Goal: Task Accomplishment & Management: Manage account settings

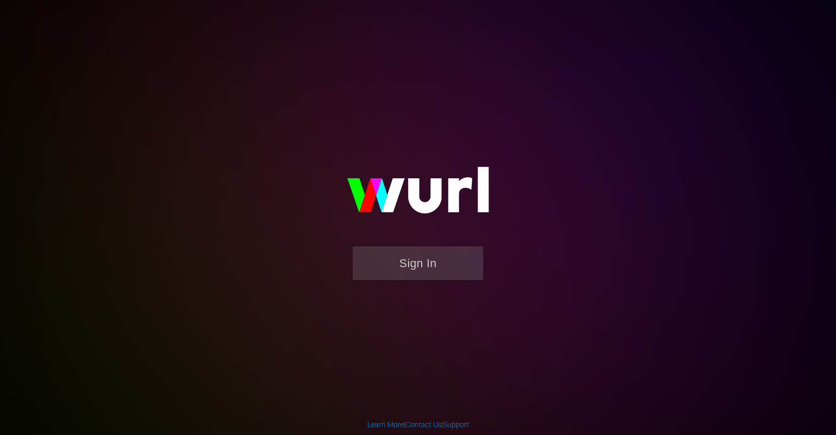
click at [436, 258] on button "Sign In" at bounding box center [418, 263] width 131 height 34
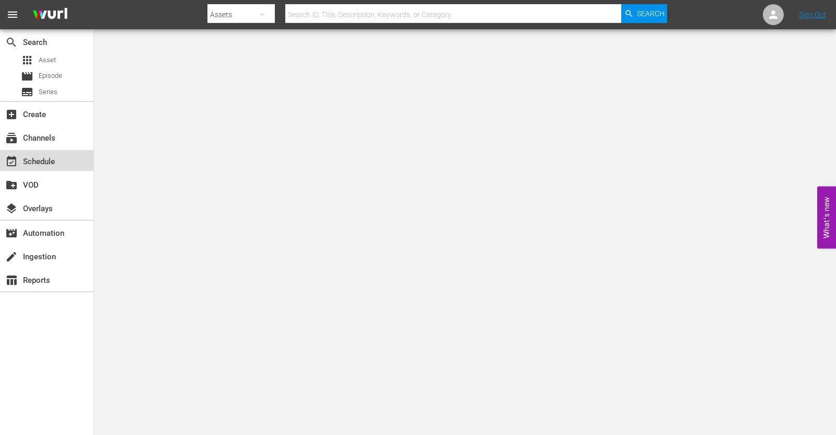
click at [30, 155] on div "event_available Schedule" at bounding box center [29, 159] width 59 height 9
click at [45, 135] on div "subscriptions Channels" at bounding box center [29, 136] width 59 height 9
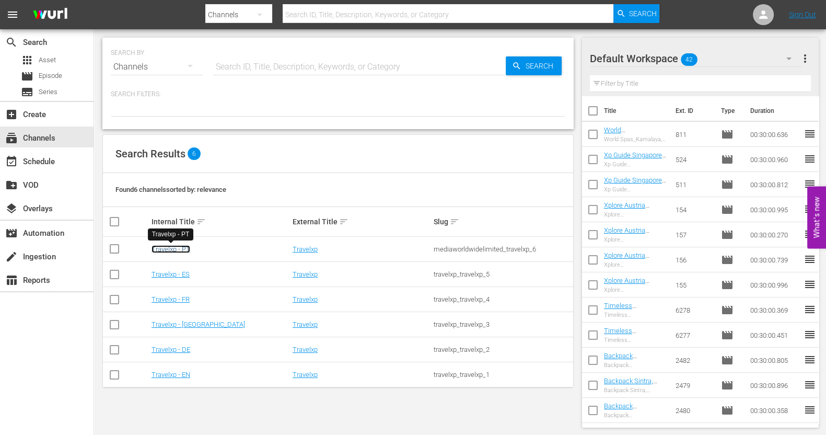
click at [171, 247] on link "Travelxp - PT" at bounding box center [170, 249] width 39 height 8
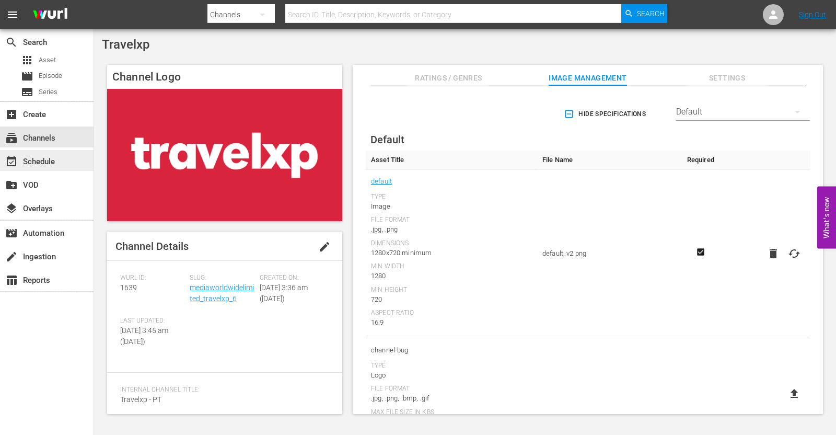
click at [35, 160] on div "event_available Schedule" at bounding box center [29, 159] width 59 height 9
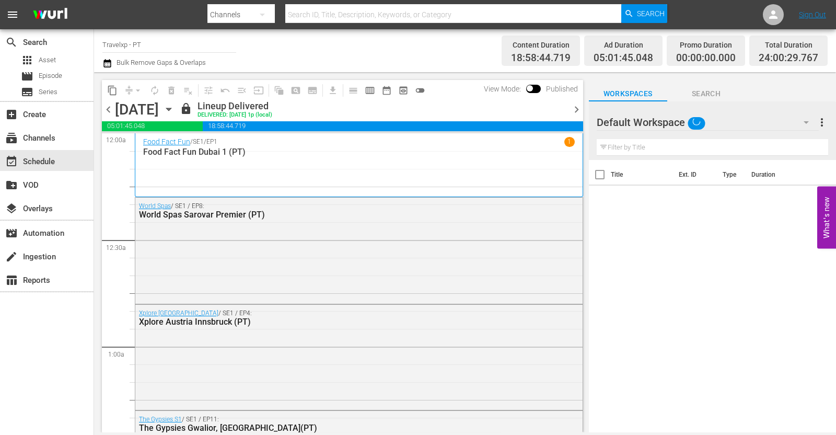
click at [574, 109] on span "chevron_right" at bounding box center [576, 109] width 13 height 13
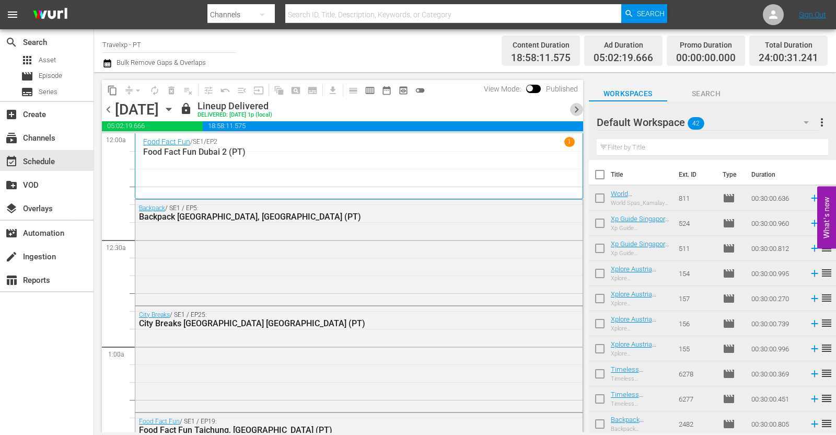
click at [574, 109] on span "chevron_right" at bounding box center [576, 109] width 13 height 13
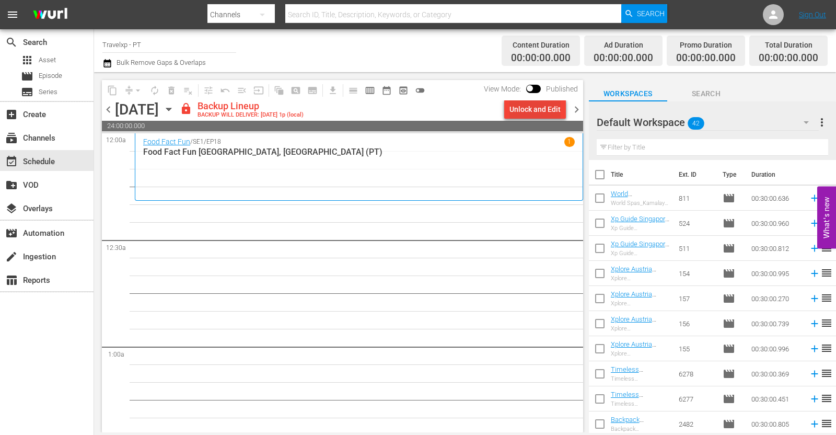
click at [553, 111] on div "Unlock and Edit" at bounding box center [534, 109] width 51 height 19
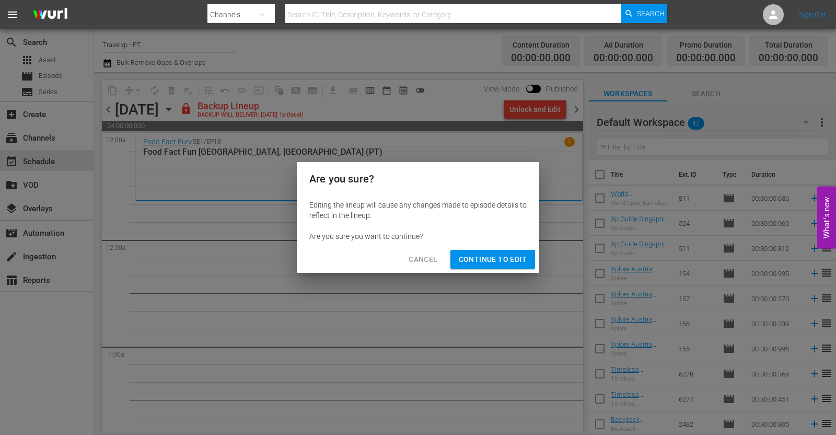
click at [491, 260] on span "Continue to Edit" at bounding box center [493, 259] width 68 height 13
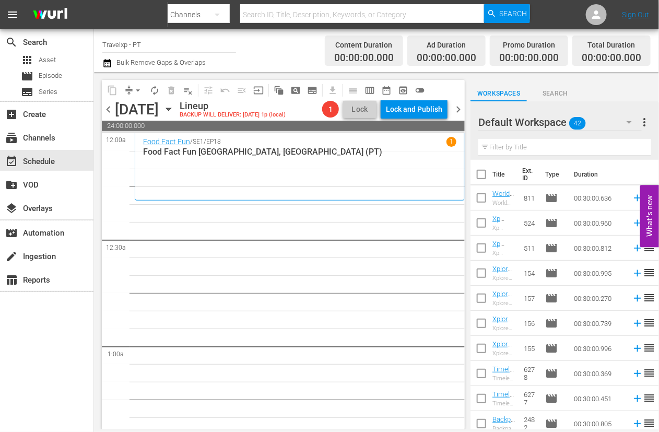
click at [523, 146] on input "text" at bounding box center [565, 147] width 173 height 17
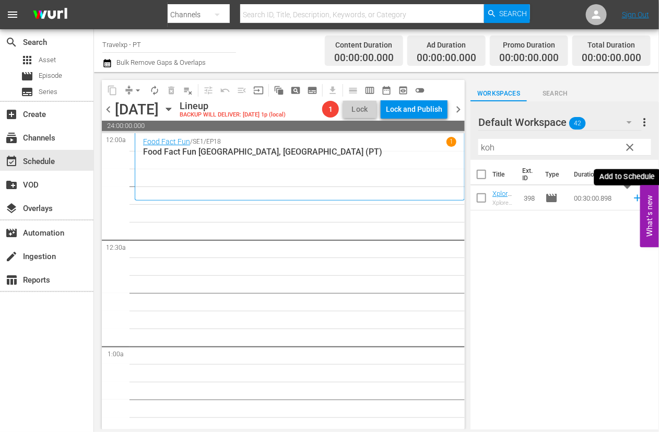
click at [634, 198] on icon at bounding box center [637, 198] width 7 height 7
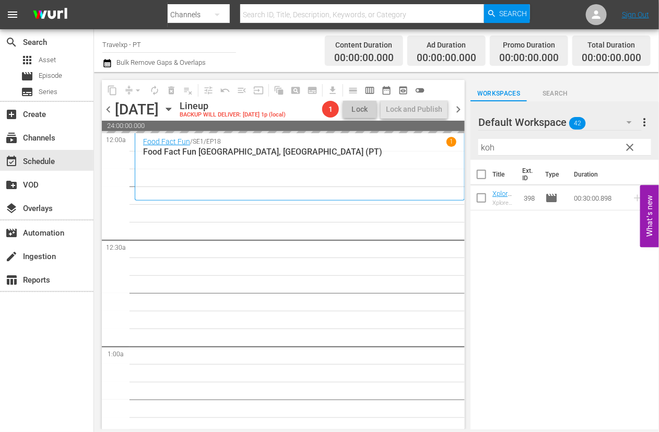
click at [488, 149] on input "koh" at bounding box center [565, 147] width 173 height 17
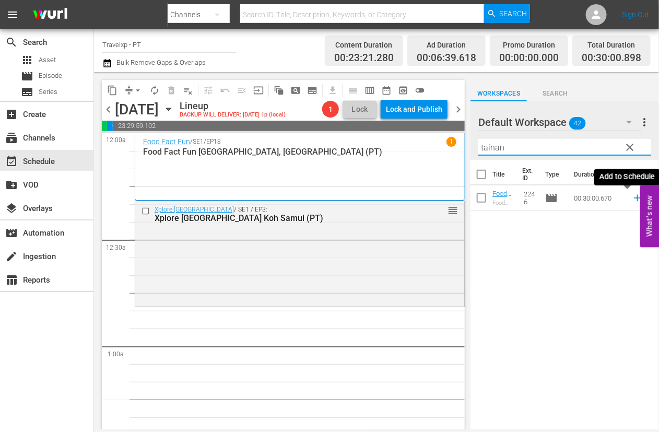
click at [632, 197] on icon at bounding box center [637, 197] width 11 height 11
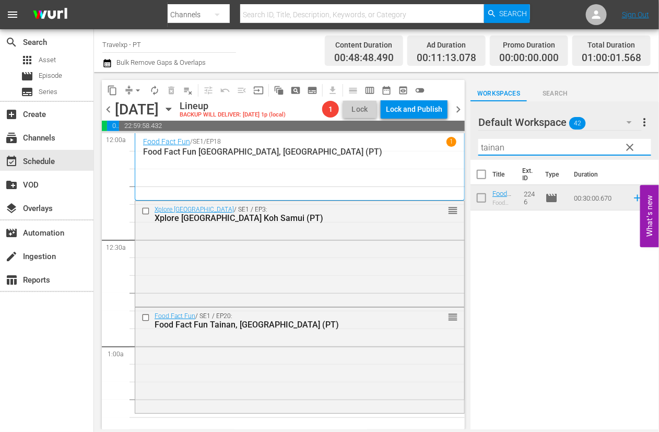
click at [492, 153] on input "tainan" at bounding box center [565, 147] width 173 height 17
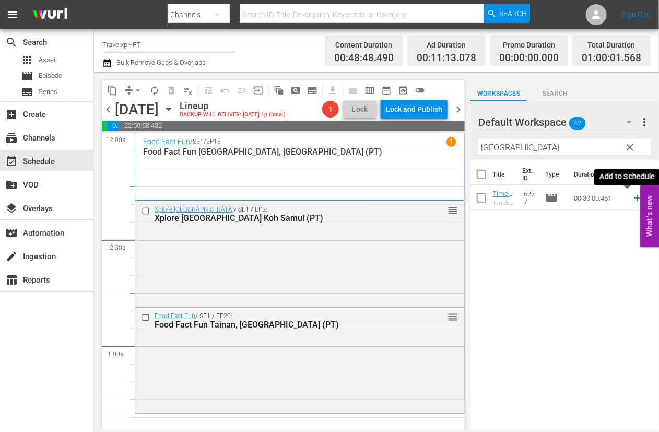
click at [632, 199] on icon at bounding box center [637, 197] width 11 height 11
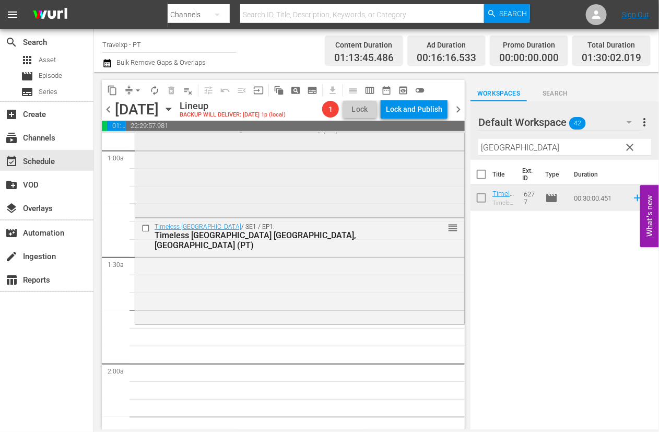
scroll to position [261, 0]
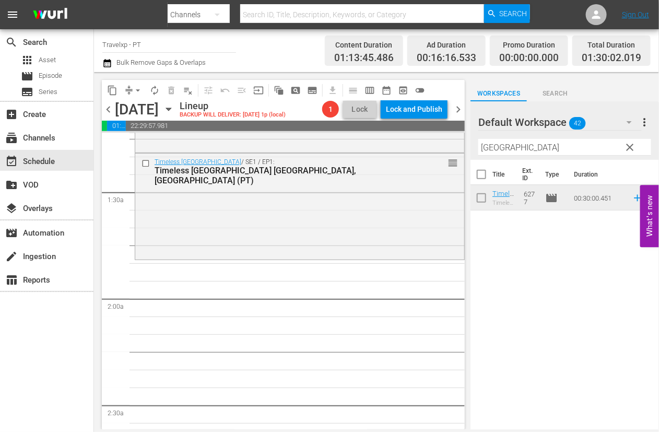
click at [488, 148] on input "[GEOGRAPHIC_DATA]" at bounding box center [565, 147] width 173 height 17
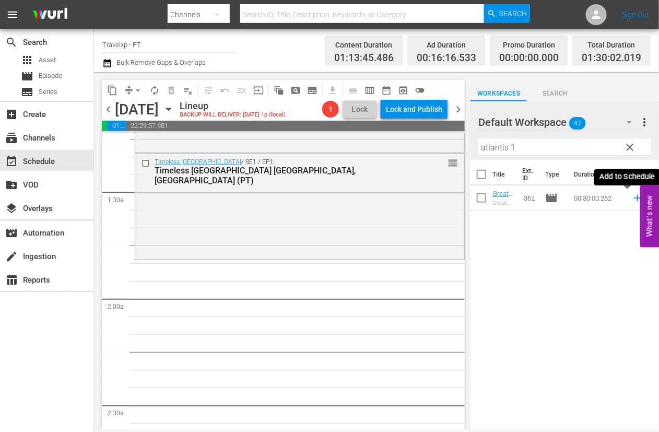
click at [632, 200] on icon at bounding box center [637, 197] width 11 height 11
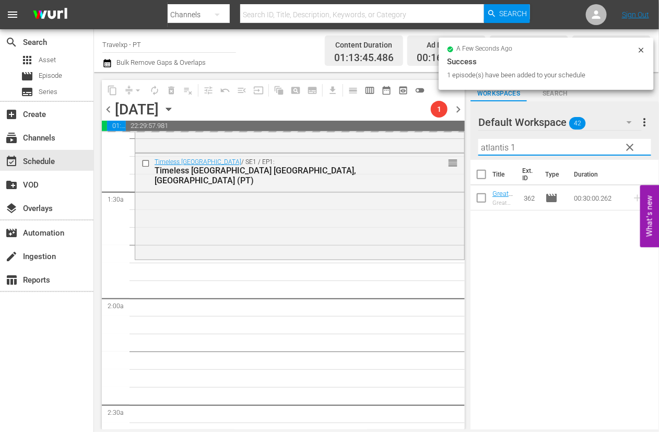
drag, startPoint x: 533, startPoint y: 144, endPoint x: 474, endPoint y: 142, distance: 59.1
click at [474, 142] on div "Default Workspace 42 Default more_vert clear Filter by Title atlantis 1" at bounding box center [565, 130] width 189 height 59
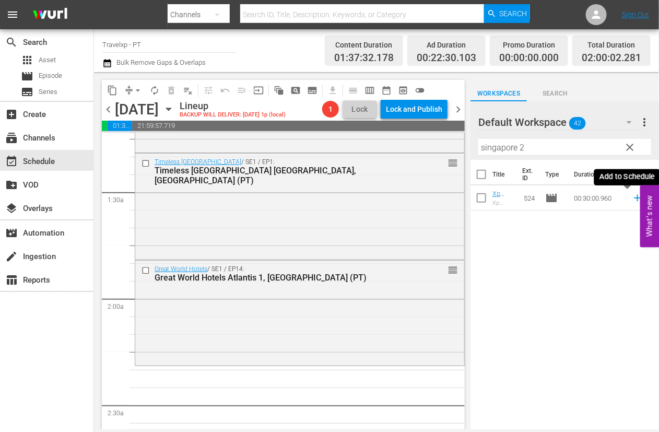
click at [634, 200] on icon at bounding box center [637, 198] width 7 height 7
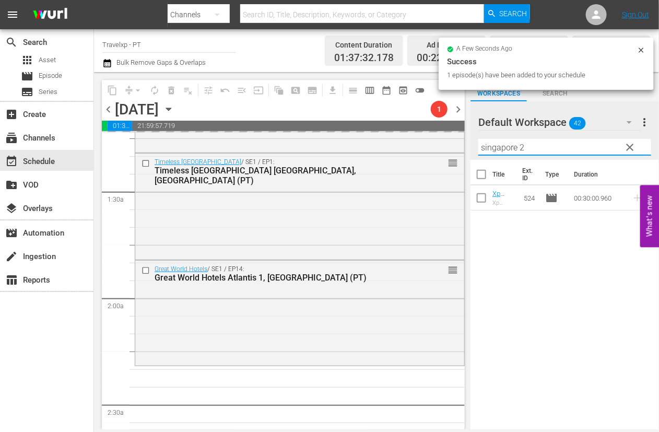
drag, startPoint x: 530, startPoint y: 145, endPoint x: 480, endPoint y: 145, distance: 50.7
click at [480, 145] on input "singapore 2" at bounding box center [565, 147] width 173 height 17
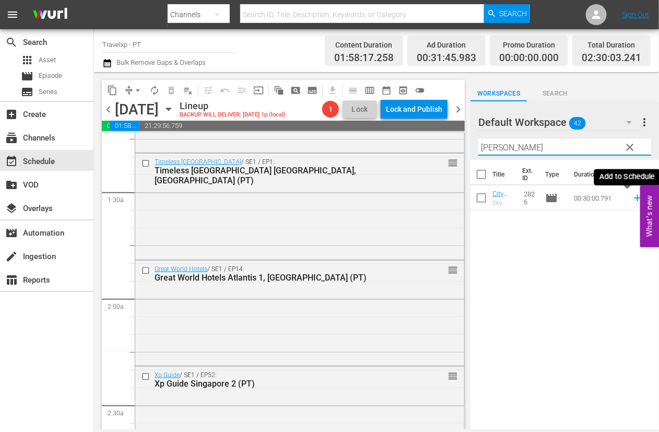
click at [632, 199] on icon at bounding box center [637, 197] width 11 height 11
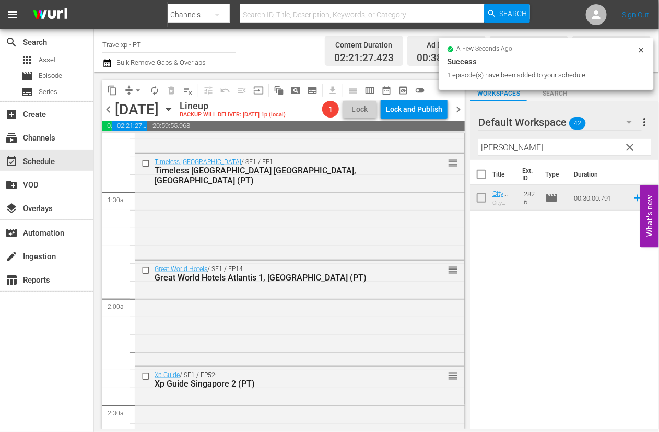
click at [488, 148] on input "[PERSON_NAME]" at bounding box center [565, 147] width 173 height 17
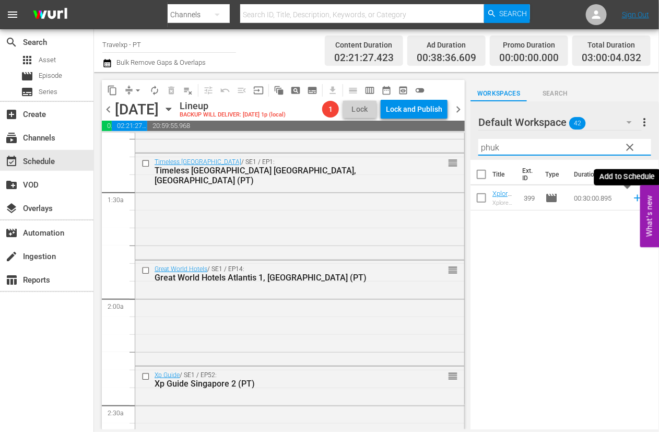
click at [632, 199] on icon at bounding box center [637, 197] width 11 height 11
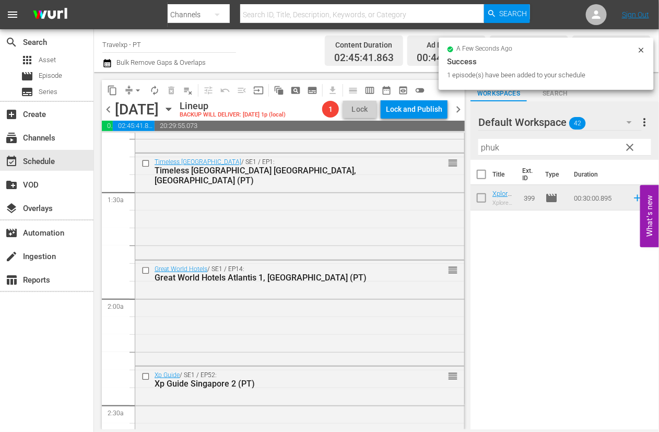
click at [495, 148] on input "phuk" at bounding box center [565, 147] width 173 height 17
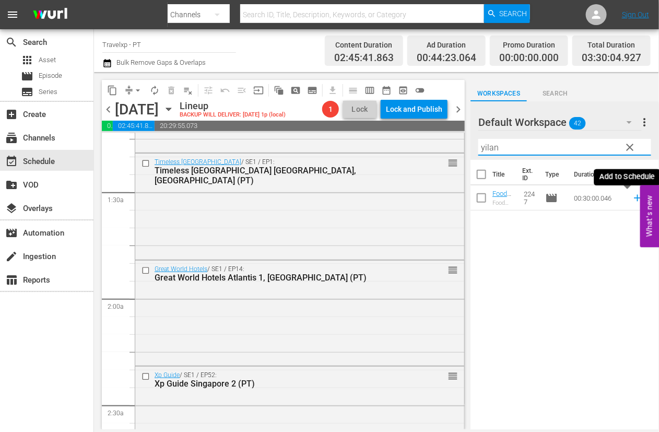
click at [632, 200] on icon at bounding box center [637, 197] width 11 height 11
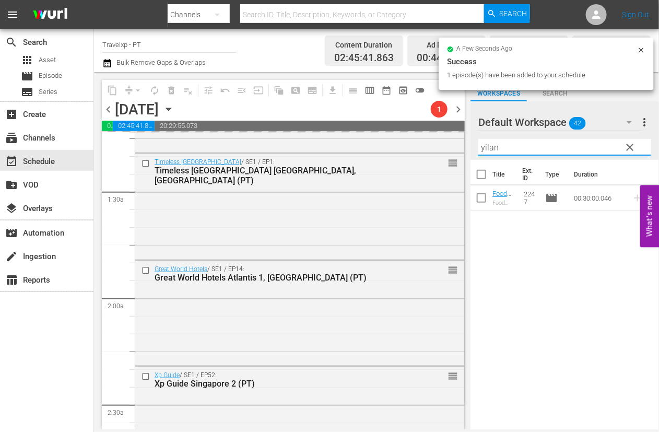
click at [494, 146] on input "yilan" at bounding box center [565, 147] width 173 height 17
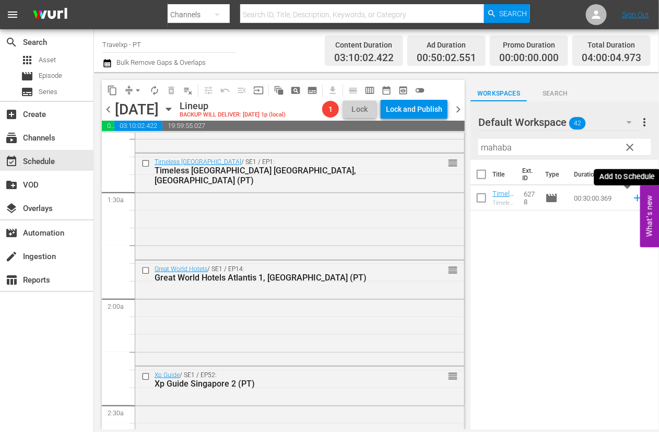
click at [634, 197] on icon at bounding box center [637, 198] width 7 height 7
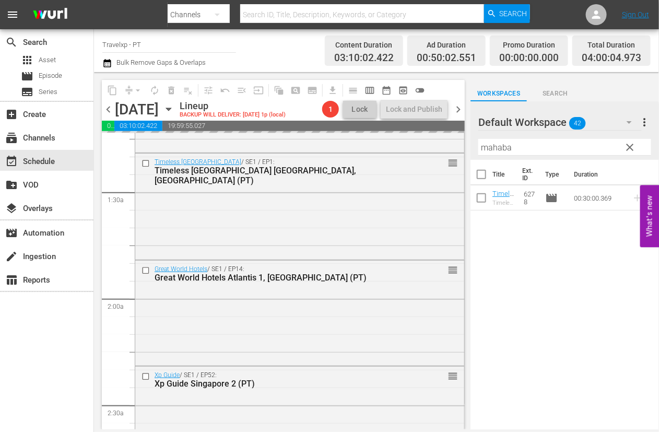
click at [502, 147] on input "mahaba" at bounding box center [565, 147] width 173 height 17
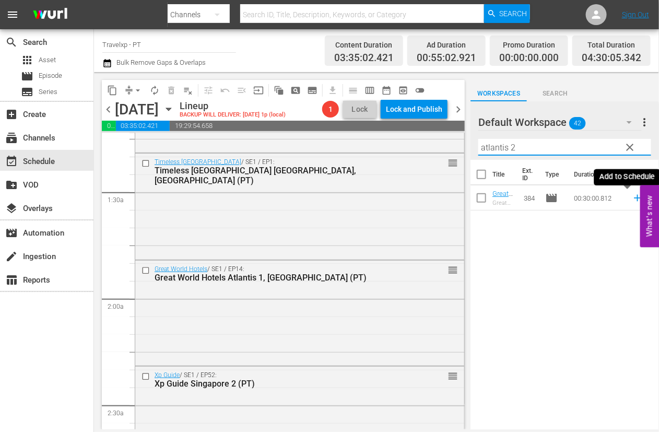
click at [632, 200] on icon at bounding box center [637, 197] width 11 height 11
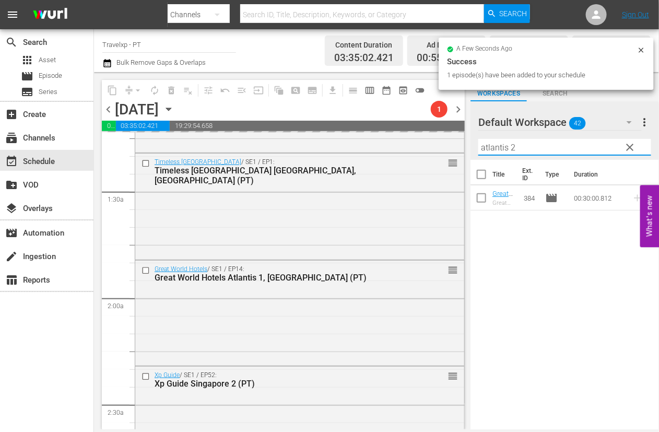
drag, startPoint x: 520, startPoint y: 151, endPoint x: 476, endPoint y: 145, distance: 44.3
click at [476, 145] on div "Default Workspace 42 Default more_vert clear Filter by Title atlantis 2" at bounding box center [565, 130] width 189 height 59
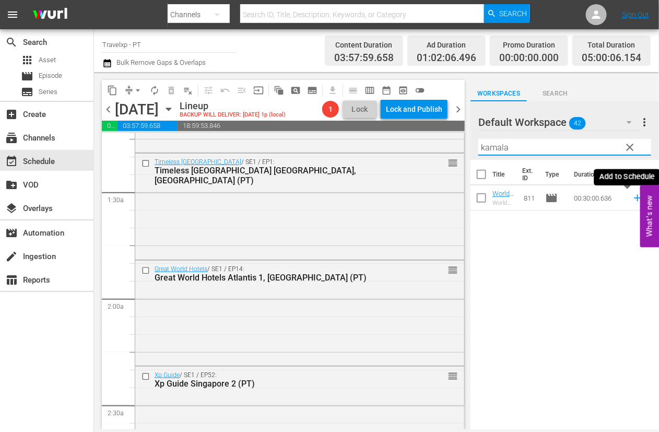
click at [634, 200] on icon at bounding box center [637, 198] width 7 height 7
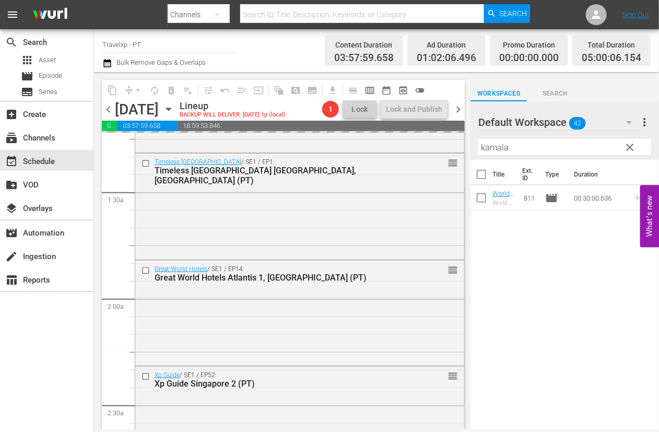
click at [492, 150] on input "kamala" at bounding box center [565, 147] width 173 height 17
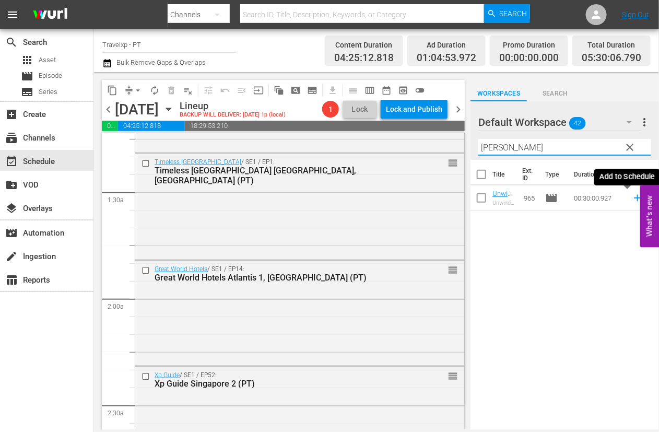
click at [634, 197] on icon at bounding box center [637, 198] width 7 height 7
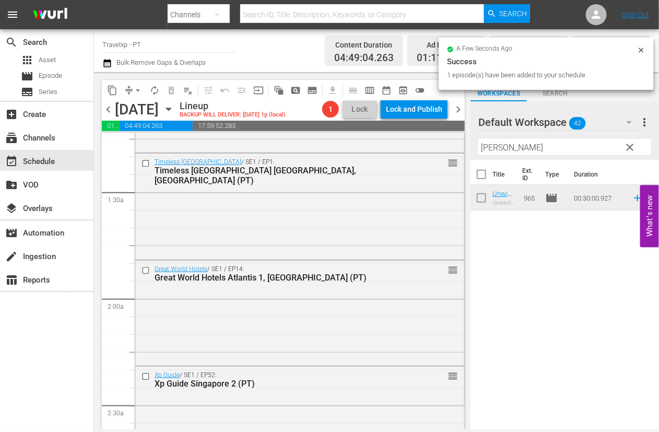
click at [491, 146] on input "[PERSON_NAME]" at bounding box center [565, 147] width 173 height 17
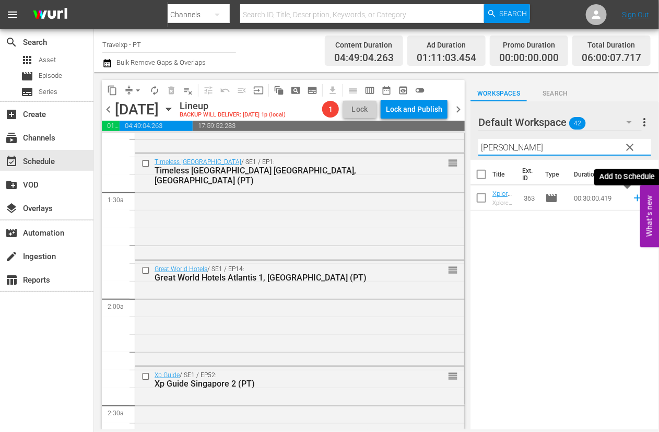
click at [634, 198] on icon at bounding box center [637, 198] width 7 height 7
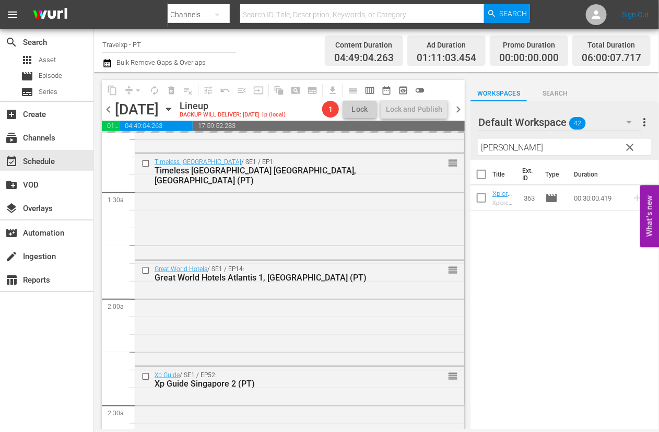
click at [489, 148] on input "[PERSON_NAME]" at bounding box center [565, 147] width 173 height 17
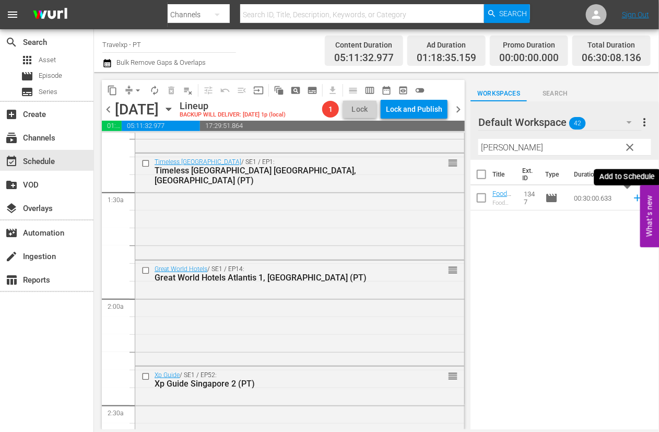
click at [634, 198] on icon at bounding box center [637, 198] width 7 height 7
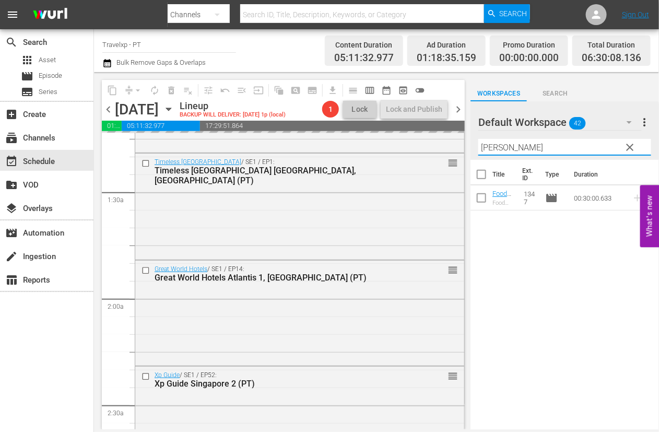
click at [489, 149] on input "[PERSON_NAME]" at bounding box center [565, 147] width 173 height 17
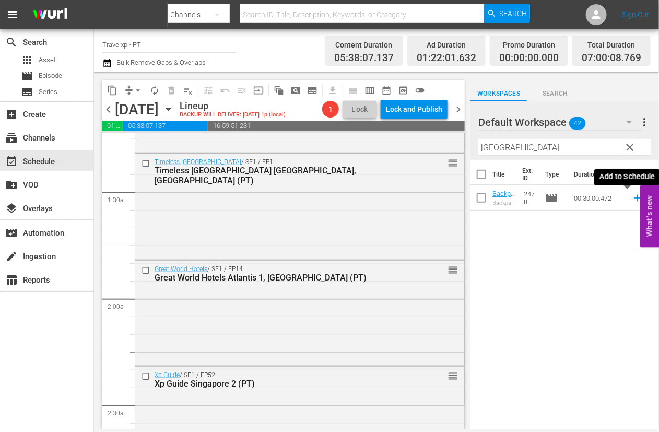
click at [634, 197] on icon at bounding box center [637, 198] width 7 height 7
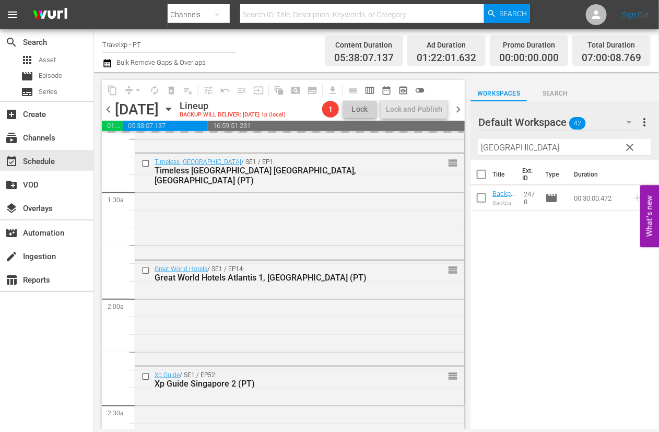
click at [497, 148] on input "[GEOGRAPHIC_DATA]" at bounding box center [565, 147] width 173 height 17
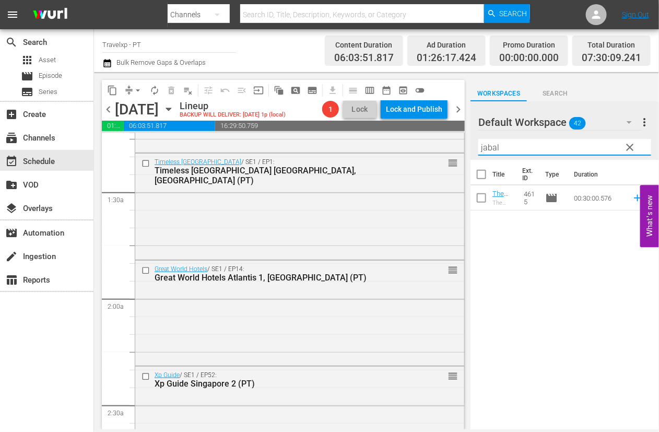
click at [632, 197] on icon at bounding box center [637, 197] width 11 height 11
click at [492, 149] on input "jabal" at bounding box center [565, 147] width 173 height 17
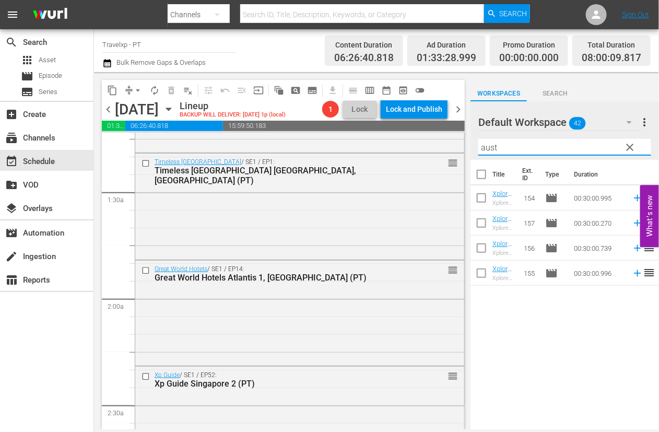
click at [492, 149] on input "aust" at bounding box center [565, 147] width 173 height 17
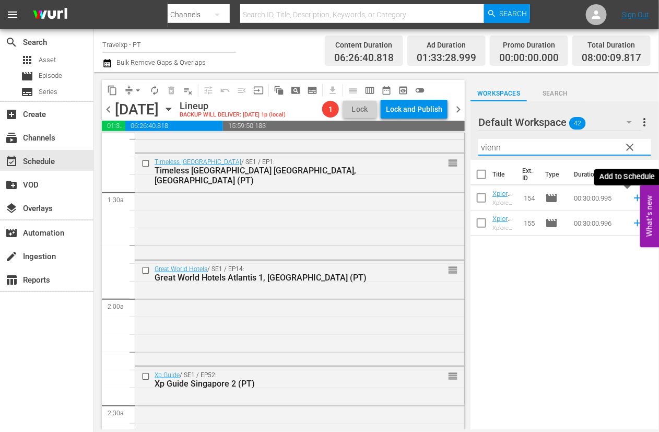
click at [634, 197] on icon at bounding box center [637, 198] width 7 height 7
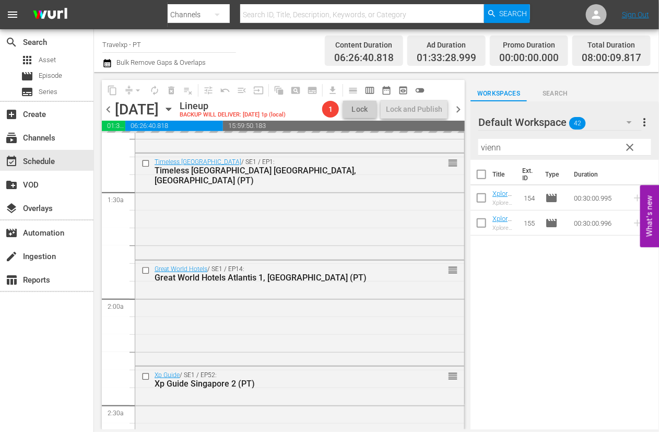
click at [491, 146] on input "vienn" at bounding box center [565, 147] width 173 height 17
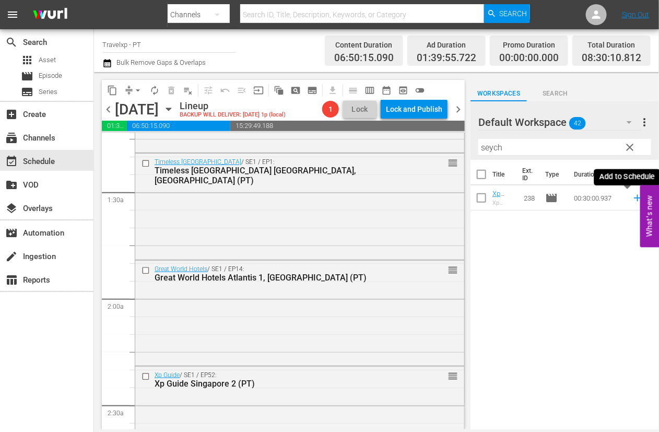
click at [632, 200] on icon at bounding box center [637, 197] width 11 height 11
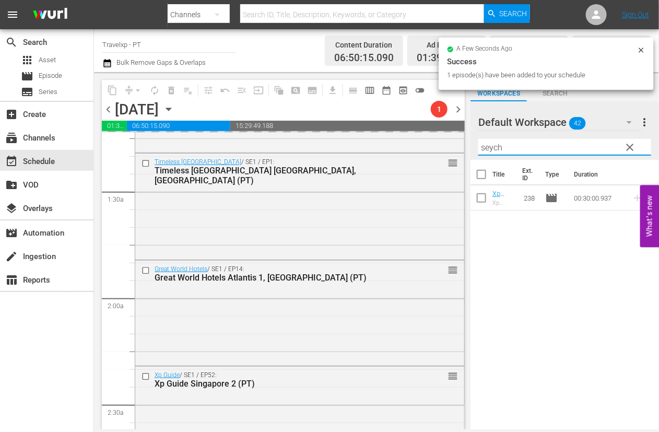
click at [493, 150] on input "seych" at bounding box center [565, 147] width 173 height 17
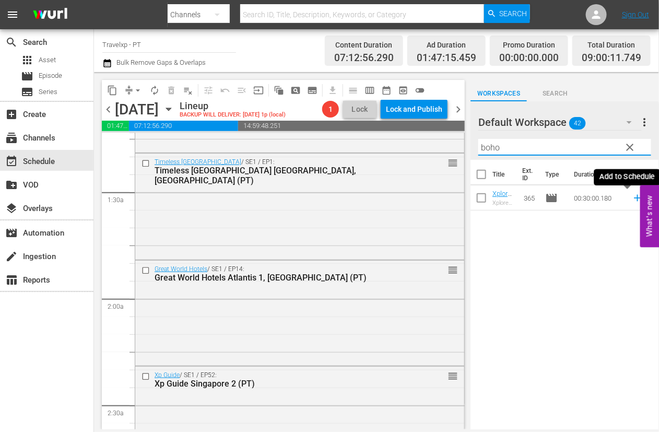
click at [632, 197] on icon at bounding box center [637, 197] width 11 height 11
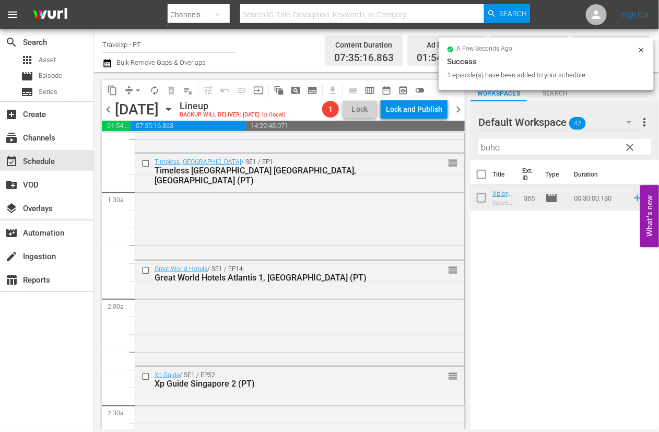
click at [491, 144] on input "boho" at bounding box center [565, 147] width 173 height 17
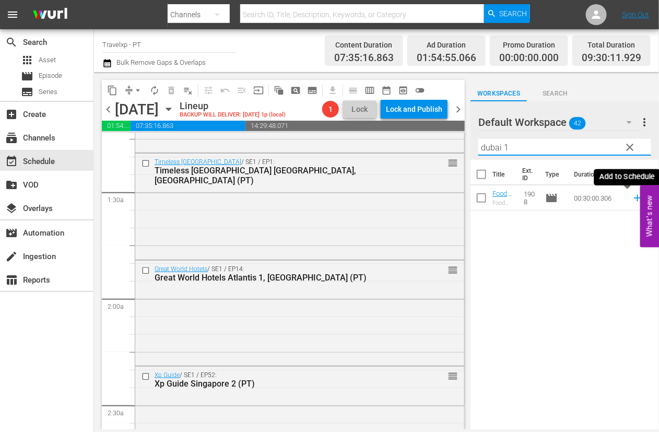
click at [634, 198] on icon at bounding box center [637, 198] width 7 height 7
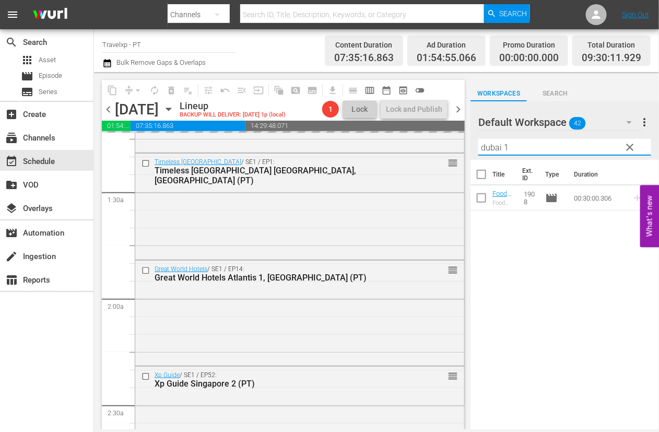
drag, startPoint x: 511, startPoint y: 146, endPoint x: 462, endPoint y: 141, distance: 49.4
click at [462, 141] on div "content_copy compress arrow_drop_down autorenew_outlined delete_forever_outline…" at bounding box center [376, 250] width 565 height 357
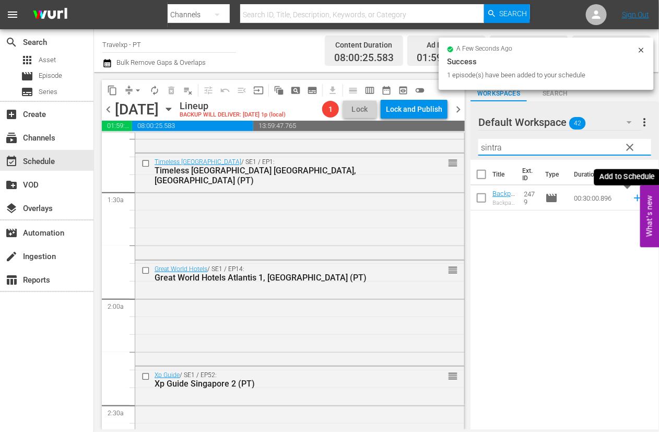
click at [634, 198] on icon at bounding box center [637, 198] width 7 height 7
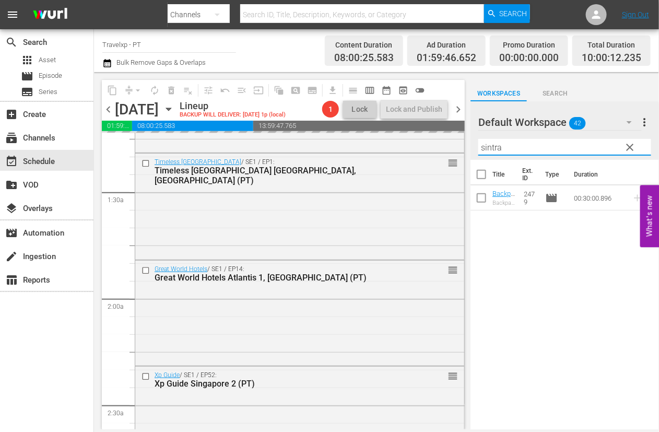
click at [491, 147] on input "sintra" at bounding box center [565, 147] width 173 height 17
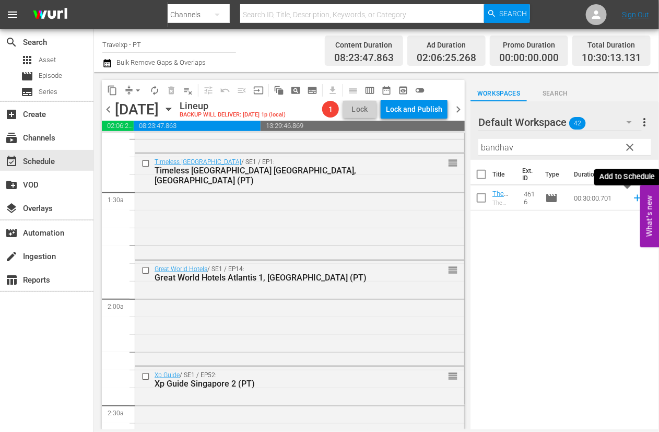
click at [632, 197] on icon at bounding box center [637, 197] width 11 height 11
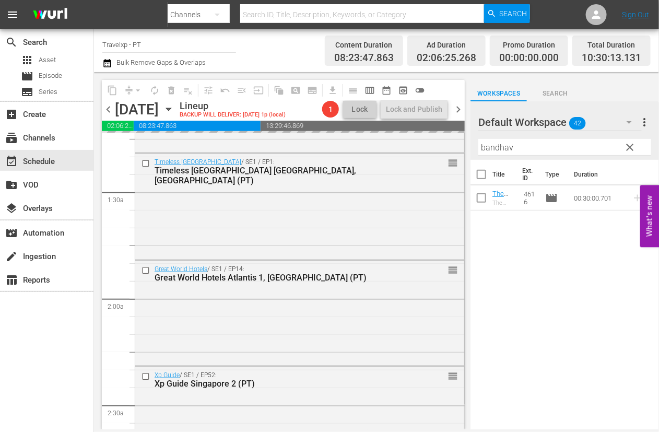
click at [492, 147] on input "bandhav" at bounding box center [565, 147] width 173 height 17
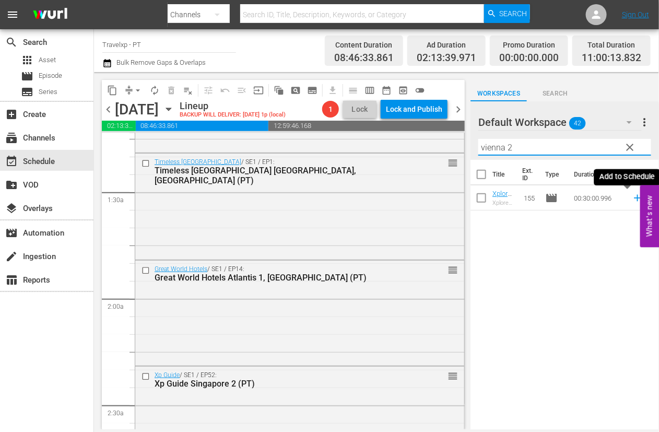
click at [634, 198] on icon at bounding box center [637, 198] width 7 height 7
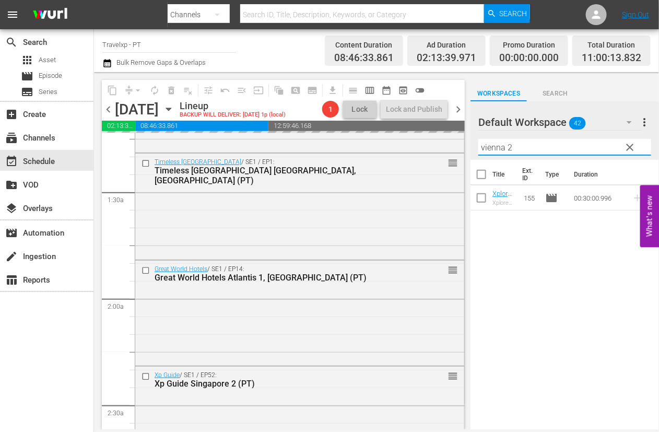
drag, startPoint x: 507, startPoint y: 147, endPoint x: 478, endPoint y: 144, distance: 28.9
click at [478, 144] on div "Default Workspace 42 Default more_vert clear Filter by Title vienna 2" at bounding box center [565, 130] width 189 height 59
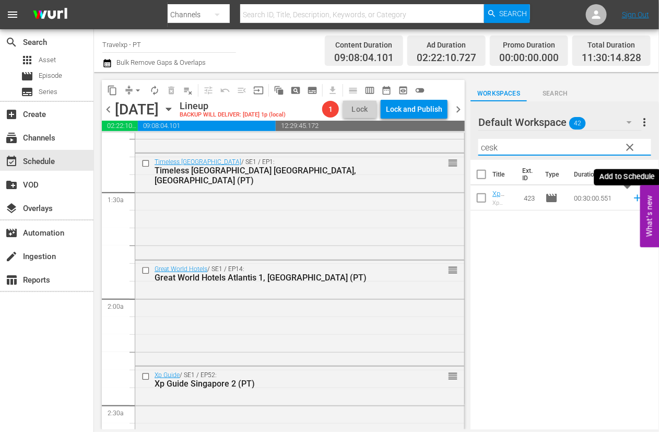
click at [632, 200] on icon at bounding box center [637, 197] width 11 height 11
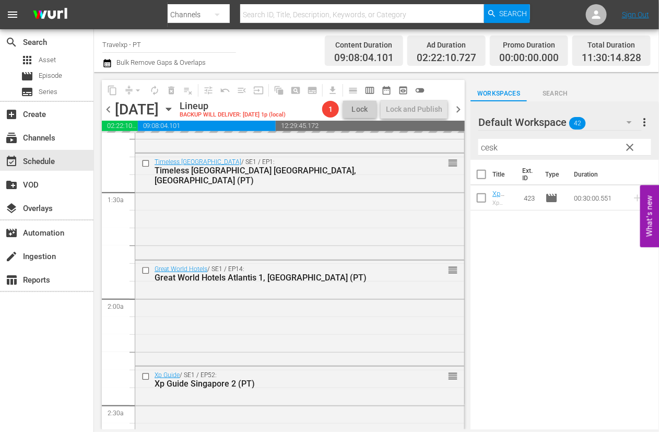
click at [487, 149] on input "cesk" at bounding box center [565, 147] width 173 height 17
click at [486, 149] on input "cesk" at bounding box center [565, 147] width 173 height 17
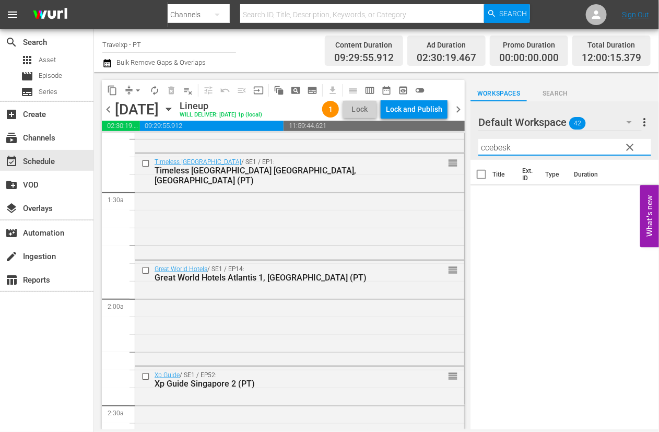
drag, startPoint x: 521, startPoint y: 150, endPoint x: 459, endPoint y: 142, distance: 62.7
click at [440, 139] on div "content_copy compress arrow_drop_down autorenew_outlined delete_forever_outline…" at bounding box center [376, 250] width 565 height 357
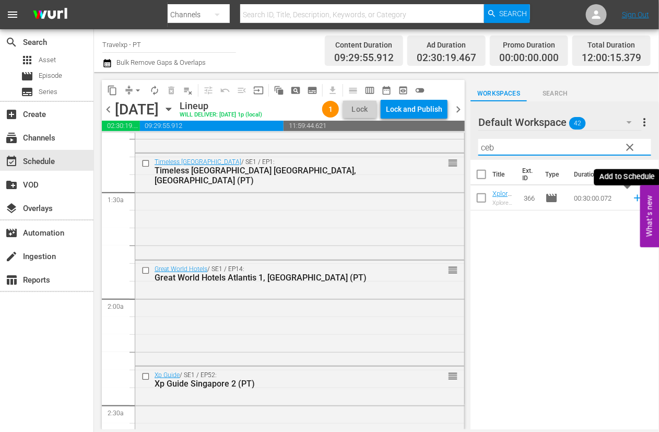
click at [632, 199] on icon at bounding box center [637, 197] width 11 height 11
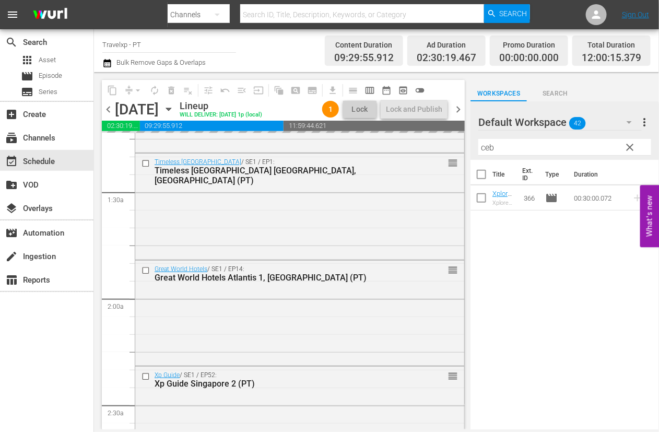
click at [485, 150] on input "ceb" at bounding box center [565, 147] width 173 height 17
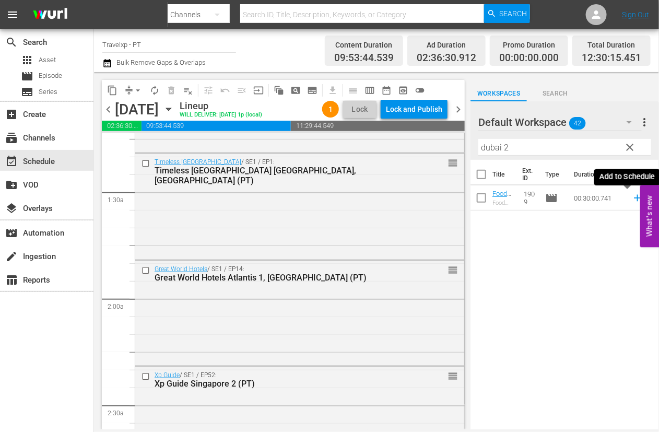
click at [632, 199] on icon at bounding box center [637, 197] width 11 height 11
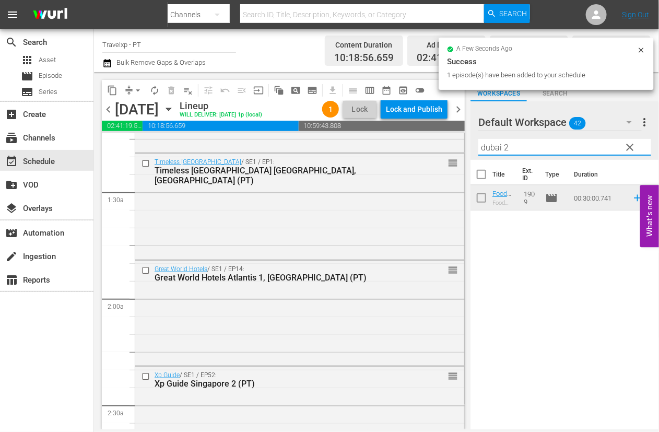
drag, startPoint x: 502, startPoint y: 150, endPoint x: 475, endPoint y: 150, distance: 26.1
click at [475, 150] on div "Default Workspace 42 Default more_vert clear Filter by Title dubai 2" at bounding box center [565, 130] width 189 height 59
drag, startPoint x: 520, startPoint y: 145, endPoint x: 470, endPoint y: 144, distance: 50.2
click at [470, 144] on div "content_copy compress arrow_drop_down autorenew_outlined delete_forever_outline…" at bounding box center [376, 250] width 565 height 357
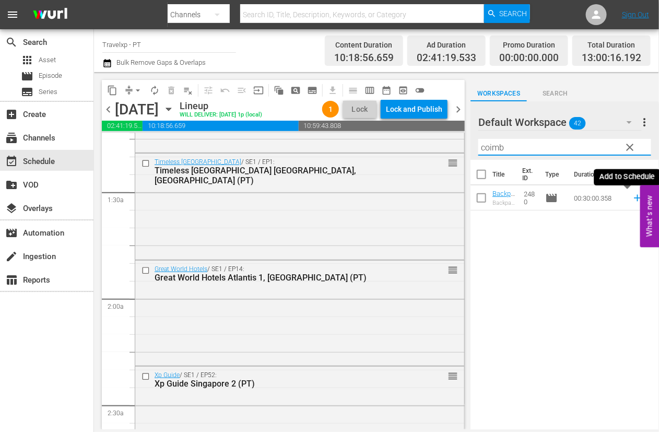
click at [632, 199] on icon at bounding box center [637, 197] width 11 height 11
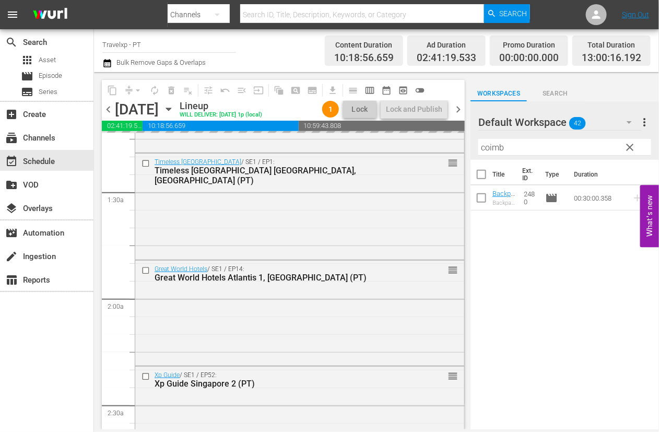
click at [494, 150] on input "coimb" at bounding box center [565, 147] width 173 height 17
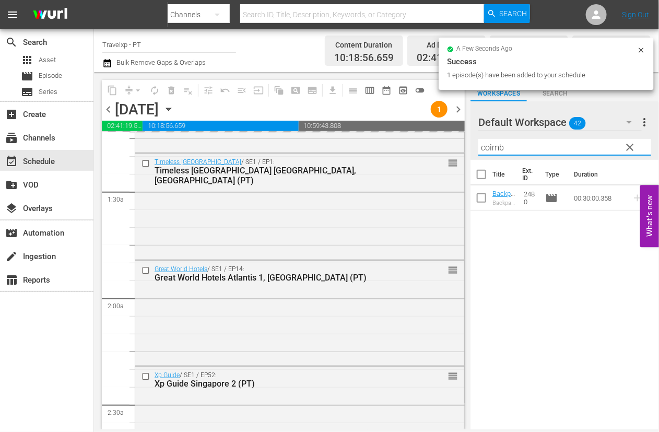
click at [494, 150] on input "coimb" at bounding box center [565, 147] width 173 height 17
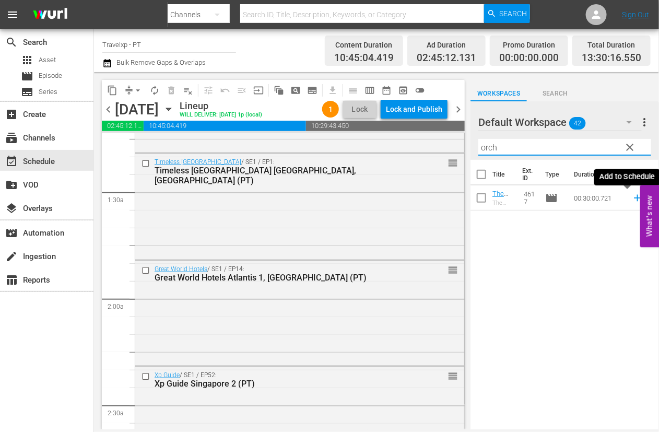
click at [634, 197] on icon at bounding box center [637, 198] width 7 height 7
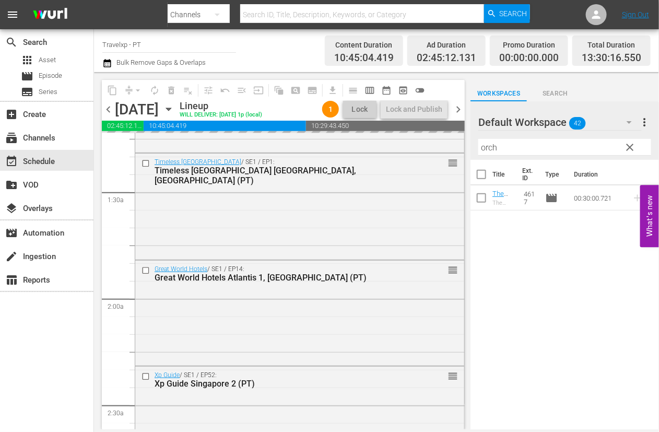
click at [488, 148] on input "orch" at bounding box center [565, 147] width 173 height 17
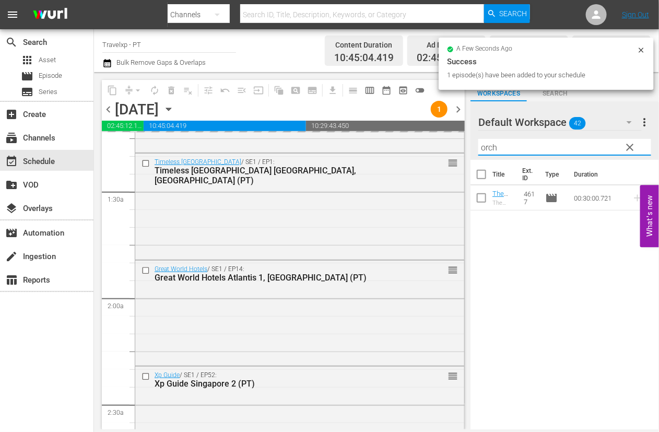
click at [488, 148] on input "orch" at bounding box center [565, 147] width 173 height 17
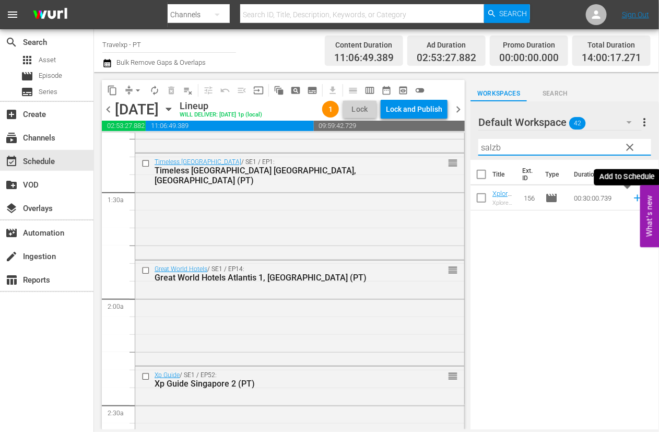
click at [634, 200] on icon at bounding box center [637, 198] width 7 height 7
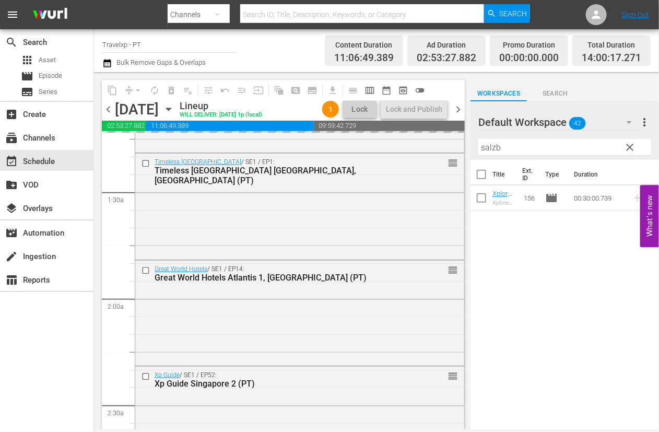
click at [489, 145] on input "salzb" at bounding box center [565, 147] width 173 height 17
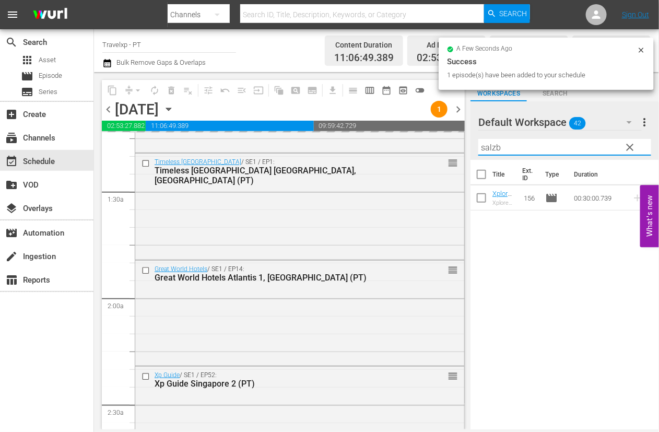
click at [489, 145] on input "salzb" at bounding box center [565, 147] width 173 height 17
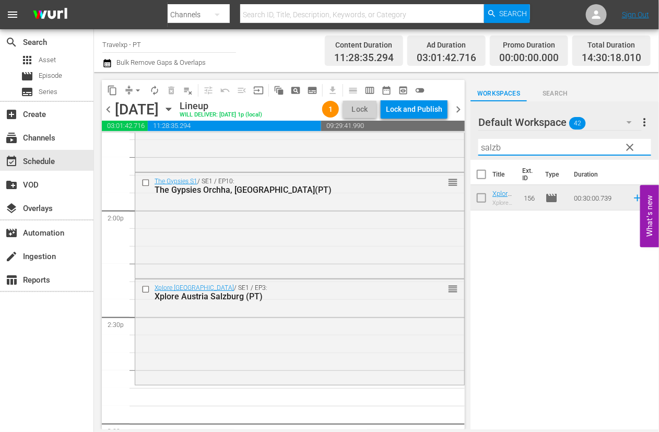
scroll to position [3069, 0]
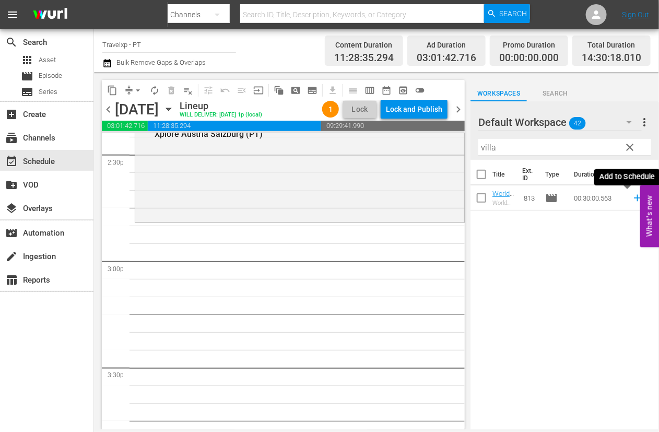
click at [632, 199] on icon at bounding box center [637, 197] width 11 height 11
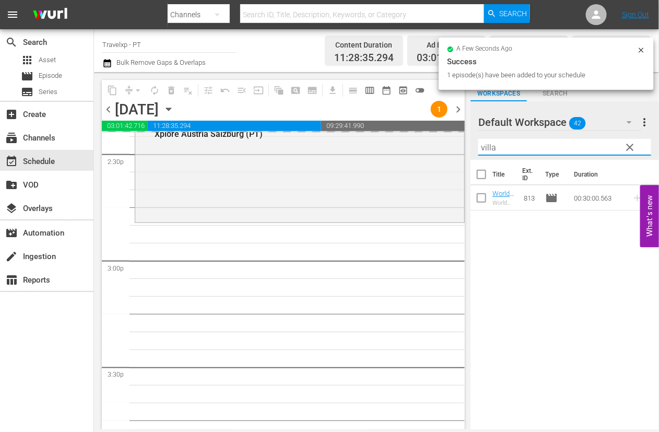
click at [486, 146] on input "villa" at bounding box center [565, 147] width 173 height 17
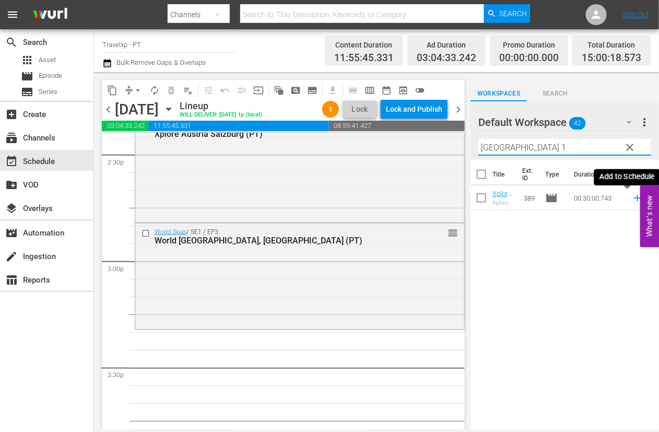
click at [632, 199] on icon at bounding box center [637, 197] width 11 height 11
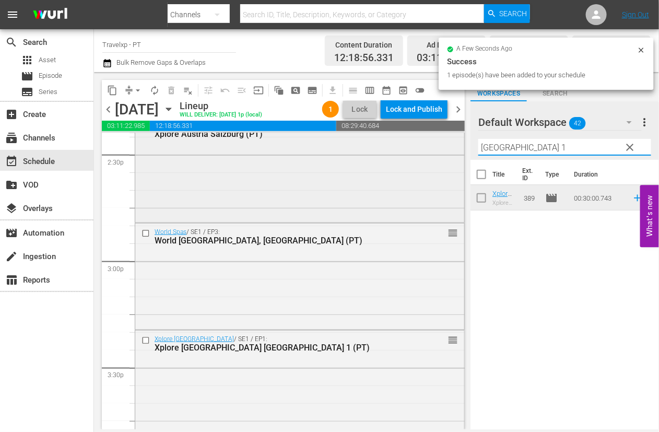
drag, startPoint x: 546, startPoint y: 151, endPoint x: 439, endPoint y: 142, distance: 107.5
click at [439, 142] on div "content_copy compress arrow_drop_down autorenew_outlined delete_forever_outline…" at bounding box center [376, 250] width 565 height 357
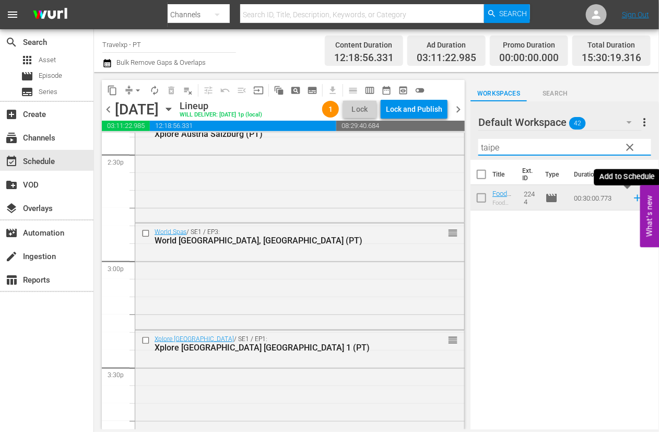
click at [634, 198] on icon at bounding box center [637, 198] width 7 height 7
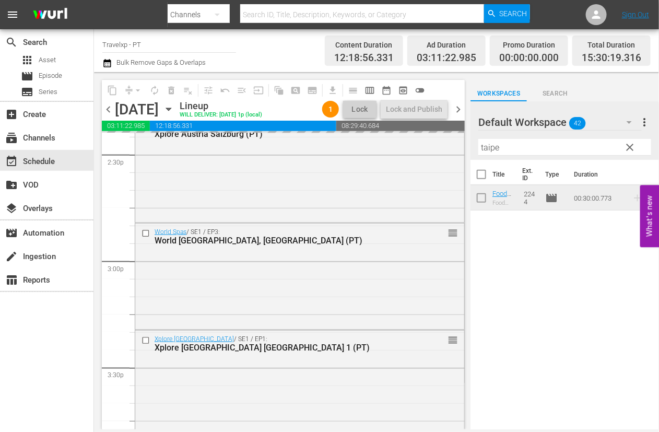
click at [492, 147] on input "taipe" at bounding box center [565, 147] width 173 height 17
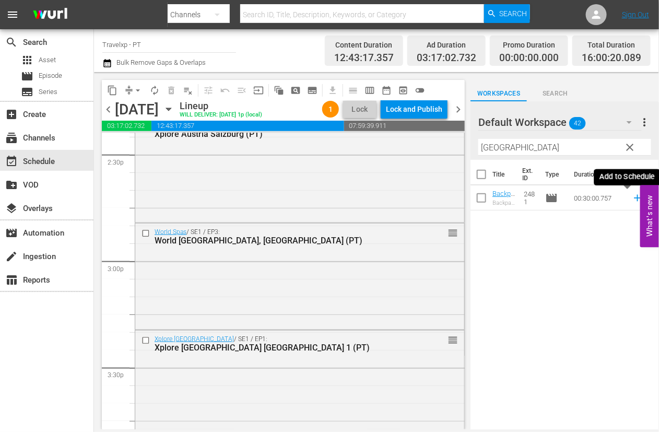
click at [632, 199] on icon at bounding box center [637, 197] width 11 height 11
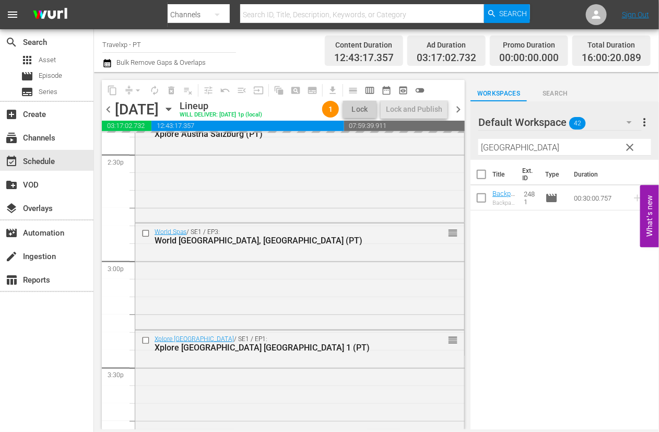
click at [491, 151] on input "[GEOGRAPHIC_DATA]" at bounding box center [565, 147] width 173 height 17
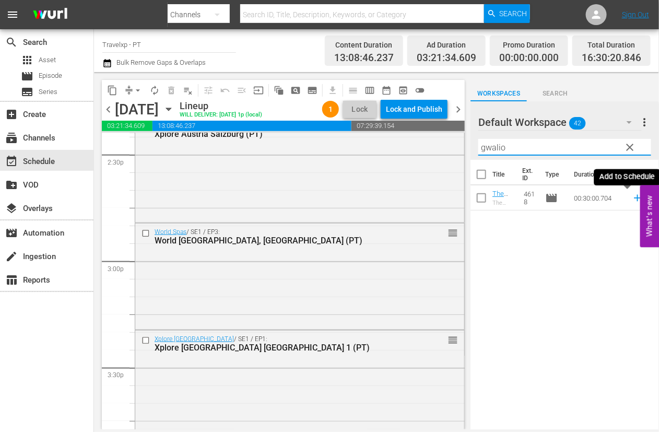
click at [632, 197] on icon at bounding box center [637, 197] width 11 height 11
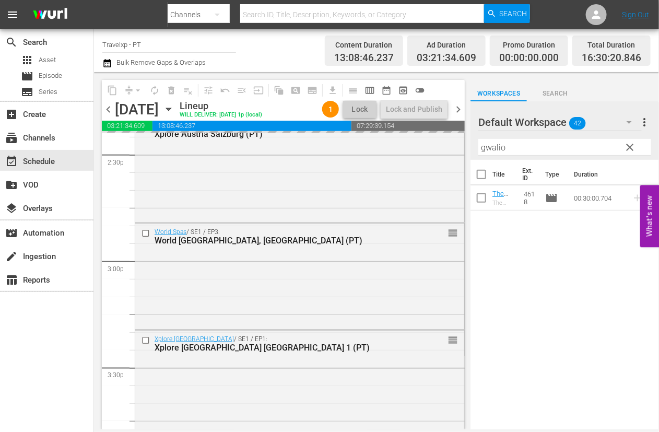
click at [492, 143] on input "gwalio" at bounding box center [565, 147] width 173 height 17
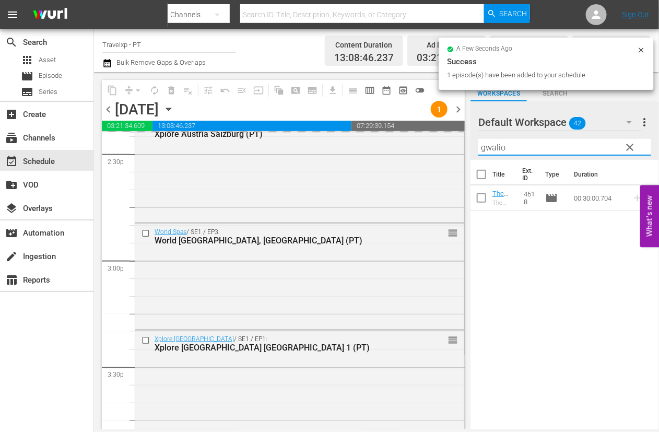
click at [492, 143] on input "gwalio" at bounding box center [565, 147] width 173 height 17
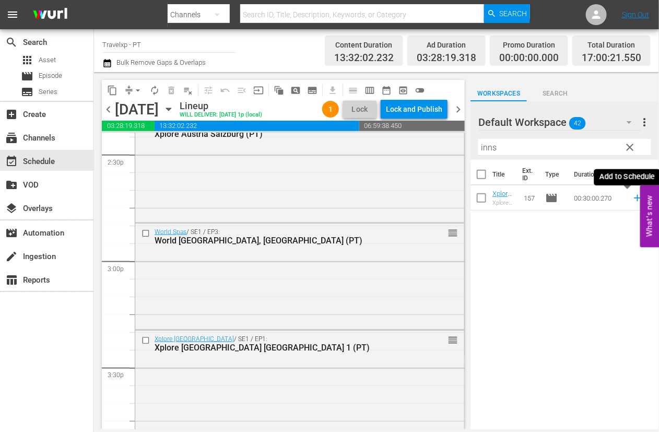
click at [634, 198] on icon at bounding box center [637, 198] width 7 height 7
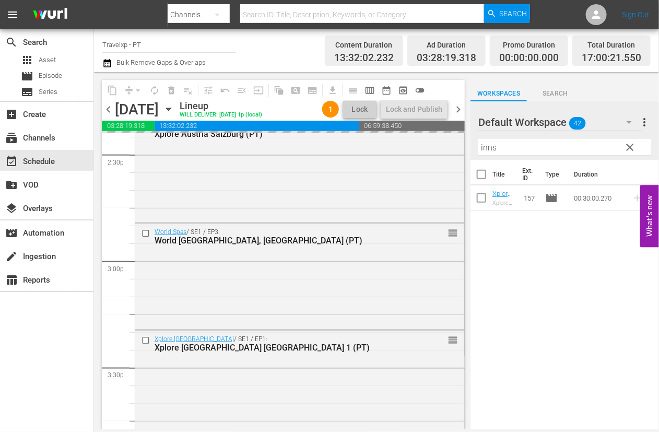
click at [491, 150] on input "inns" at bounding box center [565, 147] width 173 height 17
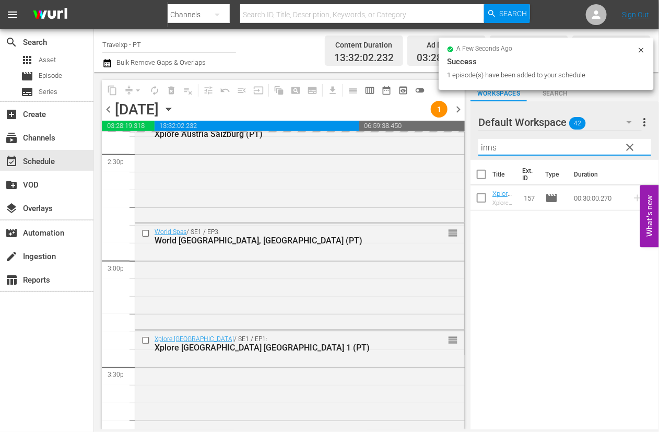
click at [491, 150] on input "inns" at bounding box center [565, 147] width 173 height 17
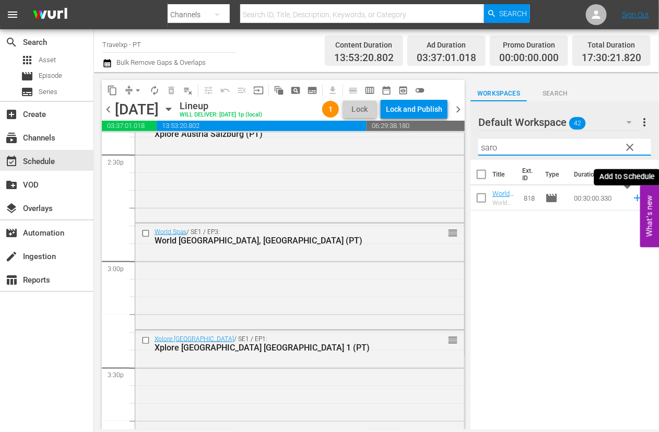
click at [632, 197] on icon at bounding box center [637, 197] width 11 height 11
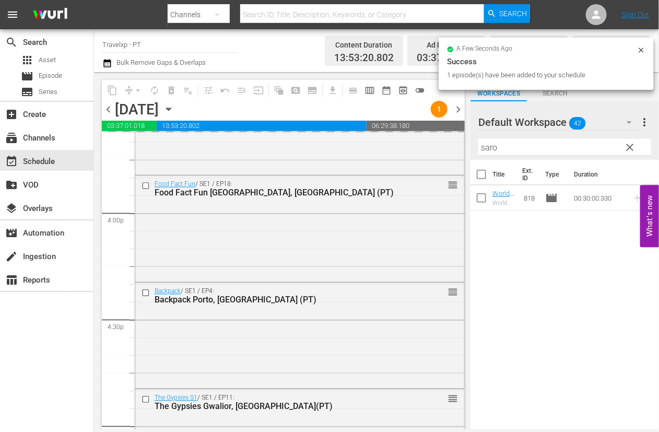
scroll to position [3656, 0]
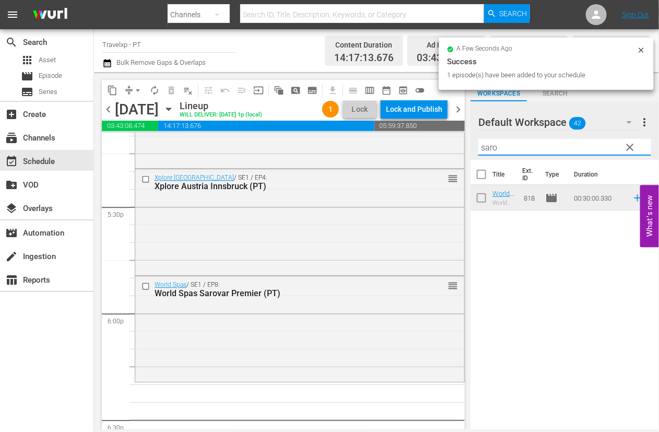
click at [485, 151] on input "saro" at bounding box center [565, 147] width 173 height 17
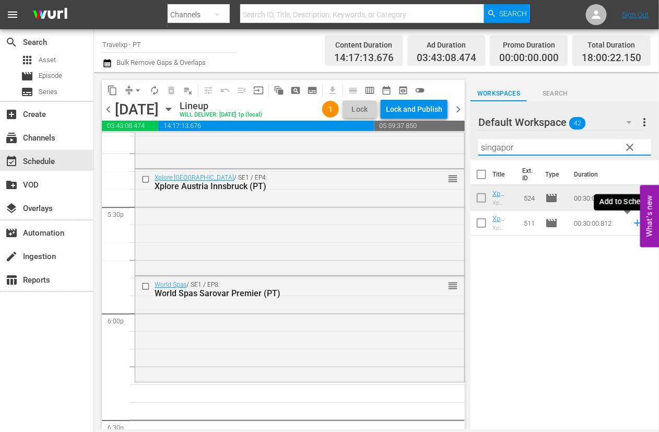
click at [632, 224] on icon at bounding box center [637, 222] width 11 height 11
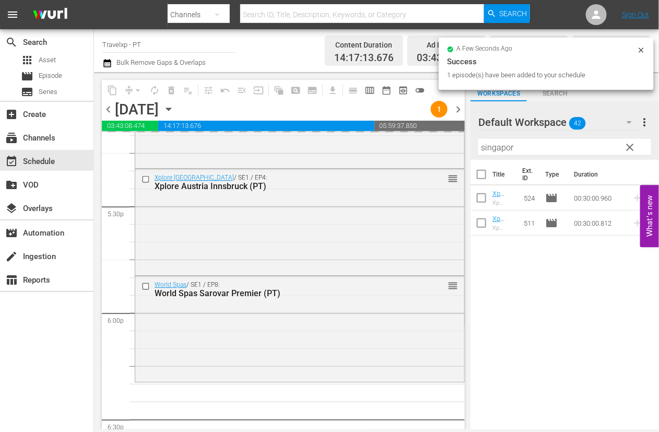
click at [510, 149] on input "singapor" at bounding box center [565, 147] width 173 height 17
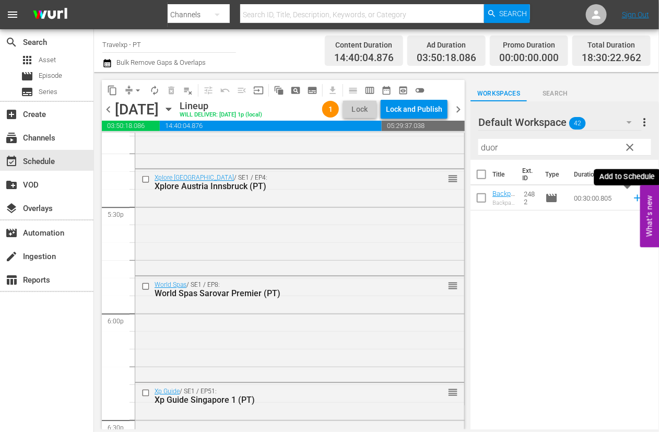
click at [632, 197] on icon at bounding box center [637, 197] width 11 height 11
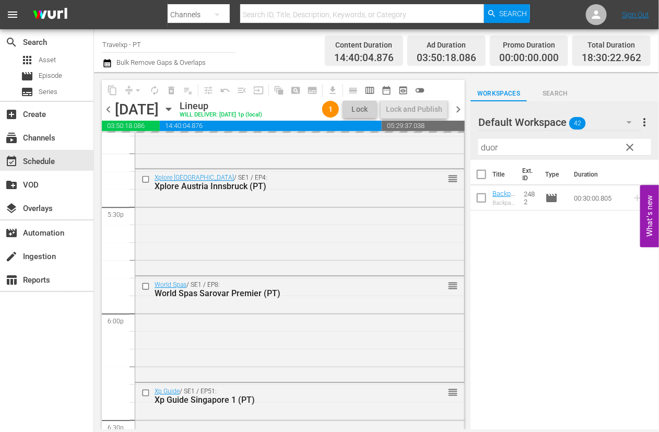
click at [494, 148] on input "duor" at bounding box center [565, 147] width 173 height 17
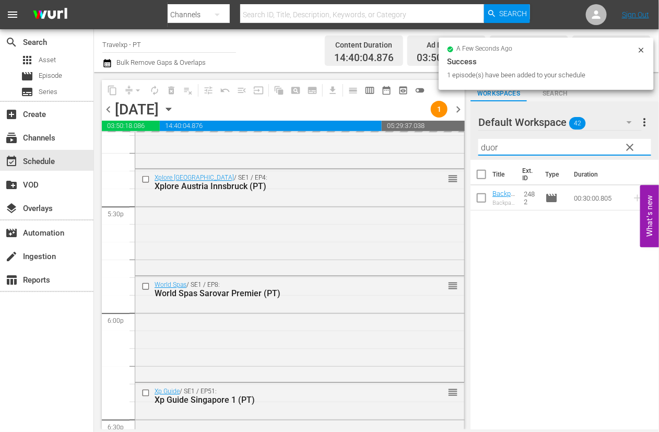
click at [494, 148] on input "duor" at bounding box center [565, 147] width 173 height 17
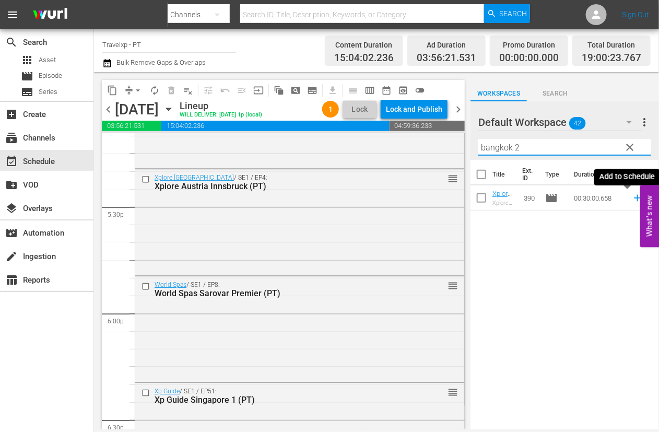
click at [634, 200] on icon at bounding box center [637, 198] width 7 height 7
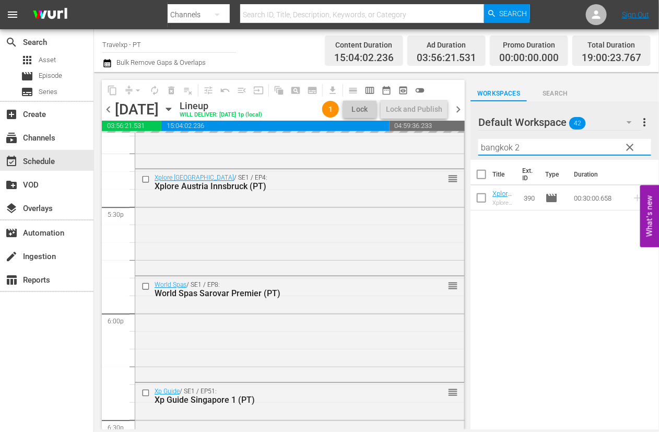
drag, startPoint x: 528, startPoint y: 147, endPoint x: 473, endPoint y: 137, distance: 56.4
click at [473, 137] on div "Default Workspace 42 Default more_vert clear Filter by Title bangkok 2" at bounding box center [565, 130] width 189 height 59
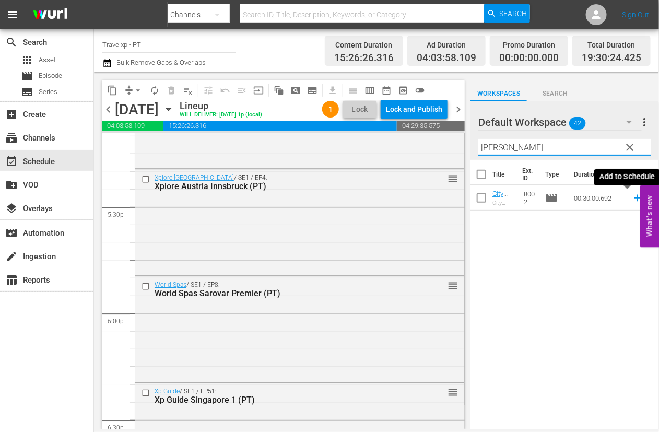
click at [634, 198] on icon at bounding box center [637, 198] width 7 height 7
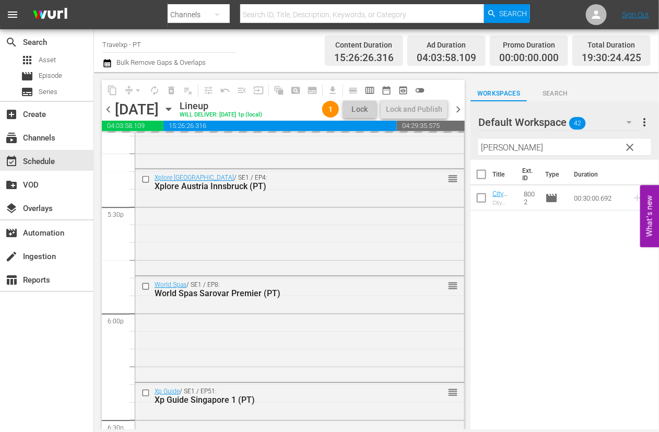
click at [491, 149] on input "[PERSON_NAME]" at bounding box center [565, 147] width 173 height 17
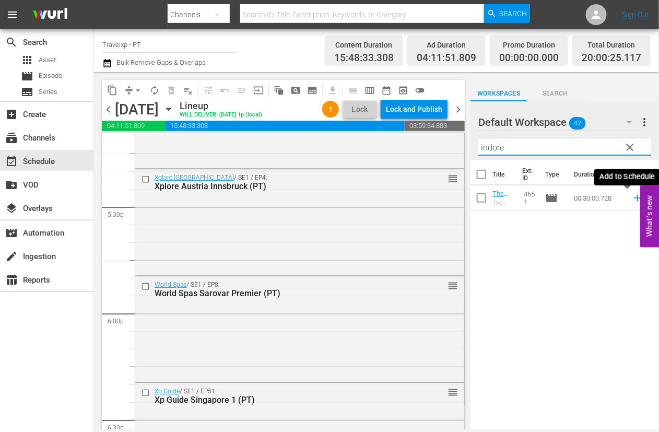
click at [632, 199] on icon at bounding box center [637, 197] width 11 height 11
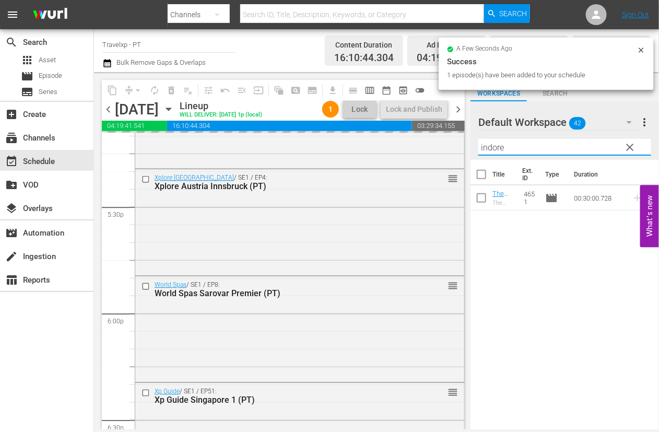
click at [491, 150] on input "indore" at bounding box center [565, 147] width 173 height 17
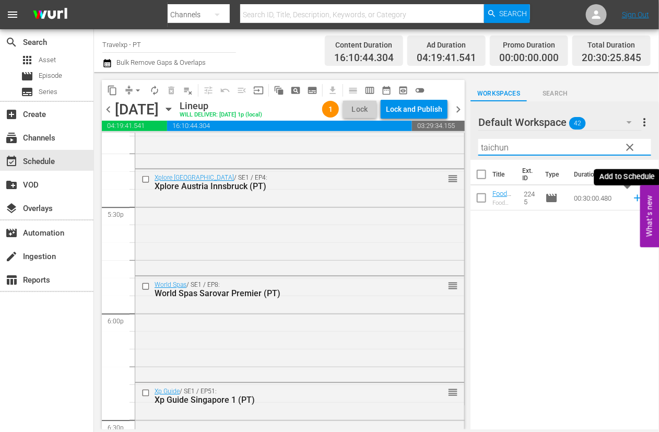
type input "taichun"
click at [634, 197] on icon at bounding box center [637, 198] width 7 height 7
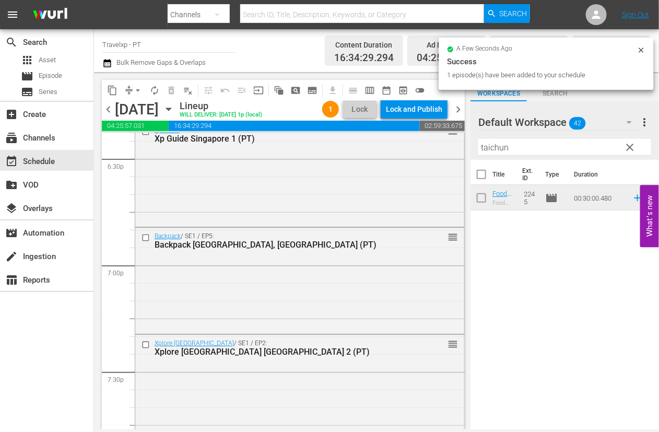
scroll to position [3852, 0]
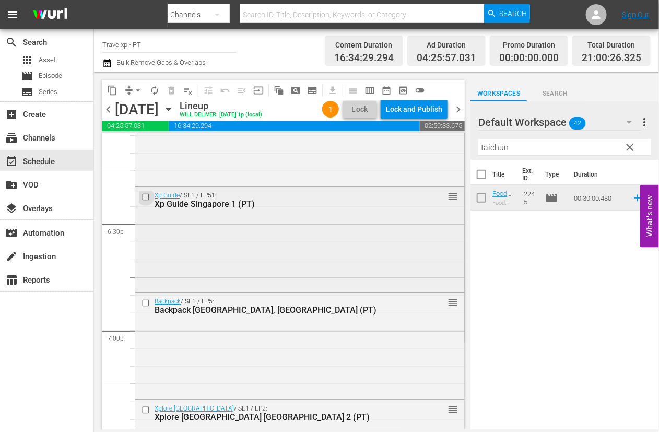
click at [146, 194] on input "checkbox" at bounding box center [147, 196] width 11 height 9
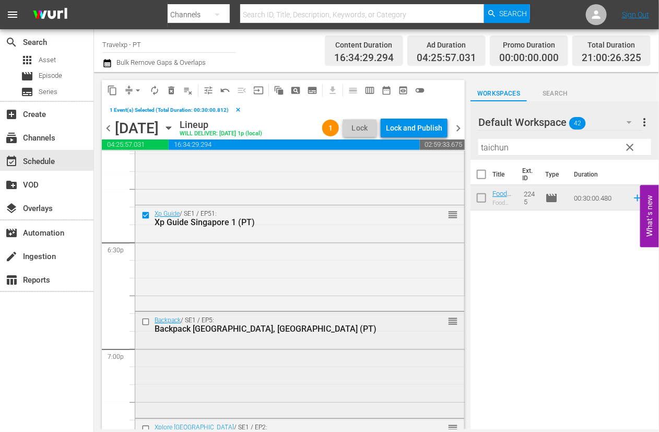
click at [145, 321] on input "checkbox" at bounding box center [147, 322] width 11 height 9
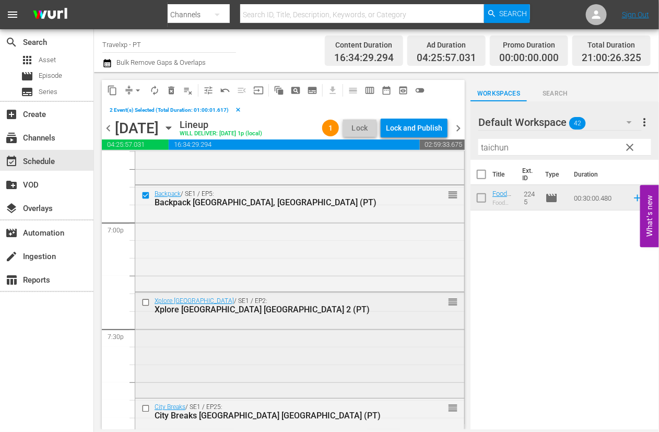
scroll to position [3983, 0]
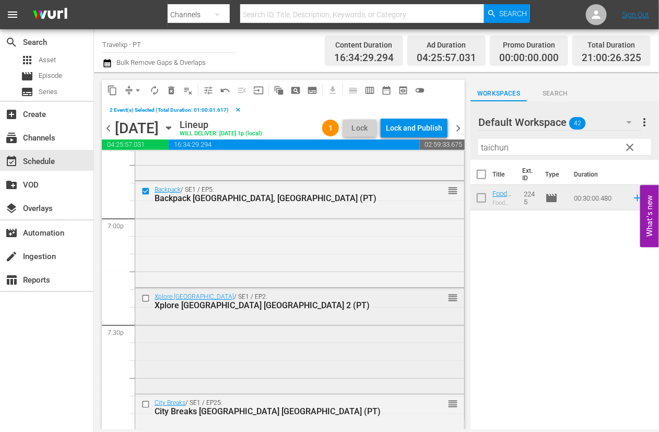
click at [145, 298] on input "checkbox" at bounding box center [147, 298] width 11 height 9
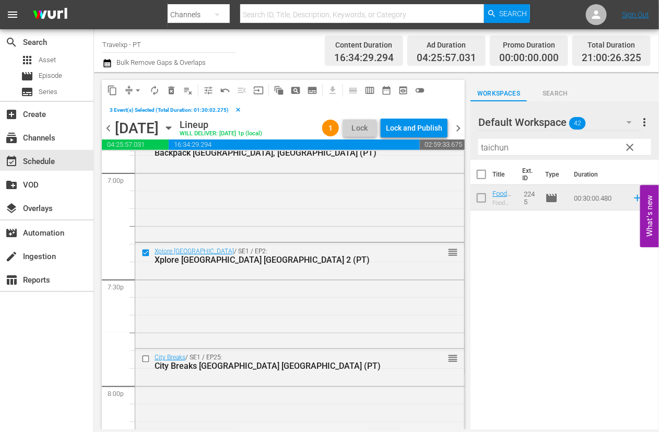
scroll to position [4048, 0]
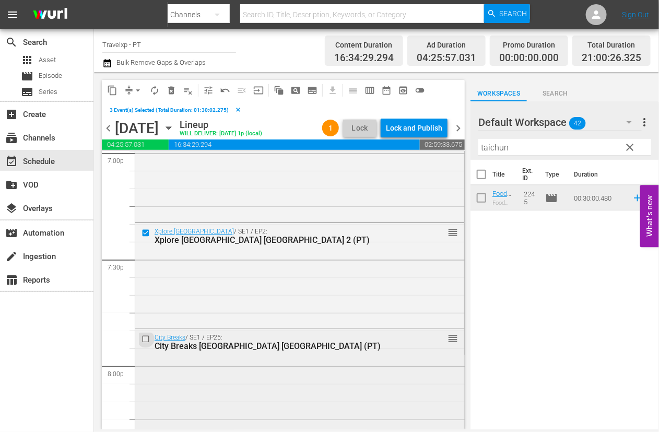
click at [146, 337] on input "checkbox" at bounding box center [147, 339] width 11 height 9
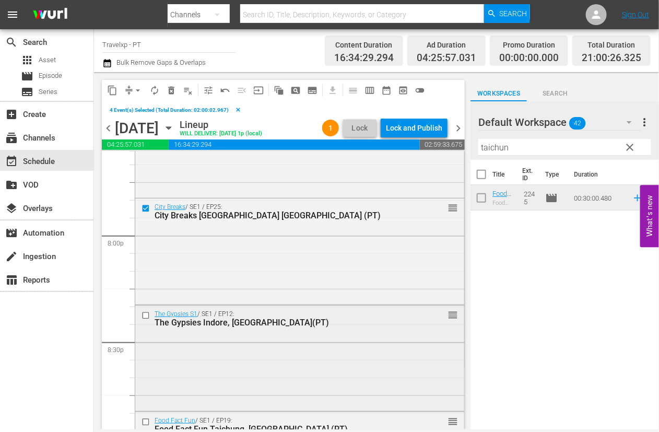
scroll to position [4244, 0]
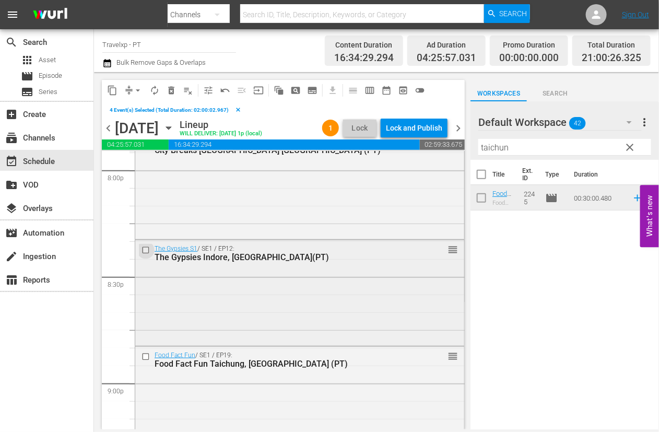
click at [145, 250] on input "checkbox" at bounding box center [147, 250] width 11 height 9
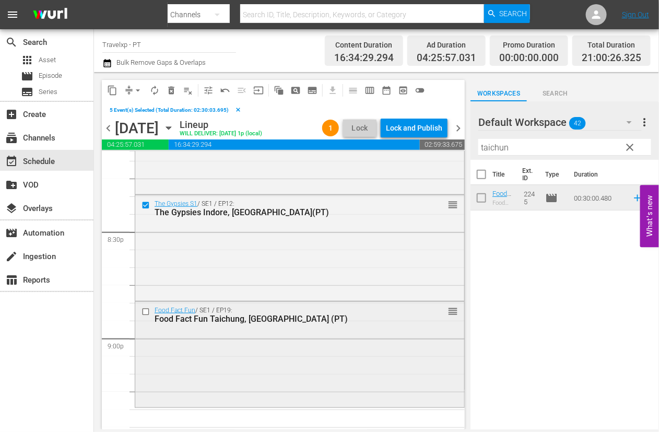
scroll to position [4310, 0]
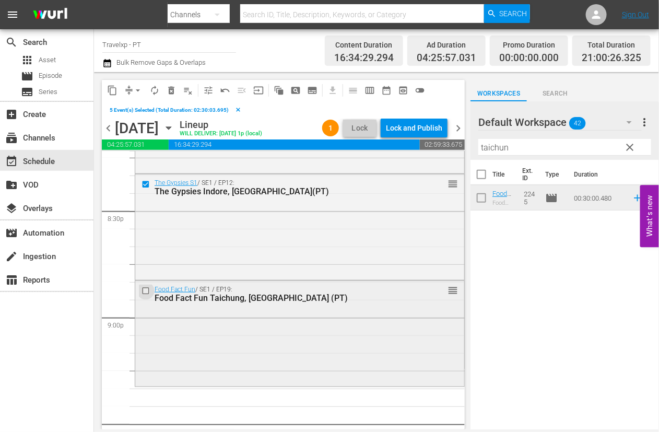
click at [145, 291] on input "checkbox" at bounding box center [147, 290] width 11 height 9
click at [112, 92] on span "content_copy" at bounding box center [112, 90] width 10 height 10
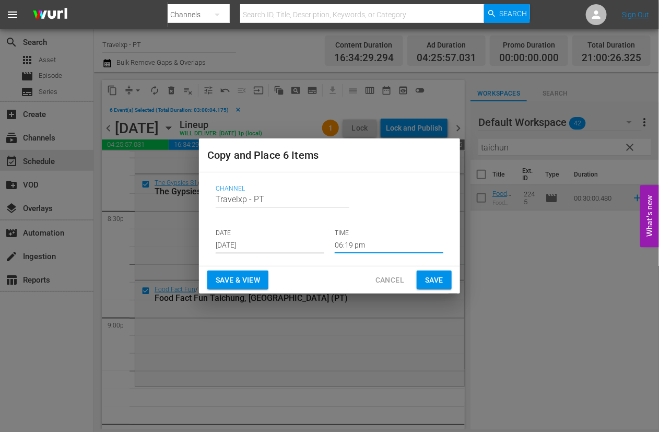
click at [358, 245] on input "06:19 pm" at bounding box center [389, 246] width 109 height 16
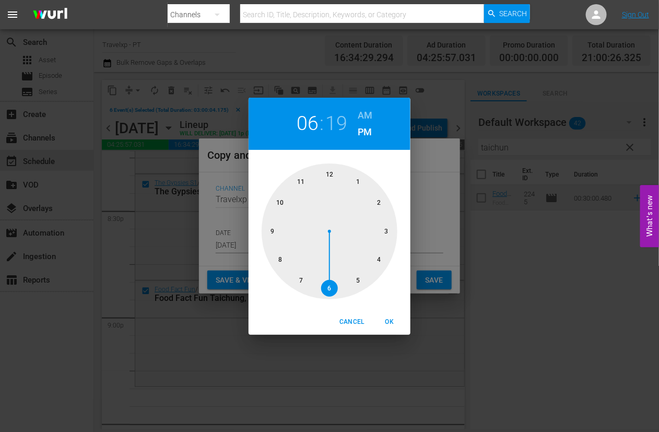
click at [271, 232] on div at bounding box center [330, 232] width 136 height 136
click at [394, 323] on span "OK" at bounding box center [389, 322] width 25 height 11
type input "09:19 pm"
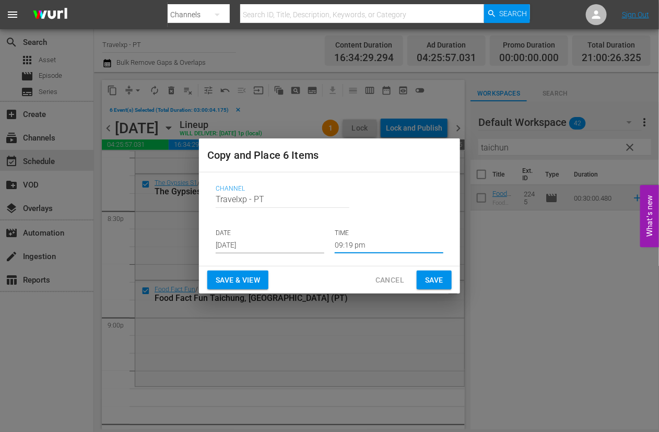
click at [249, 278] on span "Save & View" at bounding box center [238, 280] width 44 height 13
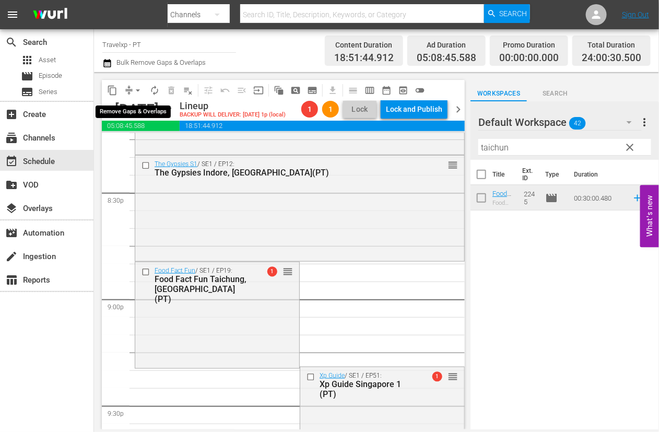
click at [139, 82] on button "arrow_drop_down" at bounding box center [138, 90] width 17 height 17
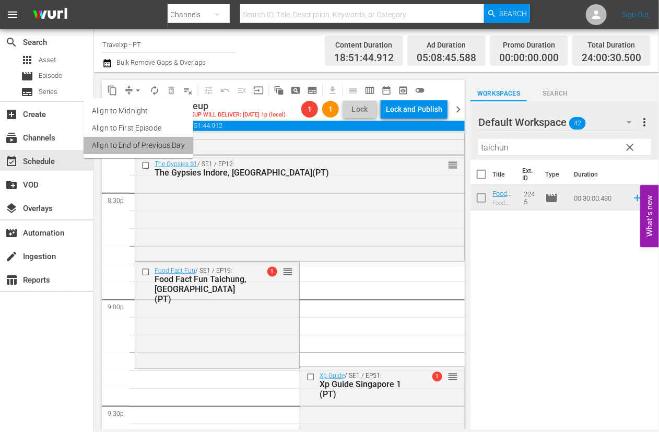
click at [151, 145] on li "Align to End of Previous Day" at bounding box center [139, 145] width 110 height 17
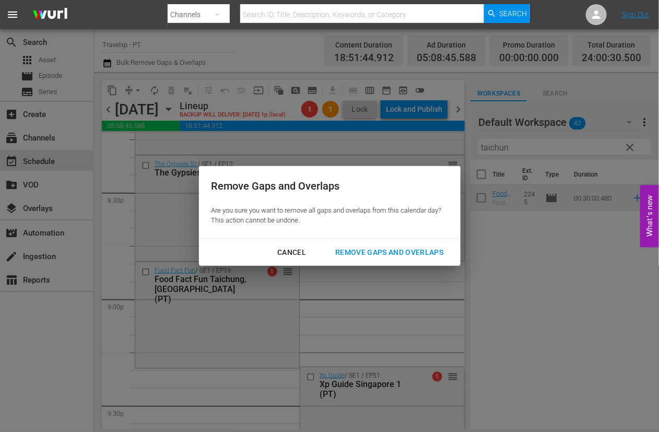
click at [412, 252] on div "Remove Gaps and Overlaps" at bounding box center [389, 252] width 125 height 13
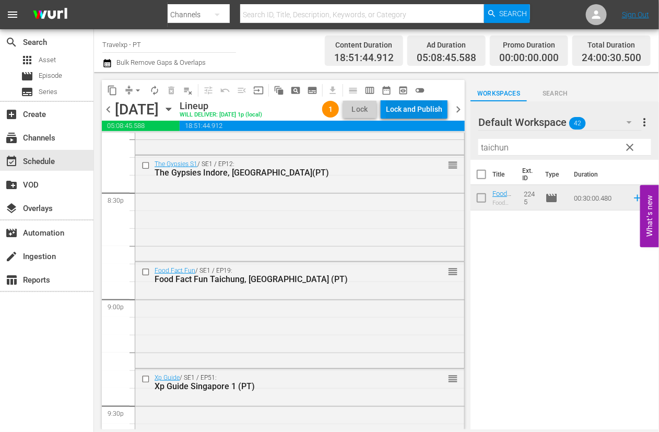
click at [437, 109] on div "Lock and Publish" at bounding box center [414, 109] width 56 height 19
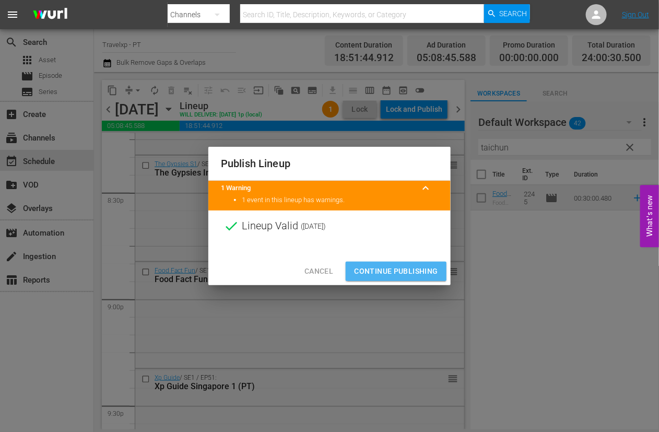
click at [392, 269] on span "Continue Publishing" at bounding box center [396, 271] width 84 height 13
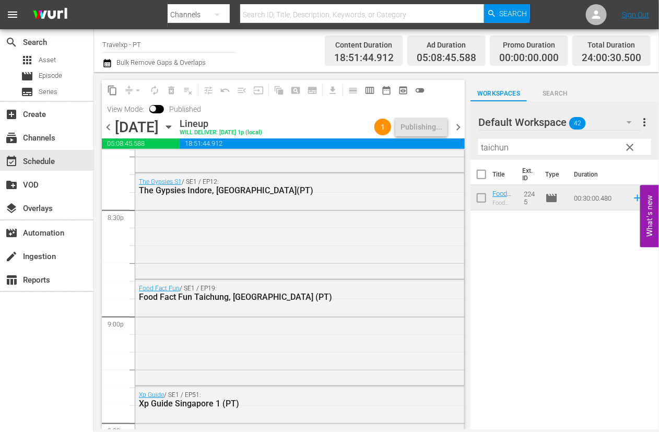
click at [458, 126] on span "chevron_right" at bounding box center [458, 127] width 13 height 13
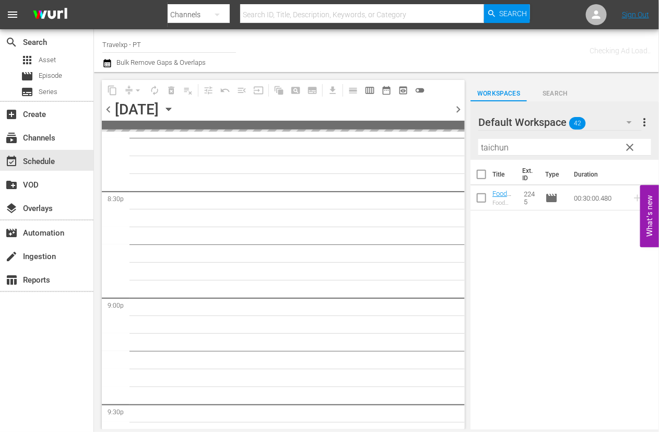
scroll to position [4310, 0]
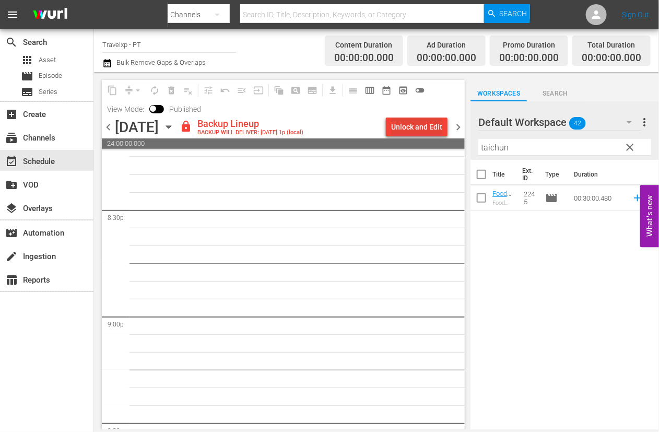
click at [425, 121] on div "Unlock and Edit" at bounding box center [416, 127] width 51 height 19
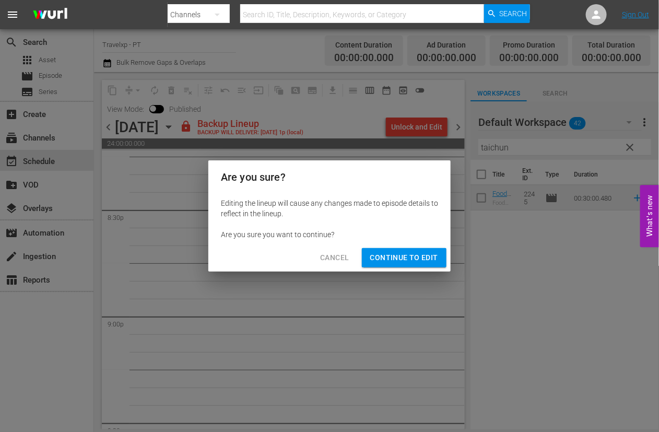
click at [405, 256] on span "Continue to Edit" at bounding box center [404, 257] width 68 height 13
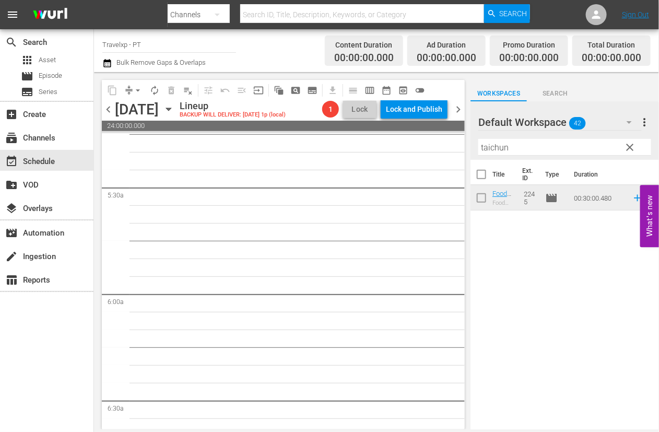
scroll to position [0, 0]
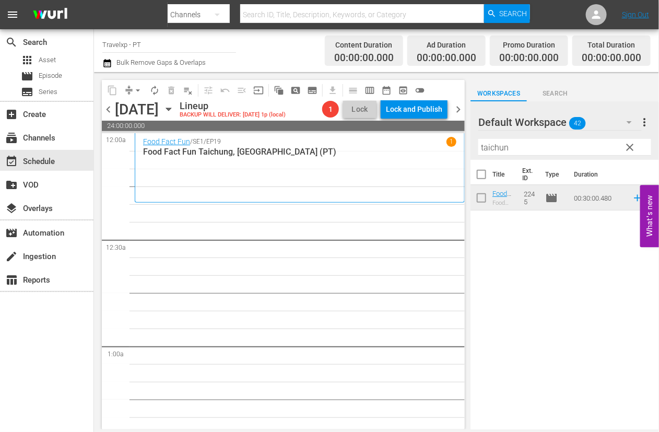
click at [499, 146] on input "taichun" at bounding box center [565, 147] width 173 height 17
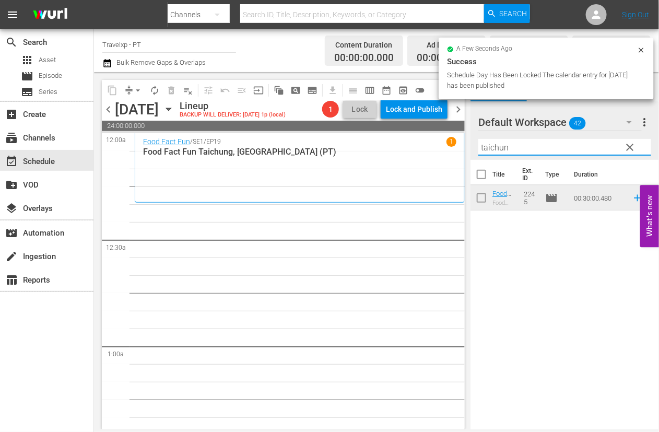
click at [499, 146] on input "taichun" at bounding box center [565, 147] width 173 height 17
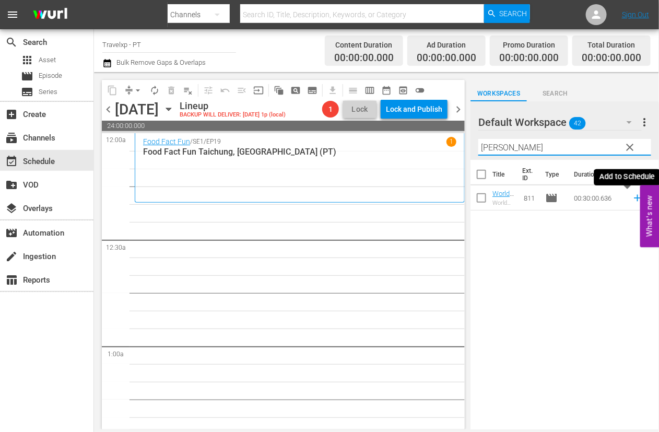
click at [634, 198] on icon at bounding box center [637, 198] width 7 height 7
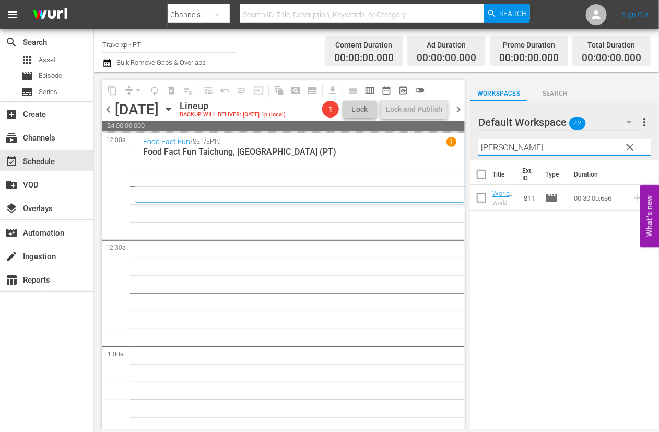
click at [487, 145] on input "[PERSON_NAME]" at bounding box center [565, 147] width 173 height 17
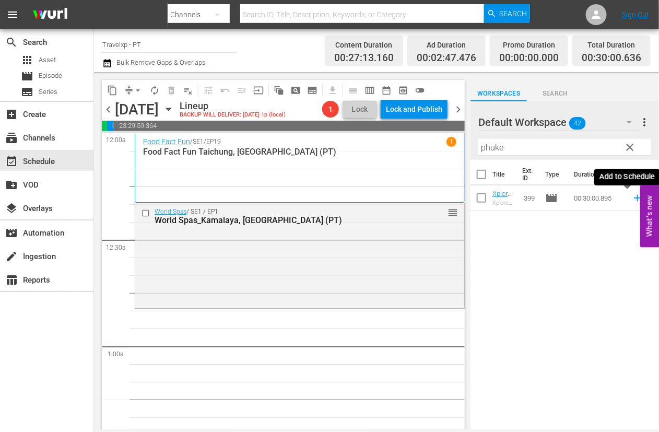
click at [634, 196] on icon at bounding box center [637, 198] width 7 height 7
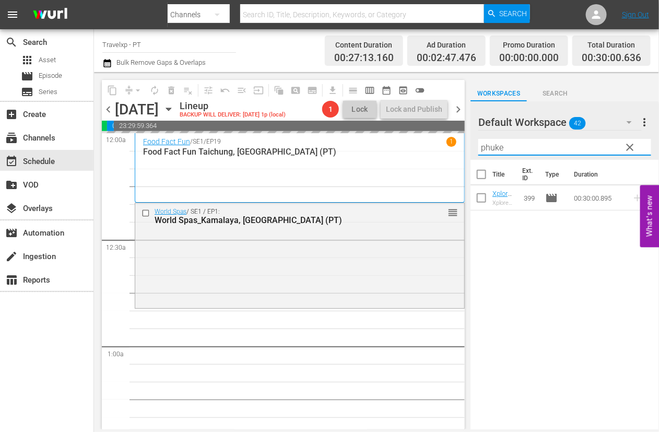
click at [483, 143] on input "phuke" at bounding box center [565, 147] width 173 height 17
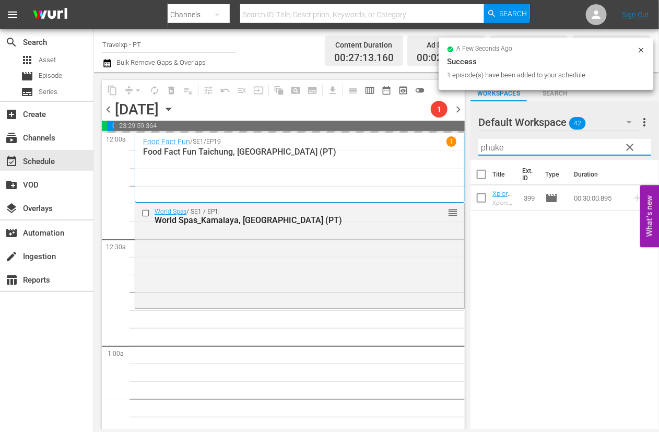
click at [483, 143] on input "phuke" at bounding box center [565, 147] width 173 height 17
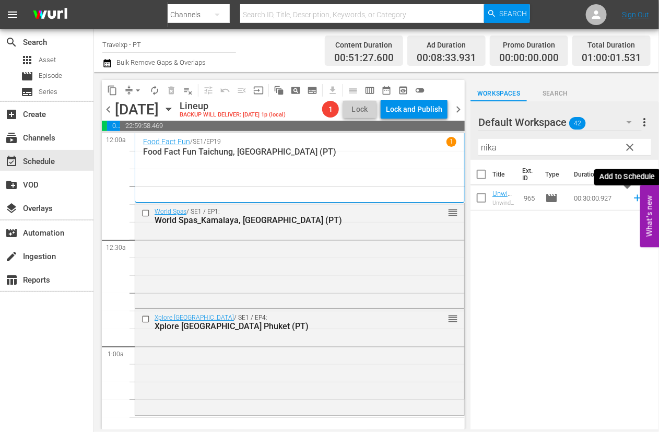
click at [632, 196] on icon at bounding box center [637, 197] width 11 height 11
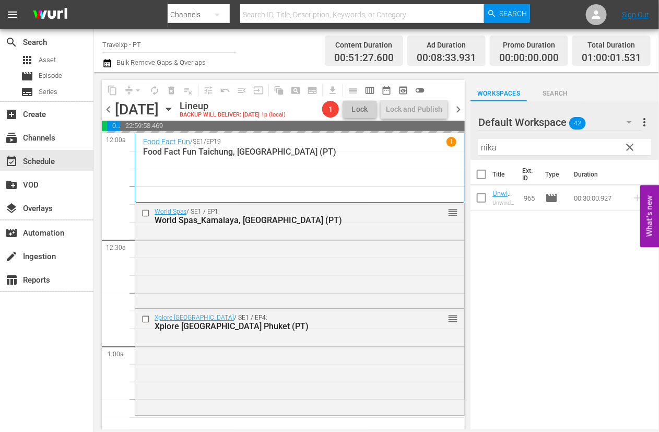
click at [491, 145] on input "nika" at bounding box center [565, 147] width 173 height 17
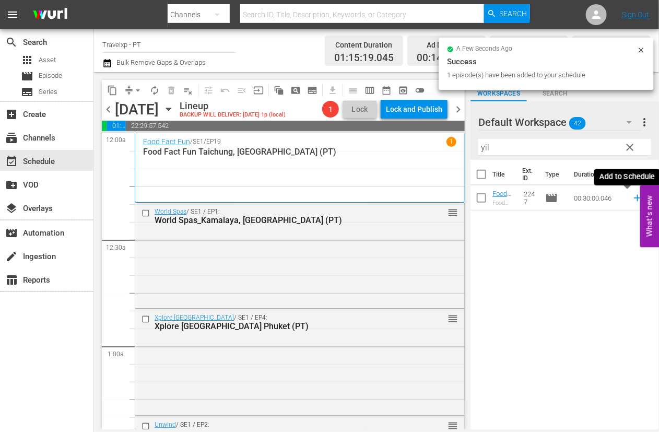
click at [632, 197] on icon at bounding box center [637, 197] width 11 height 11
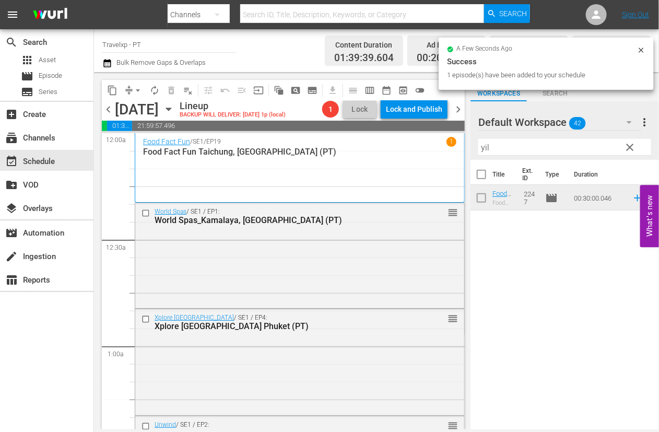
click at [485, 146] on input "yil" at bounding box center [565, 147] width 173 height 17
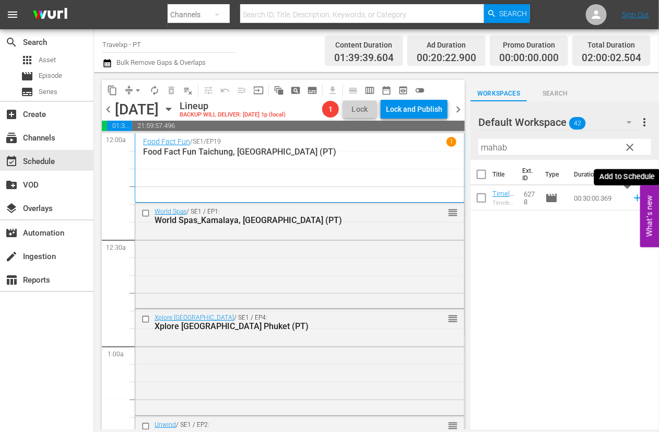
click at [634, 199] on icon at bounding box center [637, 198] width 7 height 7
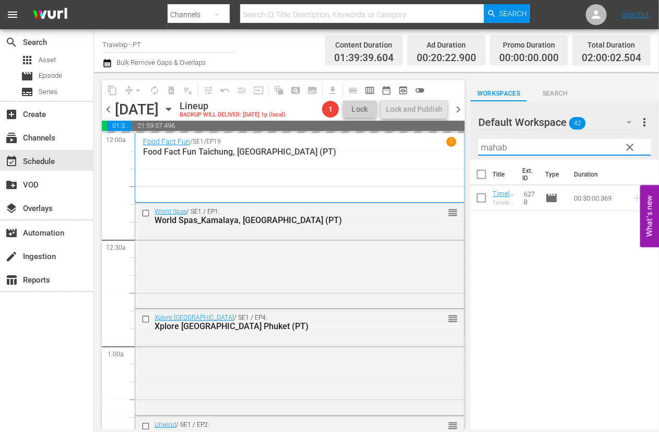
click at [497, 147] on input "mahab" at bounding box center [565, 147] width 173 height 17
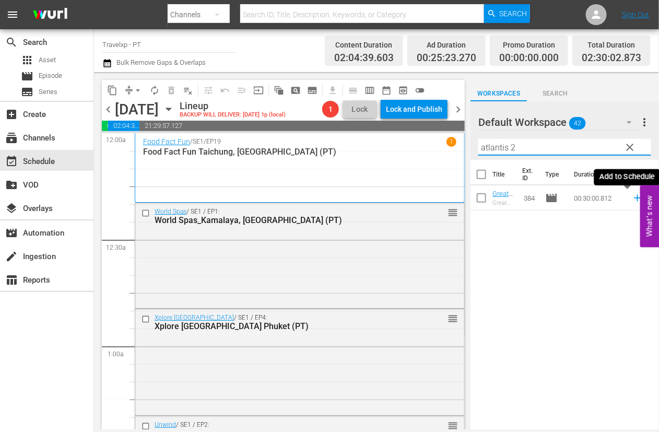
click at [634, 198] on icon at bounding box center [637, 198] width 7 height 7
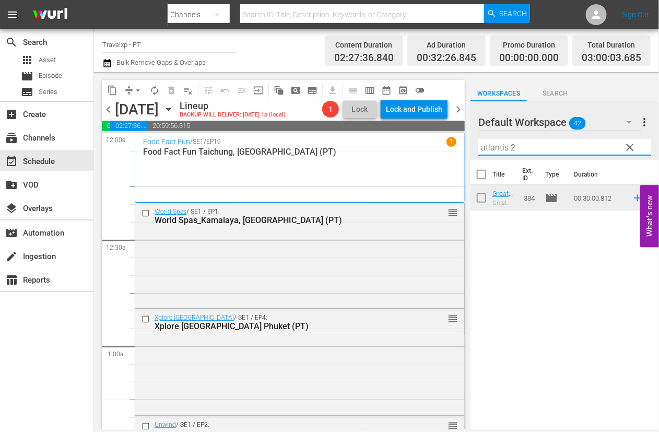
drag, startPoint x: 535, startPoint y: 146, endPoint x: 409, endPoint y: 145, distance: 126.4
click at [409, 145] on div "content_copy compress arrow_drop_down autorenew_outlined delete_forever_outline…" at bounding box center [376, 250] width 565 height 357
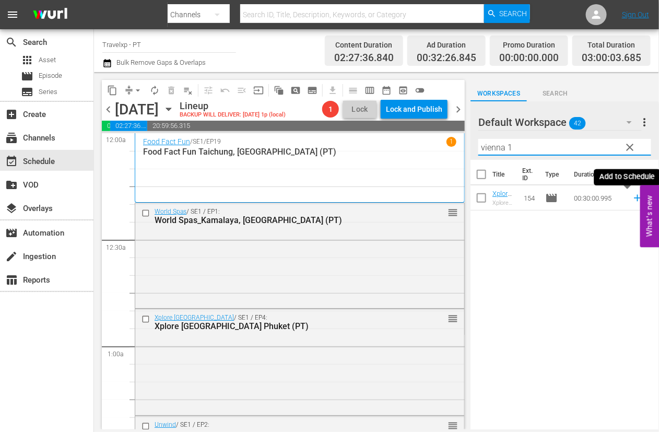
click at [632, 199] on icon at bounding box center [637, 197] width 11 height 11
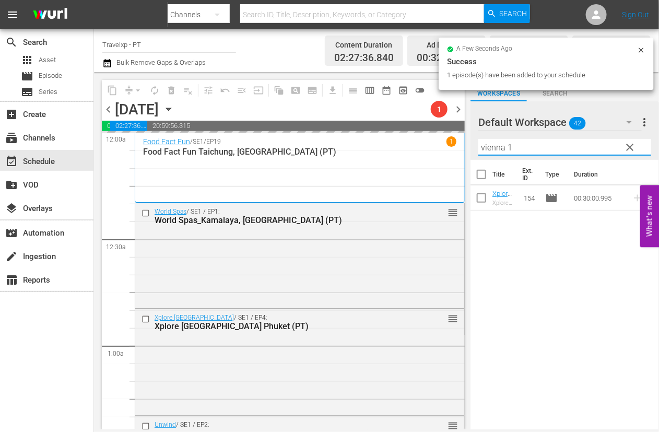
drag, startPoint x: 528, startPoint y: 145, endPoint x: 480, endPoint y: 144, distance: 48.1
click at [480, 144] on input "vienna 1" at bounding box center [565, 147] width 173 height 17
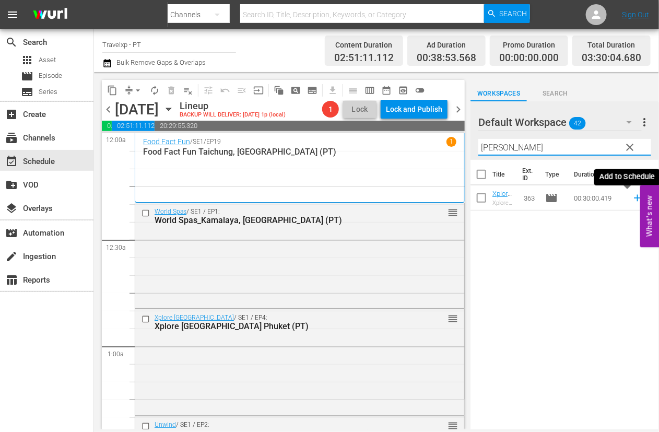
click at [632, 202] on icon at bounding box center [637, 197] width 11 height 11
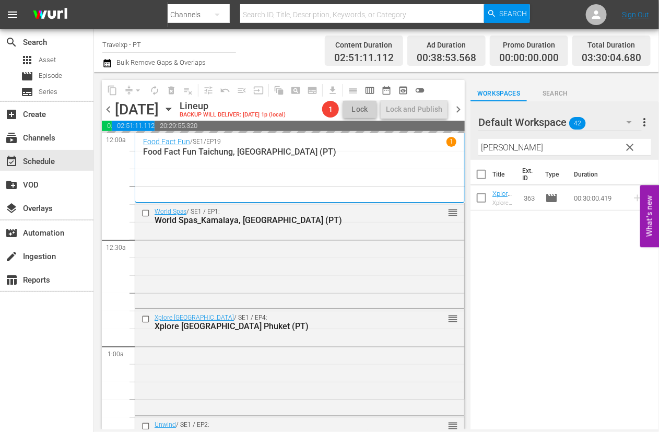
click at [496, 149] on input "[PERSON_NAME]" at bounding box center [565, 147] width 173 height 17
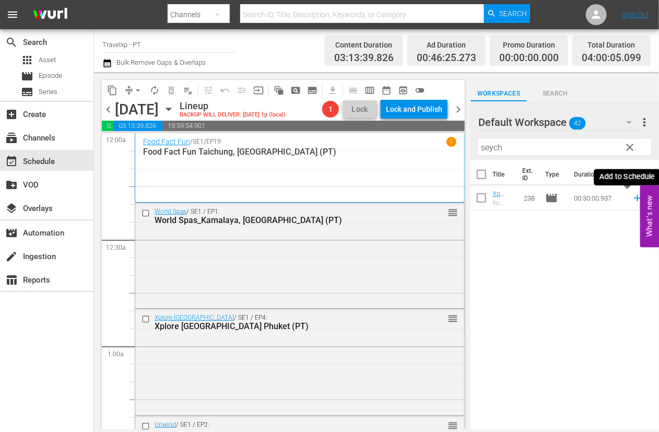
click at [634, 199] on icon at bounding box center [637, 198] width 7 height 7
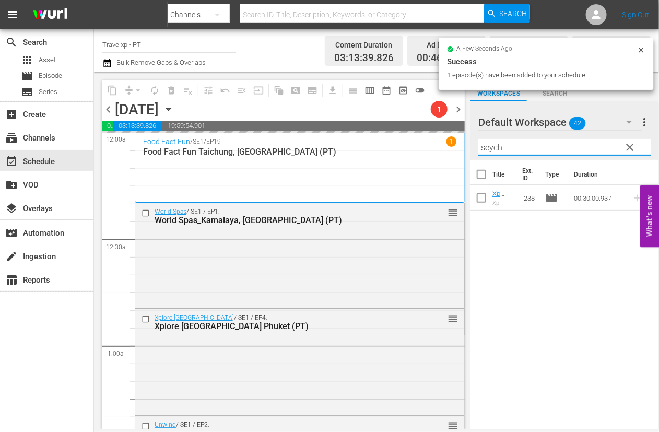
click at [496, 153] on input "seych" at bounding box center [565, 147] width 173 height 17
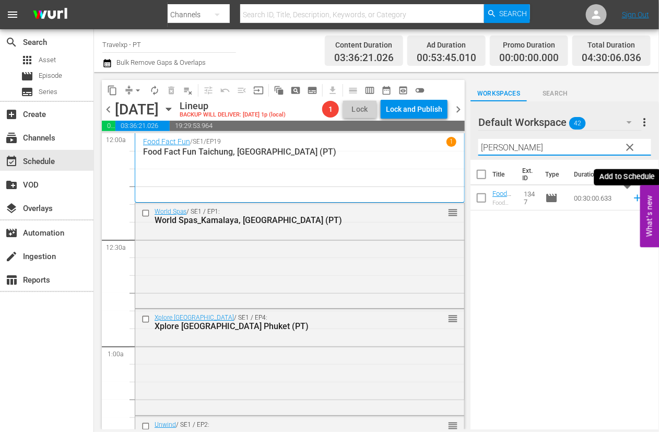
click at [632, 199] on icon at bounding box center [637, 197] width 11 height 11
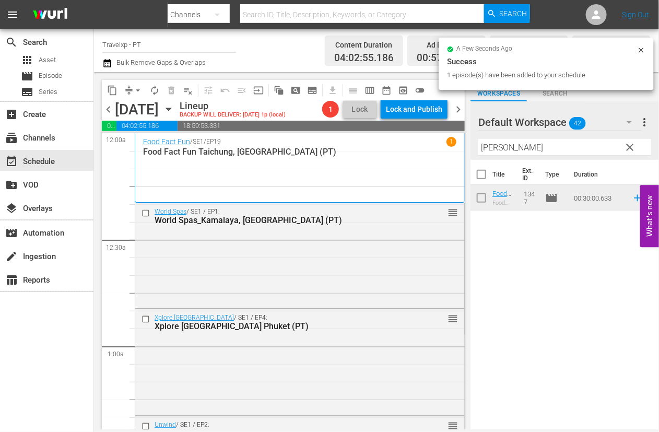
click at [495, 145] on input "[PERSON_NAME]" at bounding box center [565, 147] width 173 height 17
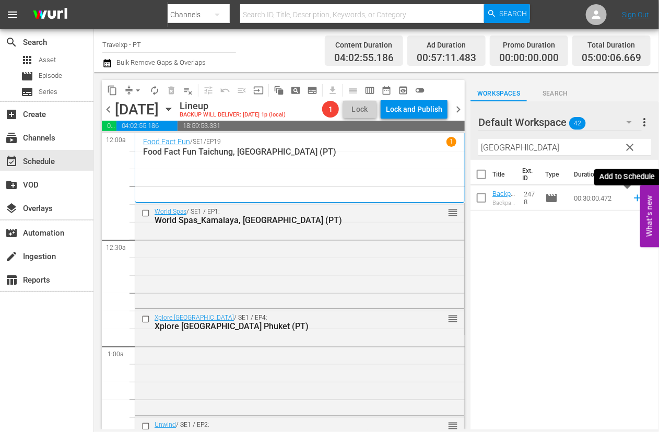
click at [634, 196] on icon at bounding box center [637, 198] width 7 height 7
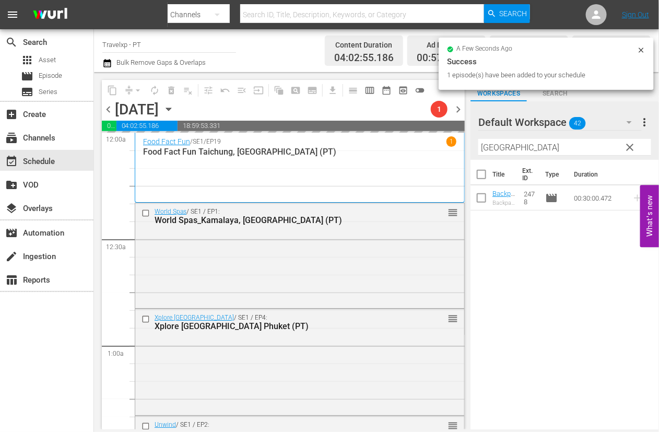
click at [489, 150] on input "[GEOGRAPHIC_DATA]" at bounding box center [565, 147] width 173 height 17
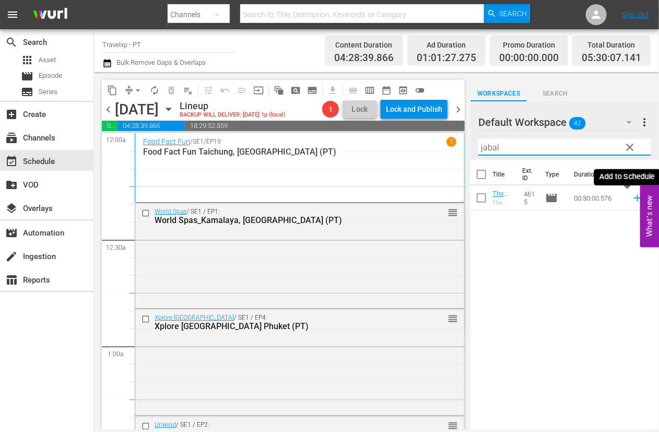
click at [632, 200] on icon at bounding box center [637, 197] width 11 height 11
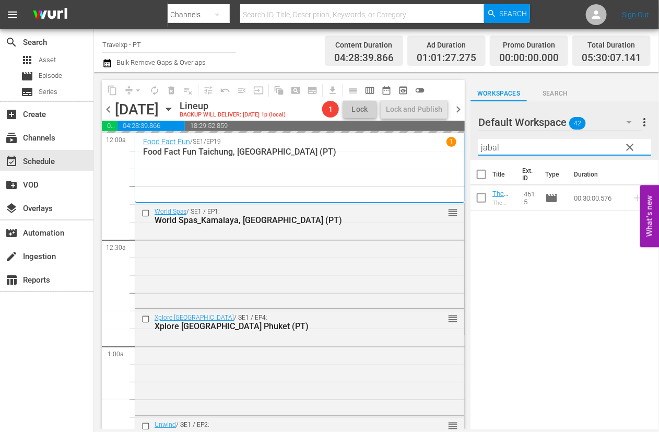
click at [484, 148] on input "jabal" at bounding box center [565, 147] width 173 height 17
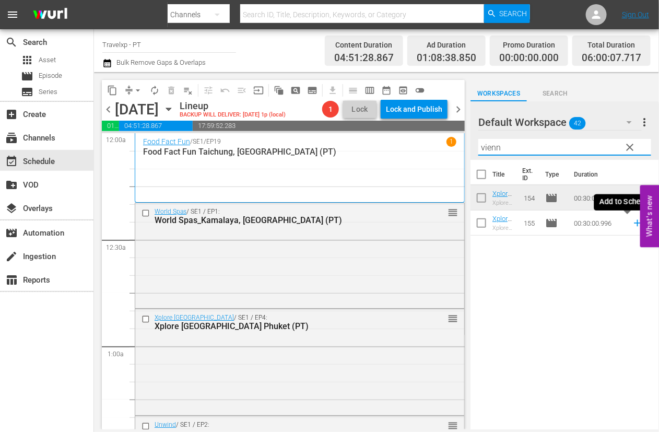
click at [634, 226] on icon at bounding box center [637, 223] width 7 height 7
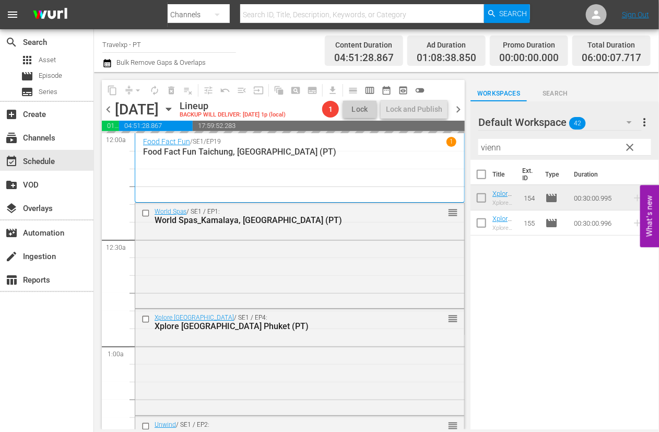
click at [496, 146] on input "vienn" at bounding box center [565, 147] width 173 height 17
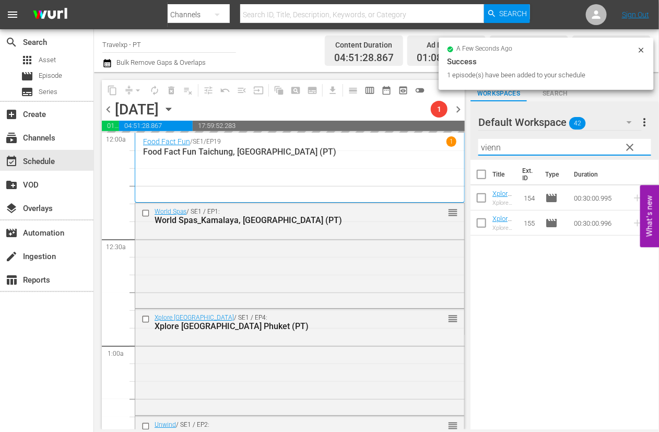
click at [496, 146] on input "vienn" at bounding box center [565, 147] width 173 height 17
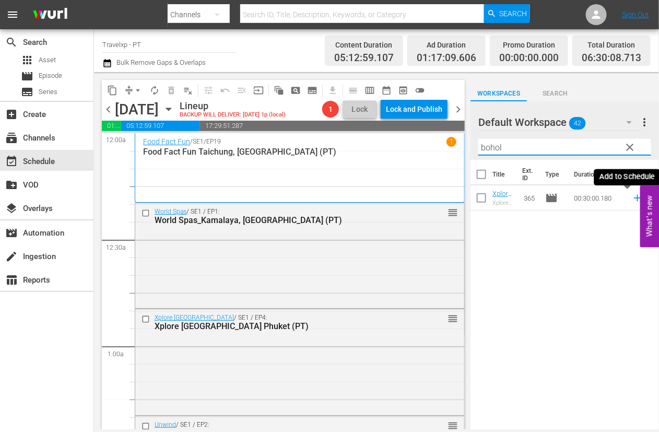
click at [634, 199] on icon at bounding box center [637, 198] width 7 height 7
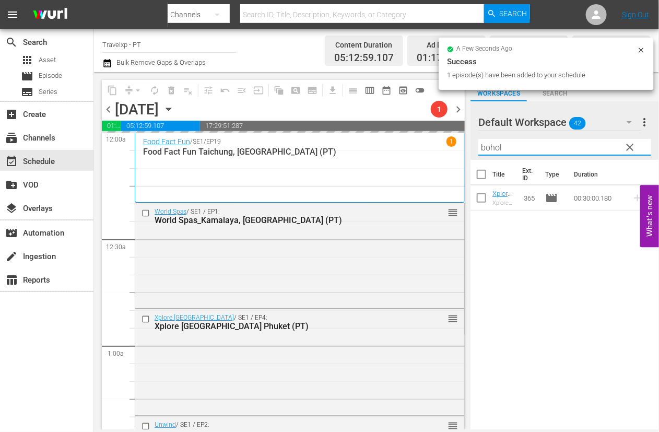
click at [495, 146] on input "bohol" at bounding box center [565, 147] width 173 height 17
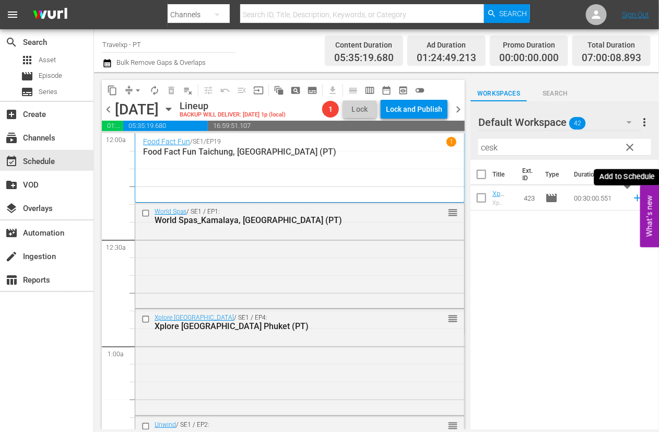
click at [632, 196] on icon at bounding box center [637, 197] width 11 height 11
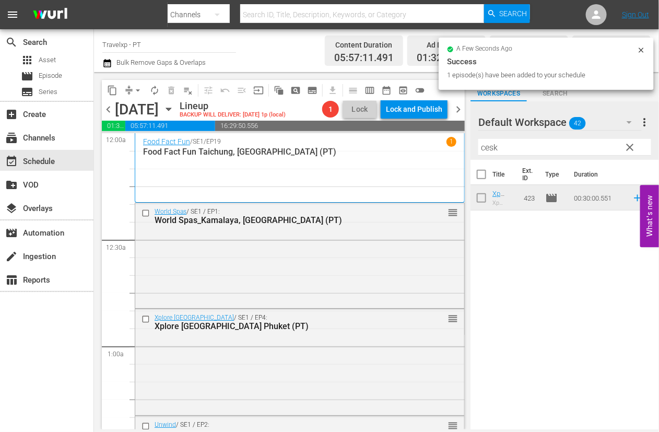
click at [487, 148] on input "cesk" at bounding box center [565, 147] width 173 height 17
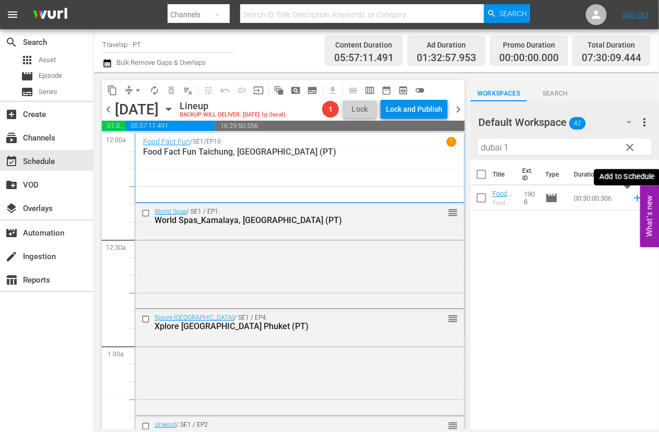
click at [632, 199] on icon at bounding box center [637, 197] width 11 height 11
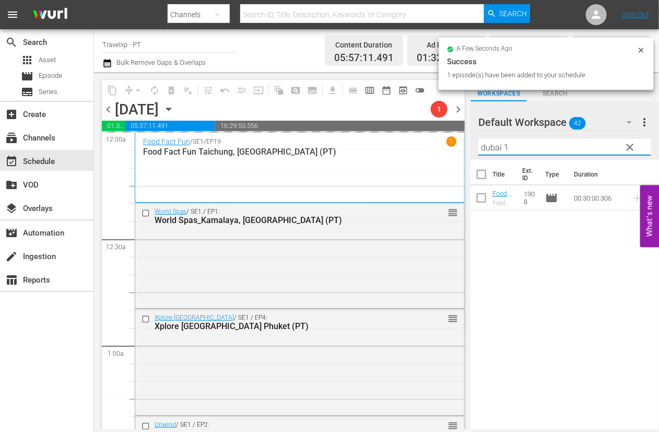
drag, startPoint x: 514, startPoint y: 147, endPoint x: 476, endPoint y: 145, distance: 38.2
click at [476, 145] on div "Default Workspace 42 Default more_vert clear Filter by Title dubai 1" at bounding box center [565, 130] width 189 height 59
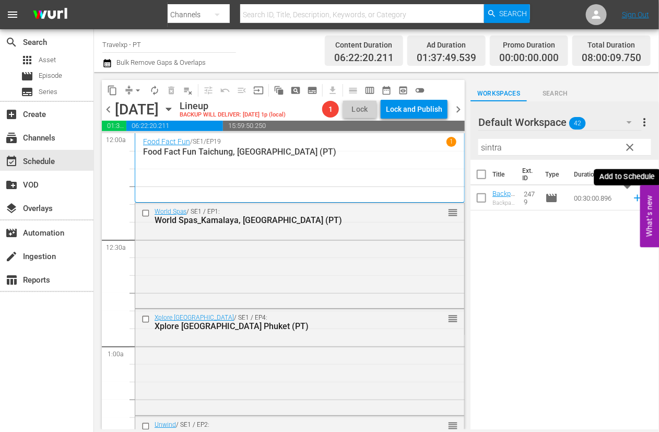
click at [632, 197] on icon at bounding box center [637, 197] width 11 height 11
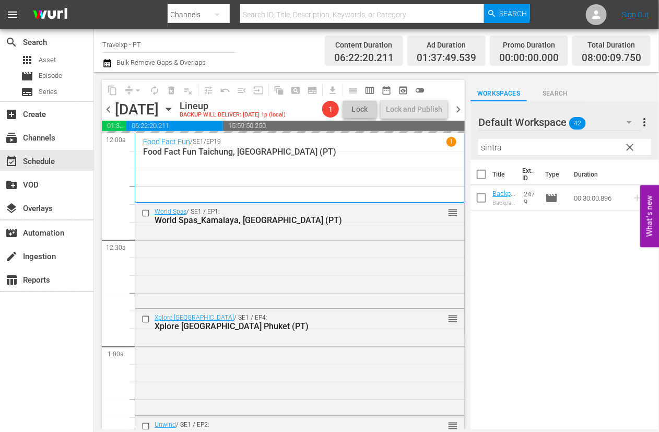
click at [490, 150] on input "sintra" at bounding box center [565, 147] width 173 height 17
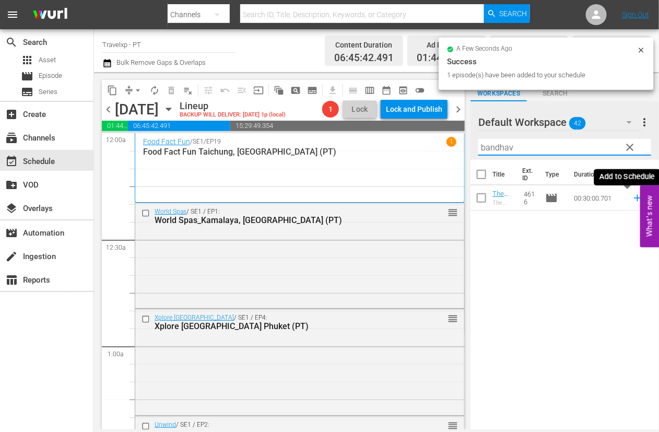
click at [634, 199] on icon at bounding box center [637, 198] width 7 height 7
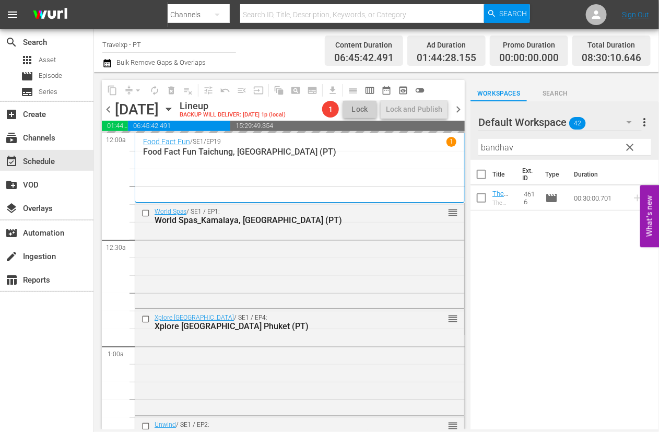
click at [492, 147] on input "bandhav" at bounding box center [565, 147] width 173 height 17
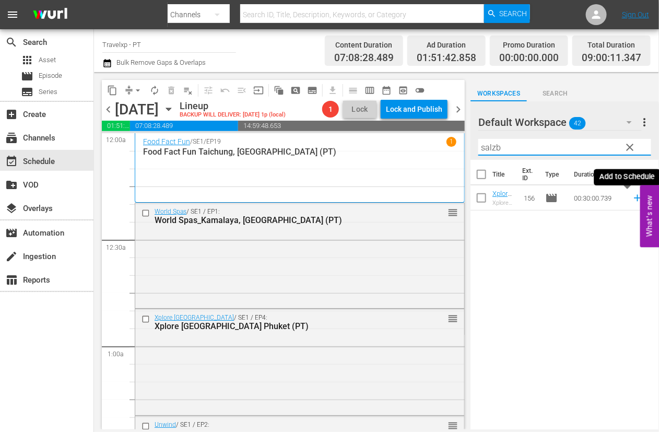
click at [634, 200] on icon at bounding box center [637, 198] width 7 height 7
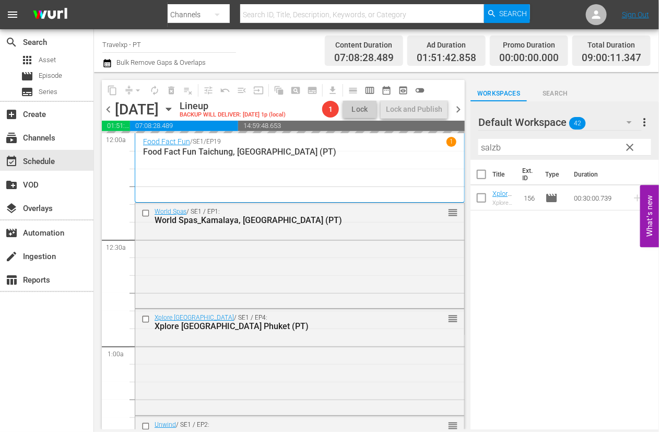
click at [484, 148] on input "salzb" at bounding box center [565, 147] width 173 height 17
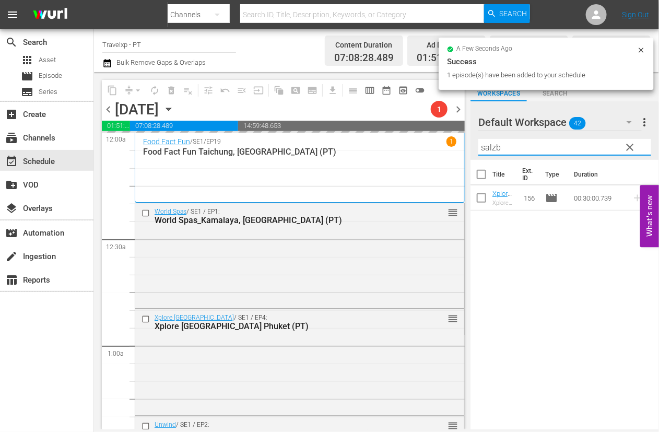
click at [484, 148] on input "salzb" at bounding box center [565, 147] width 173 height 17
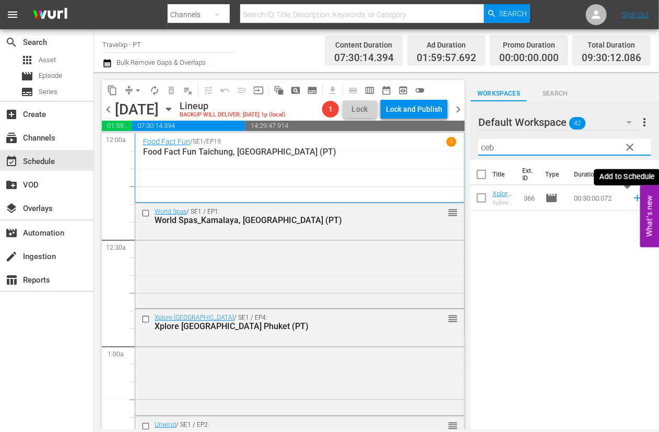
click at [632, 199] on icon at bounding box center [637, 197] width 11 height 11
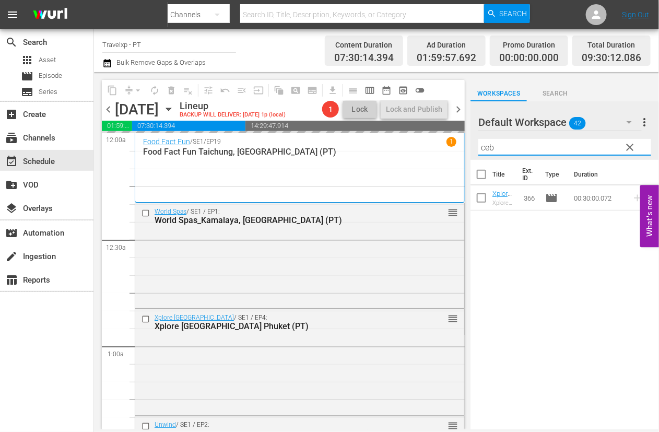
click at [487, 148] on input "ceb" at bounding box center [565, 147] width 173 height 17
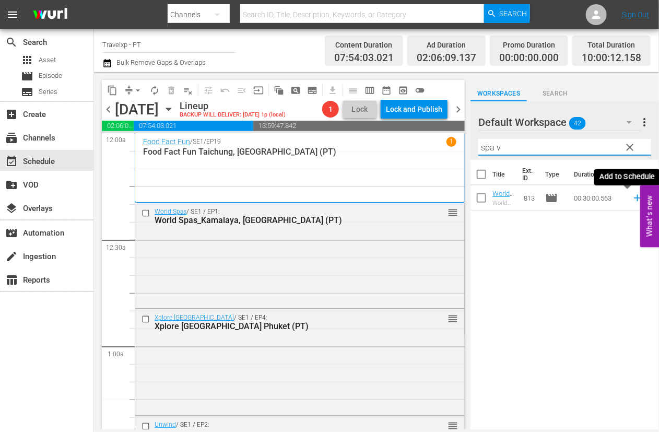
click at [632, 200] on icon at bounding box center [637, 197] width 11 height 11
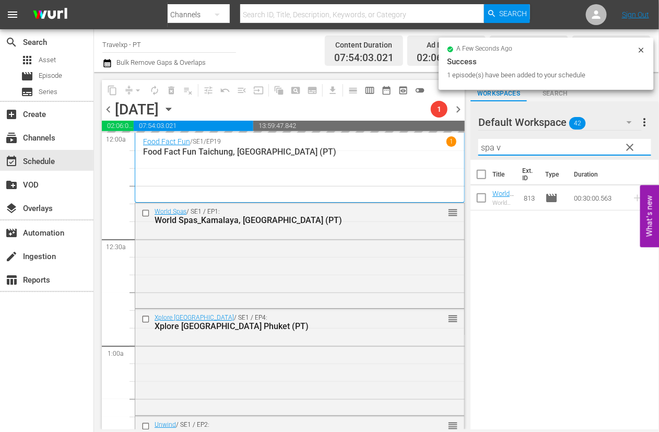
drag, startPoint x: 532, startPoint y: 150, endPoint x: 464, endPoint y: 148, distance: 67.9
click at [464, 148] on div "content_copy compress arrow_drop_down autorenew_outlined delete_forever_outline…" at bounding box center [376, 250] width 565 height 357
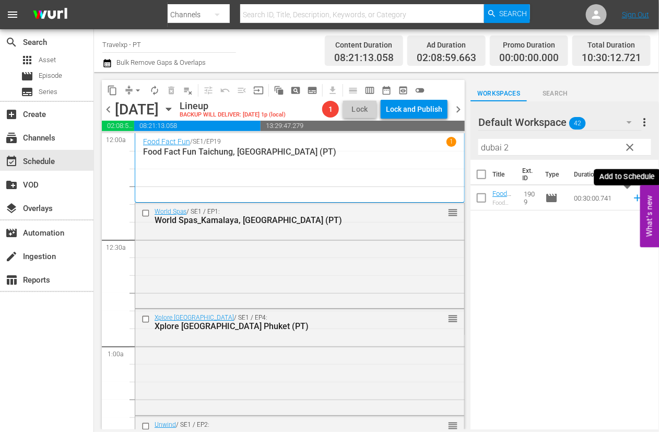
click at [632, 197] on icon at bounding box center [637, 197] width 11 height 11
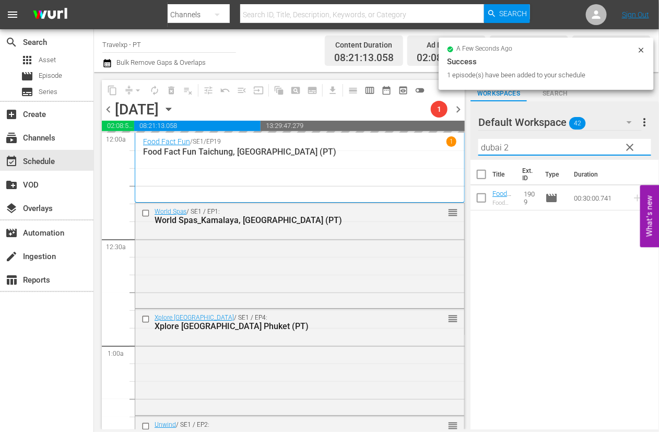
drag, startPoint x: 490, startPoint y: 148, endPoint x: 481, endPoint y: 147, distance: 8.9
click at [481, 147] on input "dubai 2" at bounding box center [565, 147] width 173 height 17
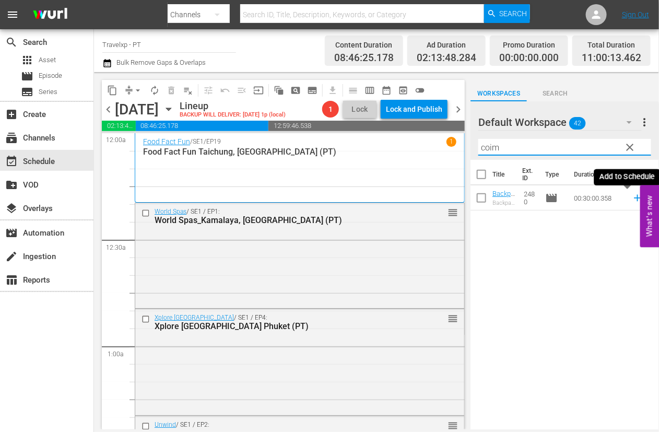
click at [634, 199] on icon at bounding box center [637, 198] width 7 height 7
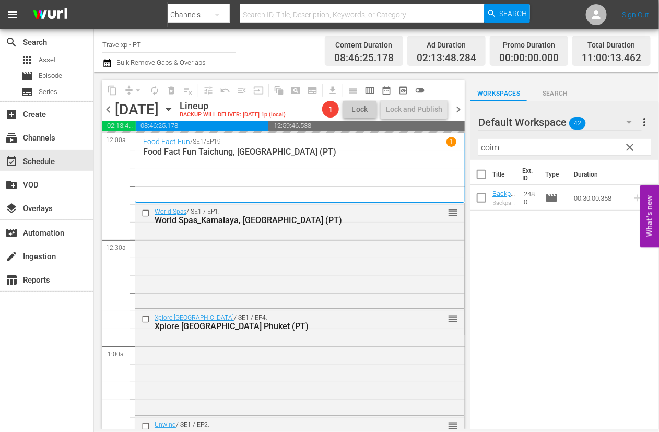
click at [490, 149] on input "coim" at bounding box center [565, 147] width 173 height 17
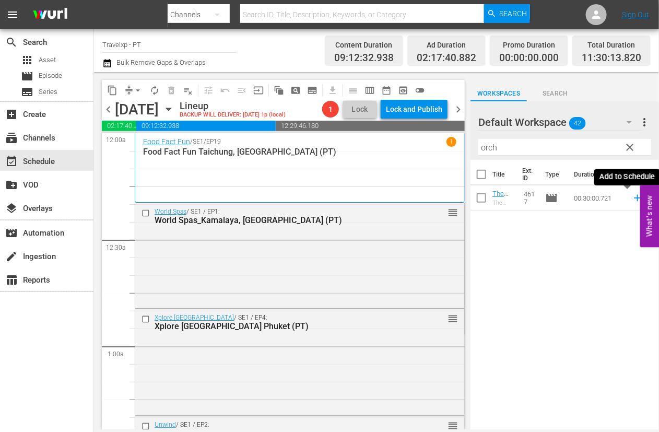
click at [634, 197] on icon at bounding box center [637, 198] width 7 height 7
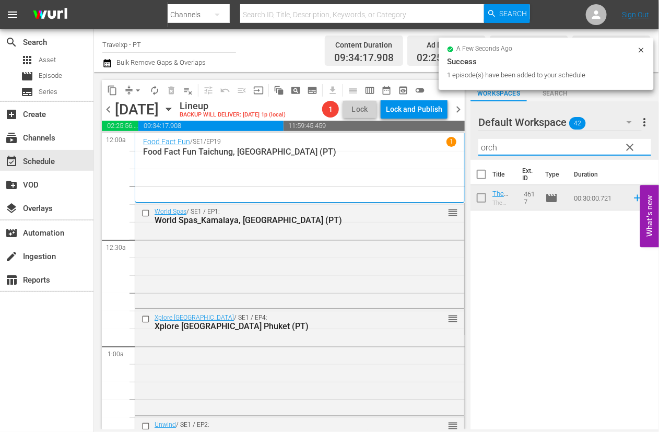
click at [486, 145] on input "orch" at bounding box center [565, 147] width 173 height 17
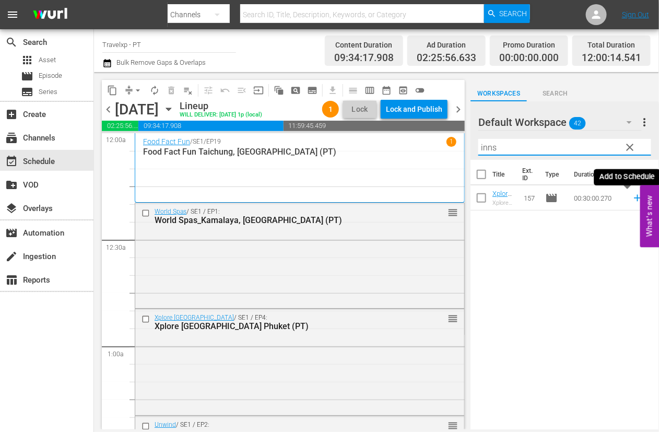
click at [632, 199] on icon at bounding box center [637, 197] width 11 height 11
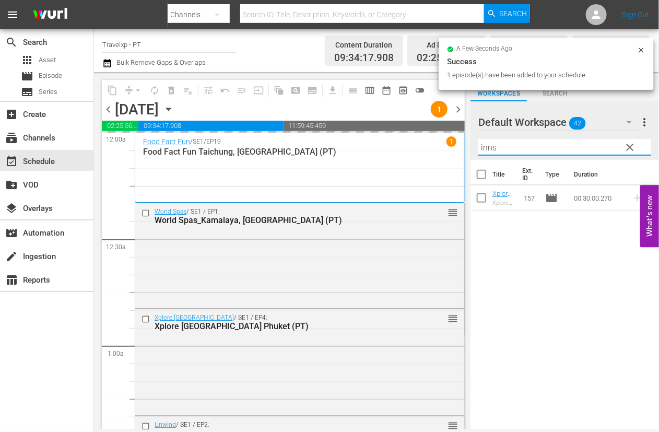
click at [493, 147] on input "inns" at bounding box center [565, 147] width 173 height 17
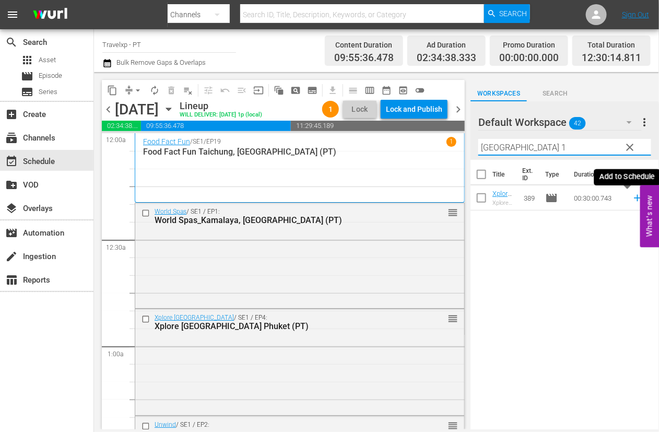
click at [632, 200] on icon at bounding box center [637, 197] width 11 height 11
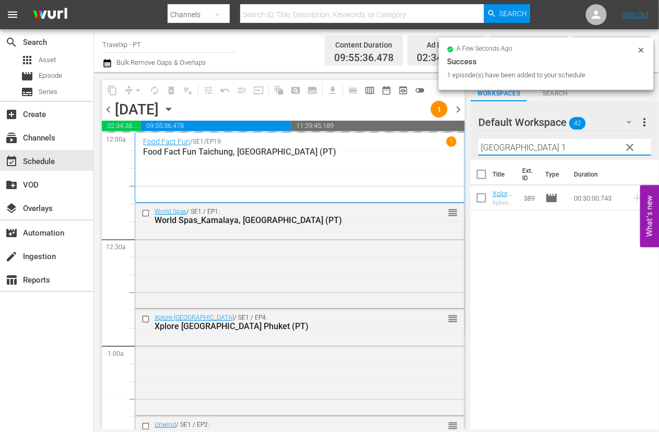
drag, startPoint x: 537, startPoint y: 146, endPoint x: 454, endPoint y: 136, distance: 82.7
click at [454, 136] on div "content_copy compress arrow_drop_down autorenew_outlined delete_forever_outline…" at bounding box center [376, 250] width 565 height 357
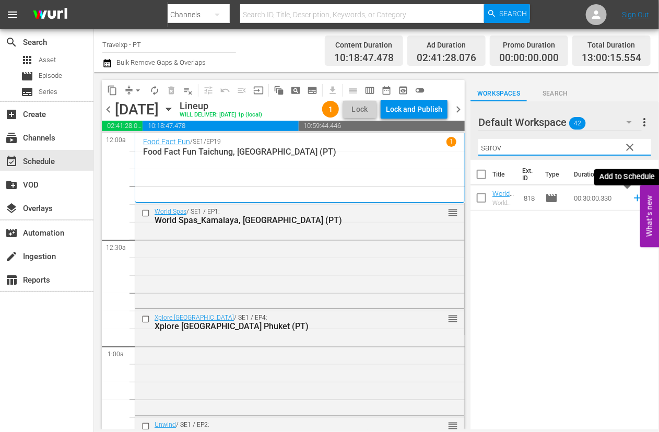
click at [632, 200] on icon at bounding box center [637, 197] width 11 height 11
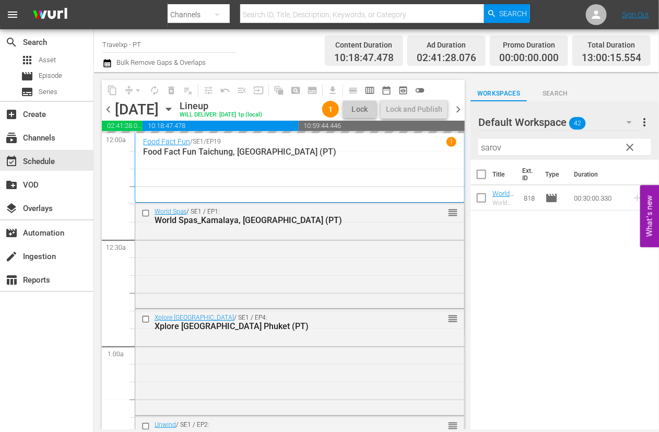
click at [495, 149] on input "sarov" at bounding box center [565, 147] width 173 height 17
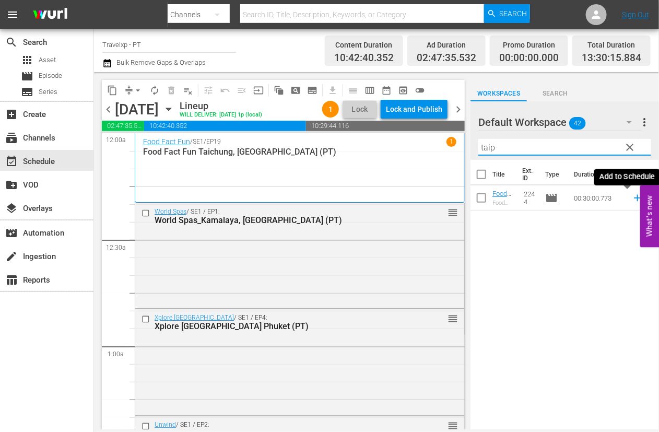
click at [632, 199] on icon at bounding box center [637, 197] width 11 height 11
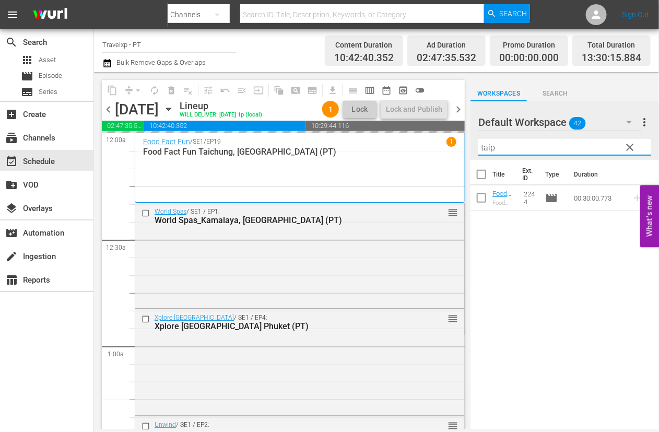
click at [489, 150] on input "taip" at bounding box center [565, 147] width 173 height 17
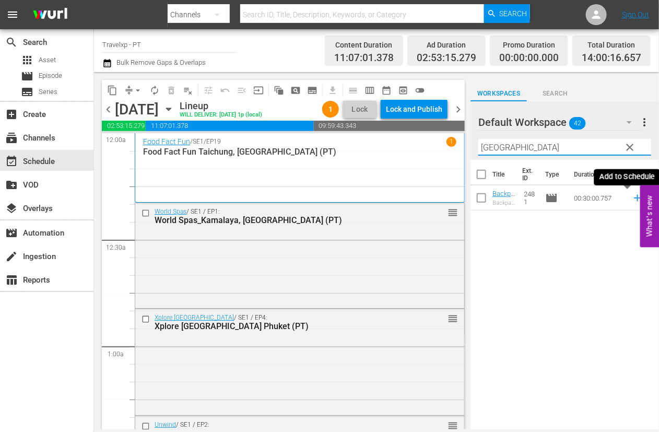
click at [632, 197] on icon at bounding box center [637, 197] width 11 height 11
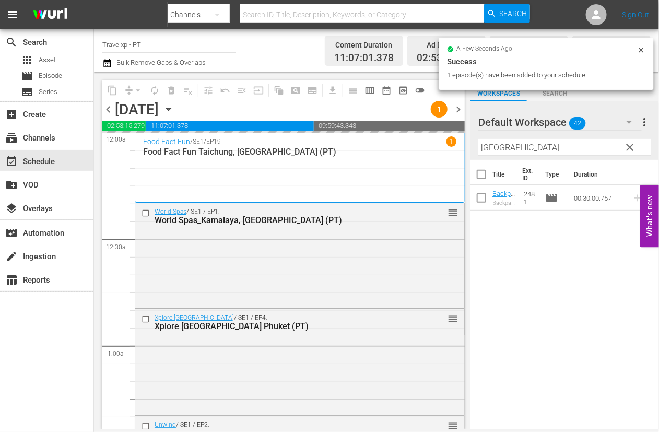
click at [495, 149] on input "[GEOGRAPHIC_DATA]" at bounding box center [565, 147] width 173 height 17
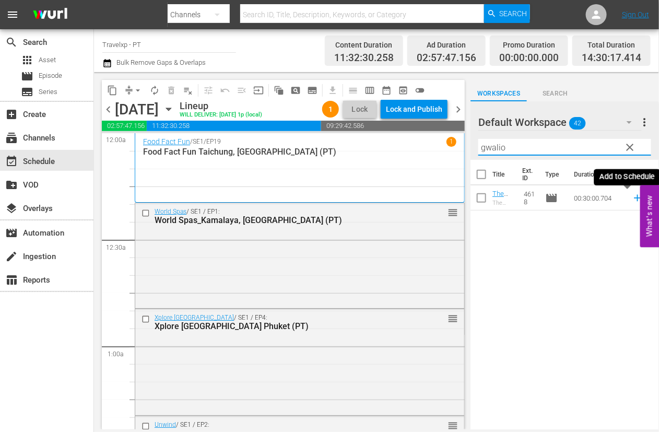
click at [632, 200] on icon at bounding box center [637, 197] width 11 height 11
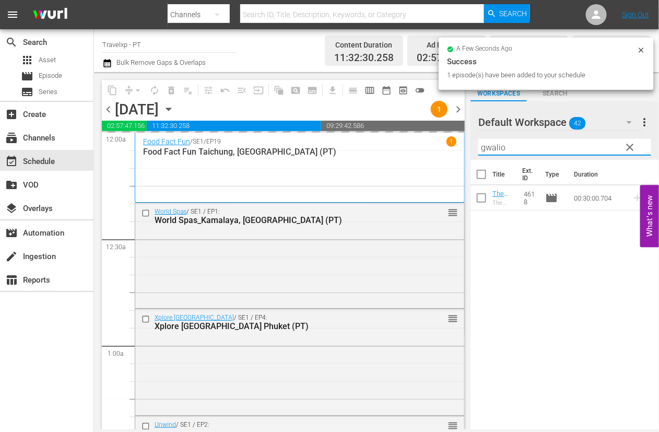
click at [493, 147] on input "gwalio" at bounding box center [565, 147] width 173 height 17
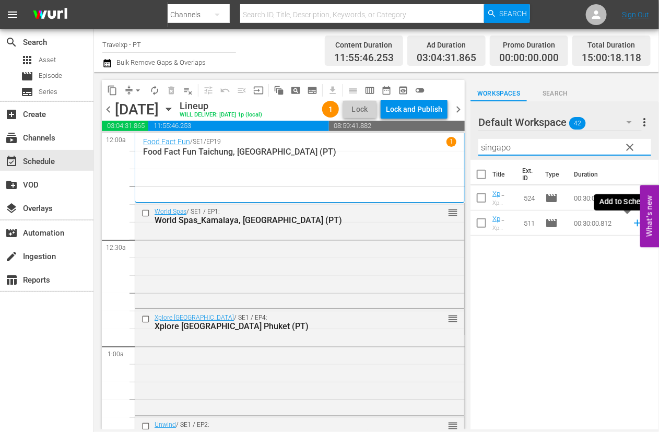
click at [634, 223] on icon at bounding box center [637, 223] width 7 height 7
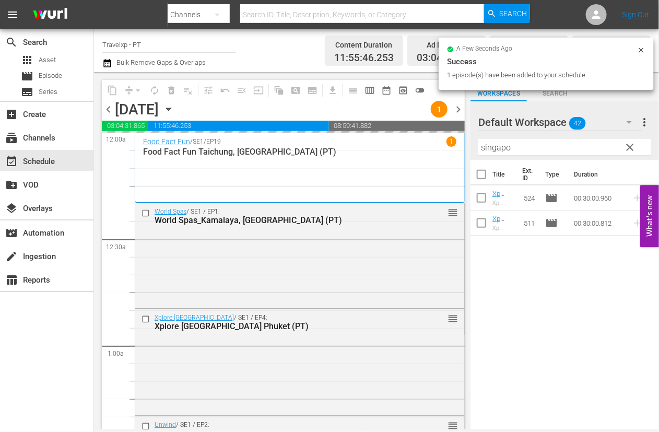
click at [497, 147] on input "singapo" at bounding box center [565, 147] width 173 height 17
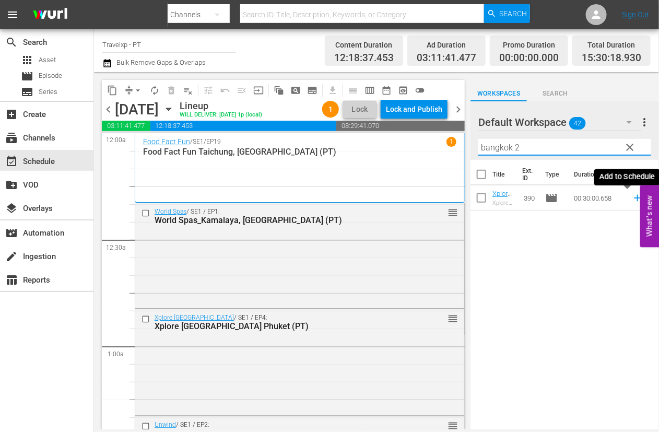
click at [634, 198] on icon at bounding box center [637, 198] width 7 height 7
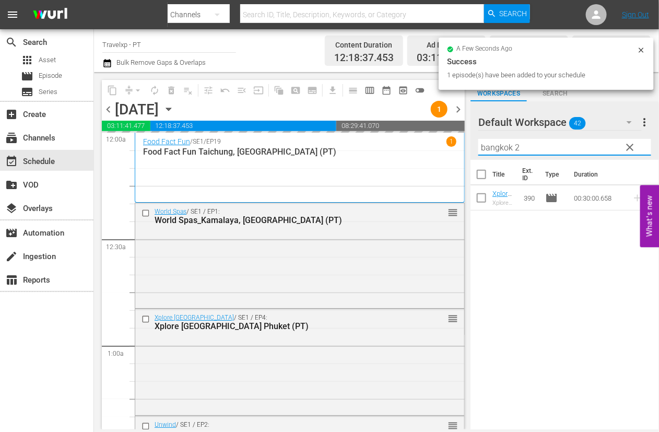
drag, startPoint x: 526, startPoint y: 145, endPoint x: 477, endPoint y: 143, distance: 48.1
click at [477, 143] on div "Default Workspace 42 Default more_vert clear Filter by Title bangkok 2" at bounding box center [565, 130] width 189 height 59
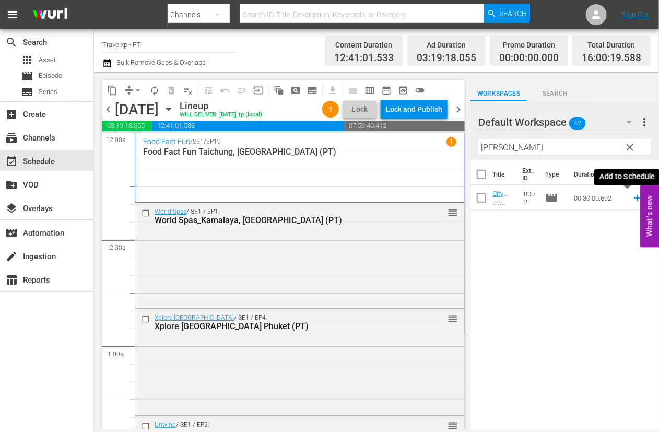
click at [634, 197] on icon at bounding box center [637, 198] width 7 height 7
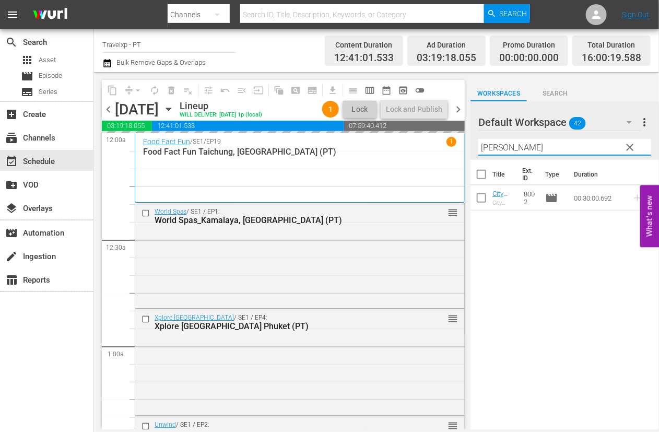
click at [485, 145] on input "[PERSON_NAME]" at bounding box center [565, 147] width 173 height 17
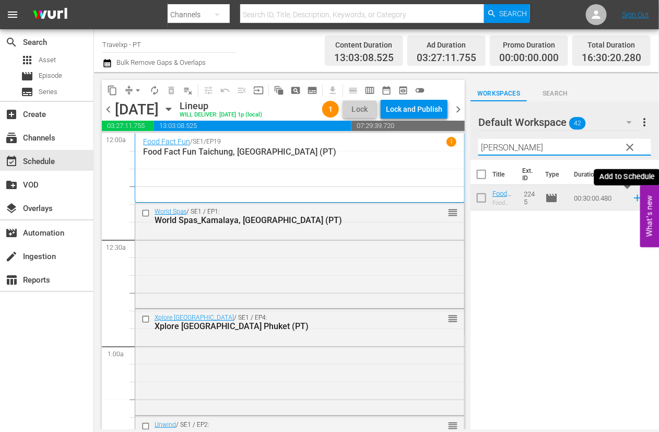
click at [634, 200] on icon at bounding box center [637, 198] width 7 height 7
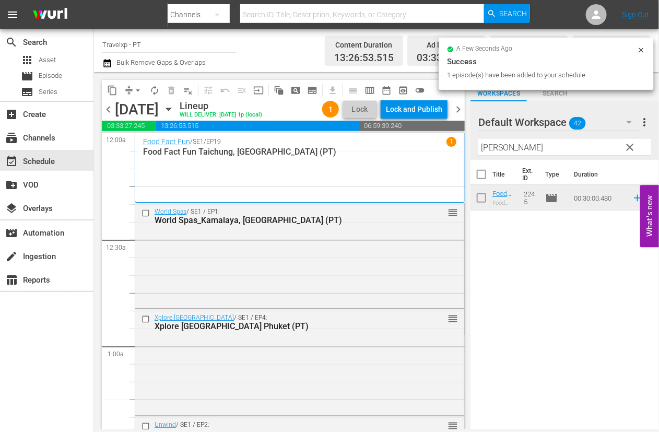
click at [488, 147] on input "[PERSON_NAME]" at bounding box center [565, 147] width 173 height 17
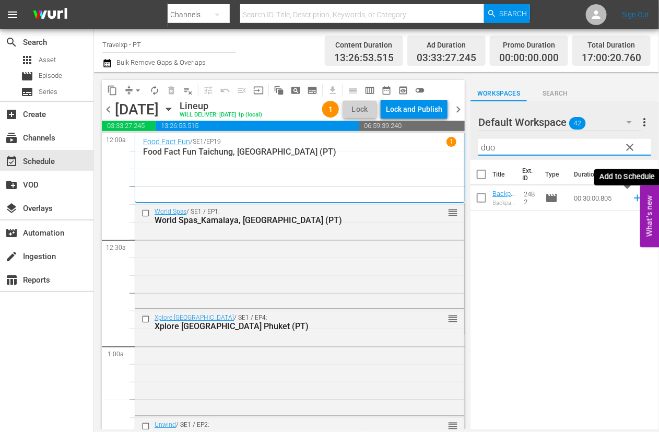
click at [634, 200] on icon at bounding box center [637, 198] width 7 height 7
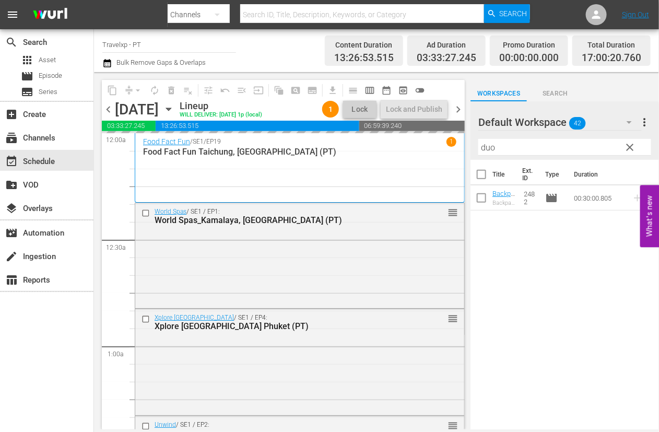
click at [491, 149] on input "duo" at bounding box center [565, 147] width 173 height 17
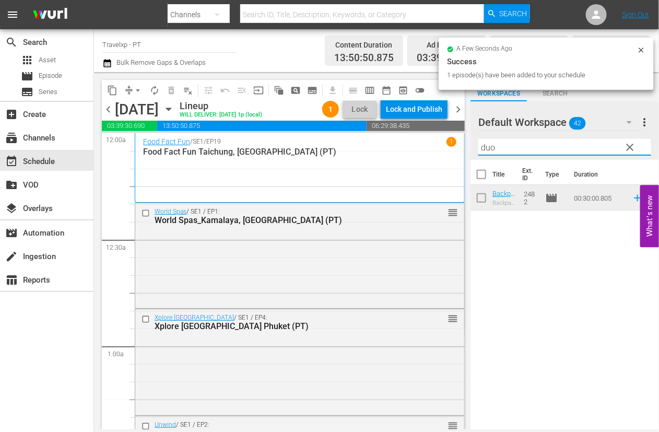
type input "n"
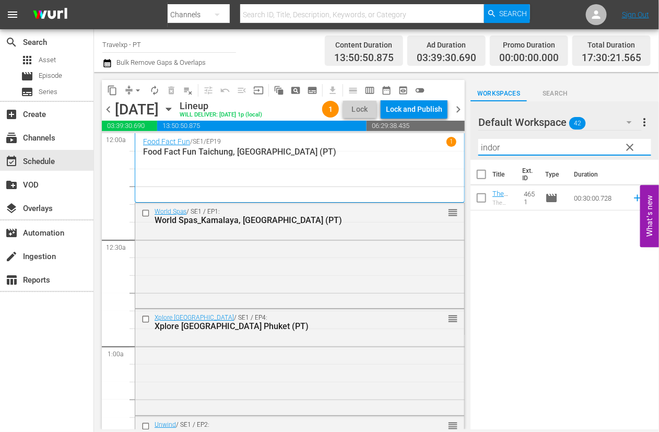
click at [632, 196] on icon at bounding box center [637, 197] width 11 height 11
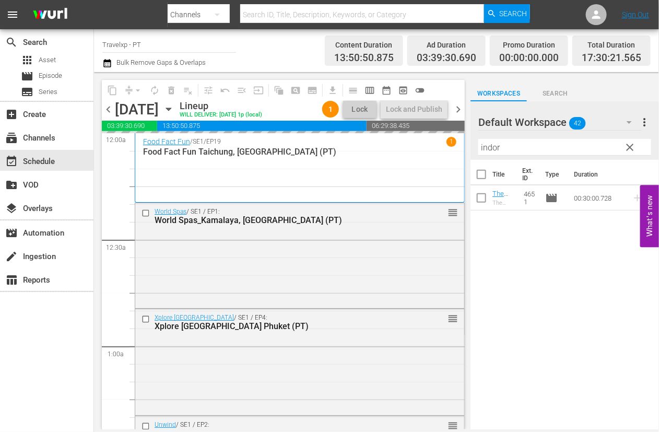
click at [490, 147] on input "indor" at bounding box center [565, 147] width 173 height 17
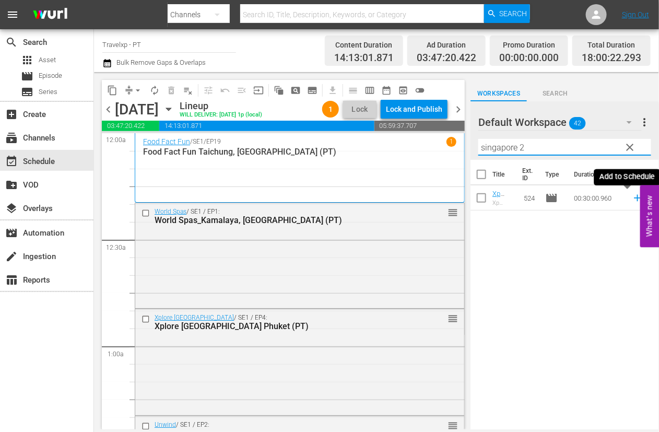
click at [632, 197] on icon at bounding box center [637, 197] width 11 height 11
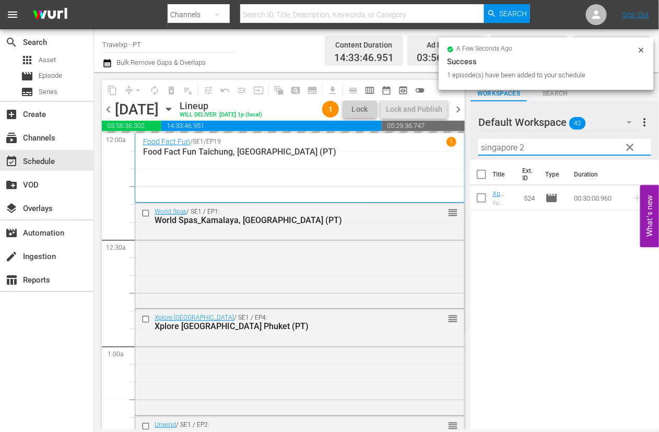
drag, startPoint x: 503, startPoint y: 148, endPoint x: 482, endPoint y: 147, distance: 21.4
click at [482, 147] on input "singapore 2" at bounding box center [565, 147] width 173 height 17
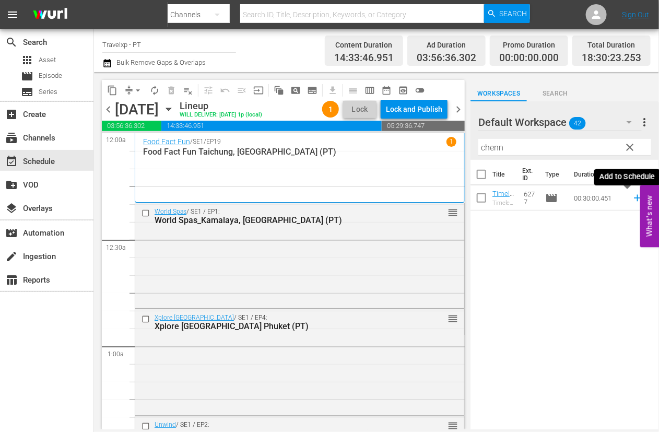
click at [632, 197] on icon at bounding box center [637, 197] width 11 height 11
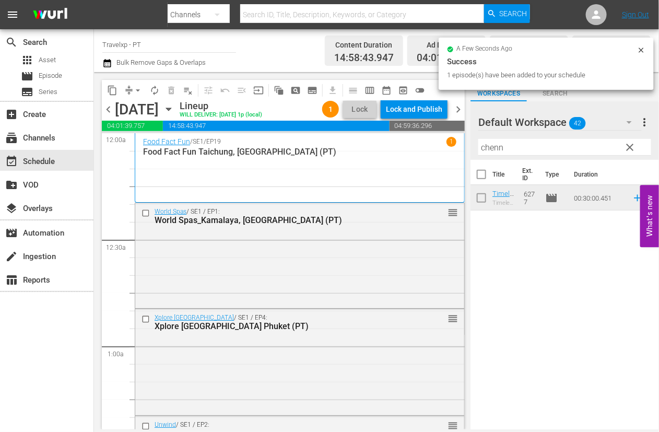
click at [493, 149] on input "chenn" at bounding box center [565, 147] width 173 height 17
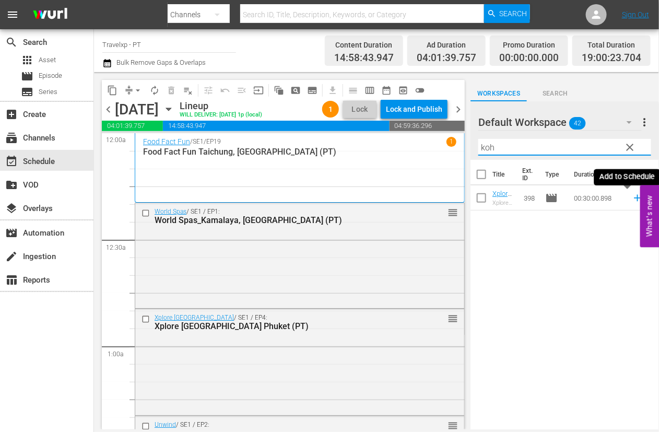
click at [632, 199] on icon at bounding box center [637, 197] width 11 height 11
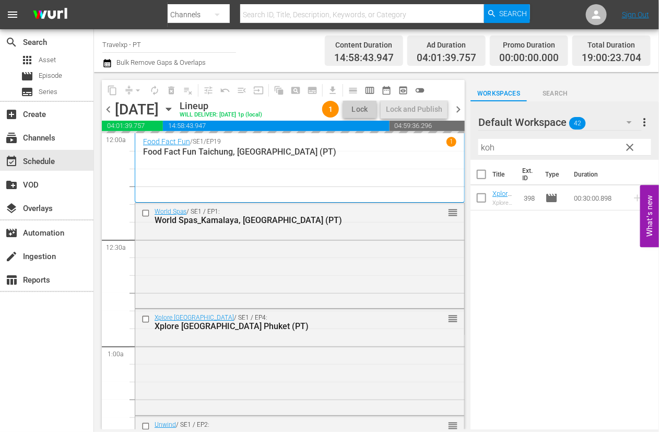
click at [488, 149] on input "koh" at bounding box center [565, 147] width 173 height 17
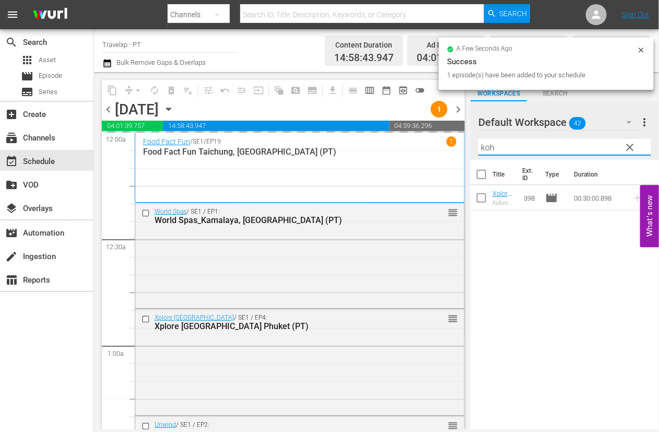
click at [488, 149] on input "koh" at bounding box center [565, 147] width 173 height 17
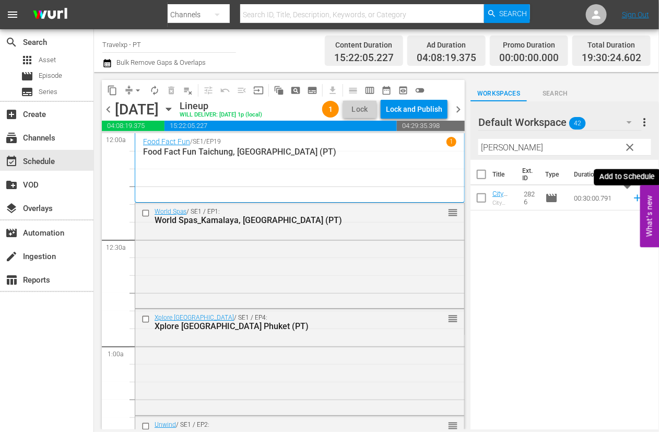
click at [632, 197] on icon at bounding box center [637, 197] width 11 height 11
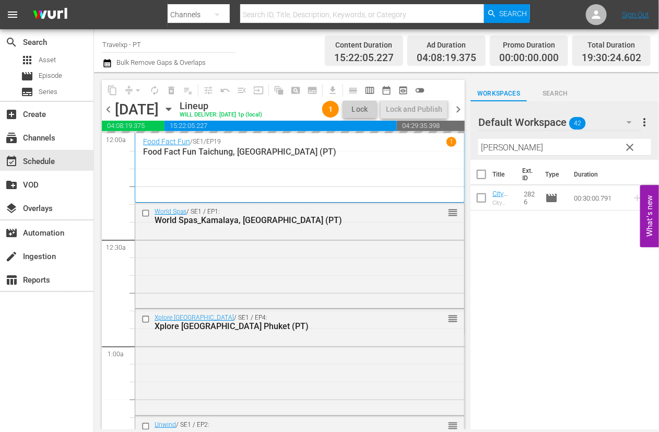
click at [488, 150] on input "[PERSON_NAME]" at bounding box center [565, 147] width 173 height 17
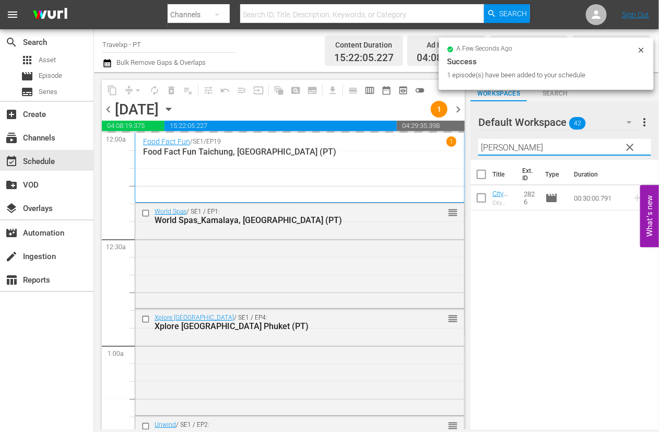
click at [488, 150] on input "[PERSON_NAME]" at bounding box center [565, 147] width 173 height 17
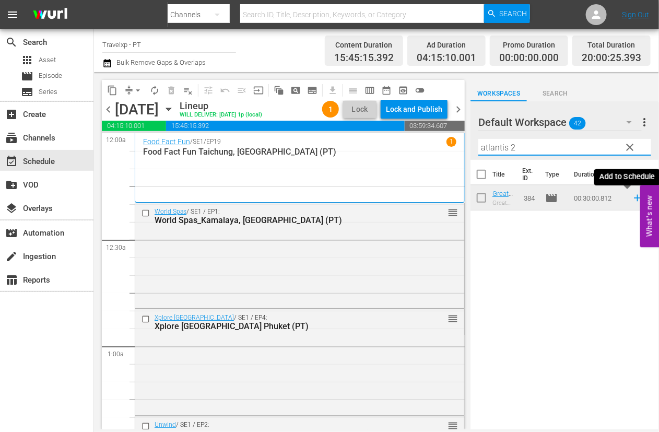
click at [632, 199] on icon at bounding box center [637, 197] width 11 height 11
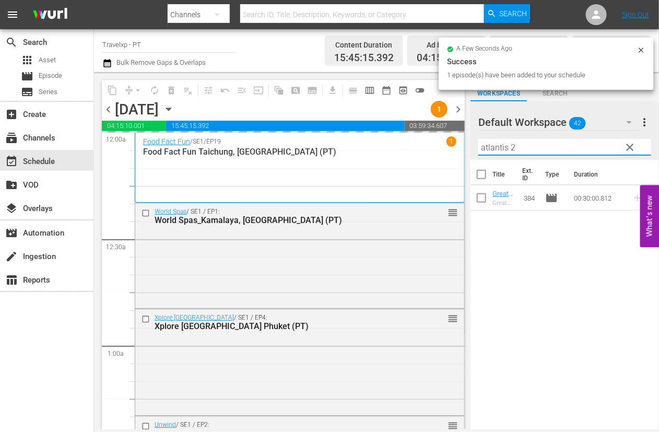
drag, startPoint x: 522, startPoint y: 147, endPoint x: 473, endPoint y: 143, distance: 49.3
click at [473, 143] on div "Default Workspace 42 Default more_vert clear Filter by Title atlantis 2" at bounding box center [565, 130] width 189 height 59
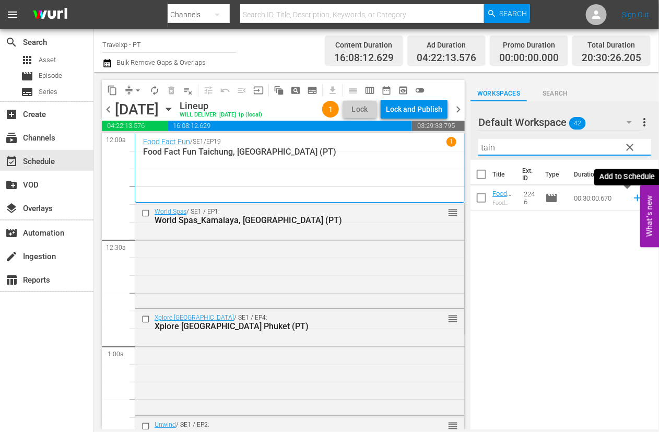
type input "tain"
click at [634, 196] on icon at bounding box center [637, 198] width 7 height 7
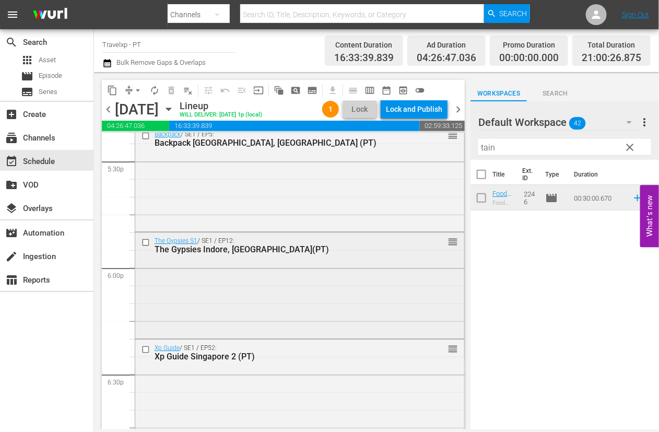
scroll to position [3722, 0]
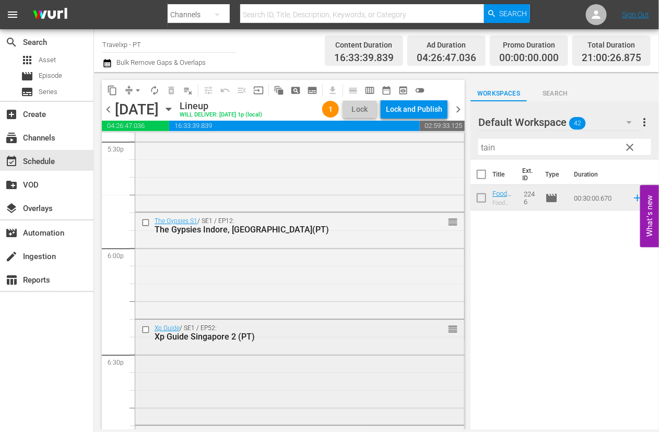
click at [146, 331] on input "checkbox" at bounding box center [147, 329] width 11 height 9
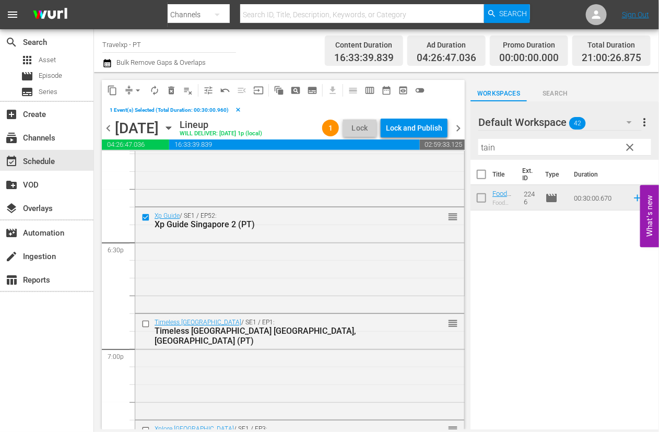
scroll to position [3852, 0]
click at [147, 325] on input "checkbox" at bounding box center [147, 324] width 11 height 9
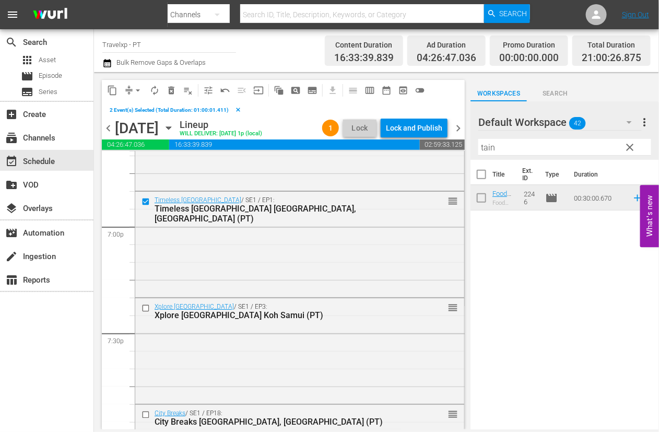
scroll to position [3983, 0]
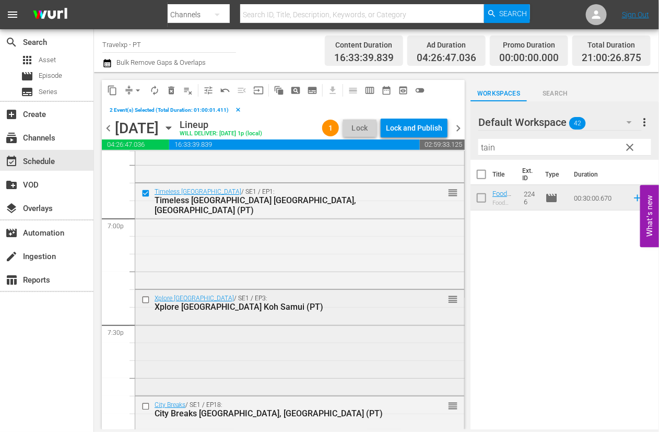
click at [145, 300] on input "checkbox" at bounding box center [147, 299] width 11 height 9
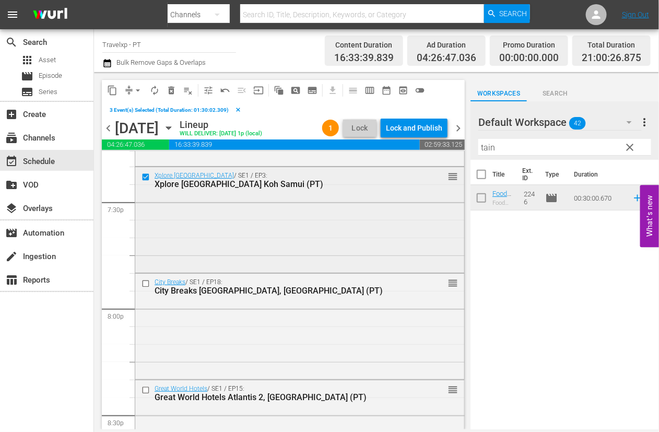
scroll to position [4113, 0]
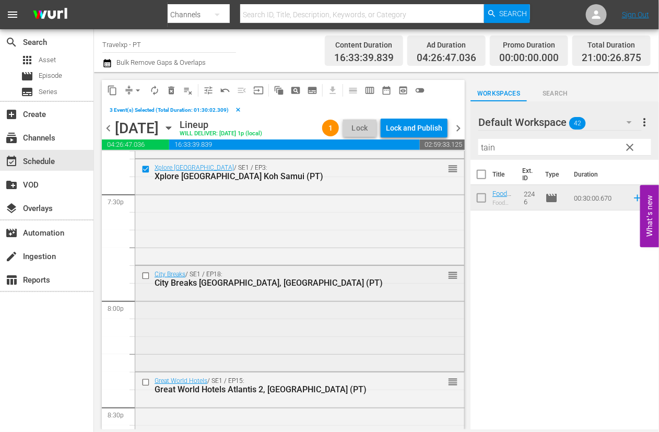
click at [145, 277] on input "checkbox" at bounding box center [147, 276] width 11 height 9
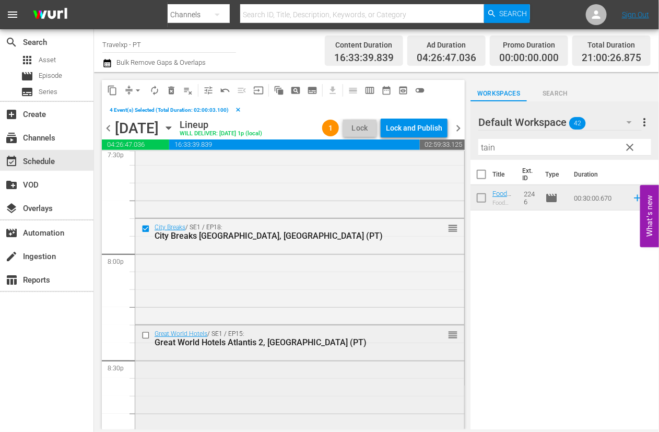
scroll to position [4179, 0]
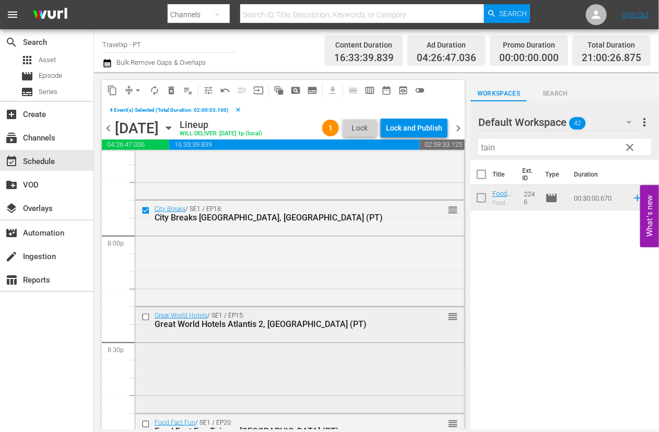
click at [144, 317] on input "checkbox" at bounding box center [147, 317] width 11 height 9
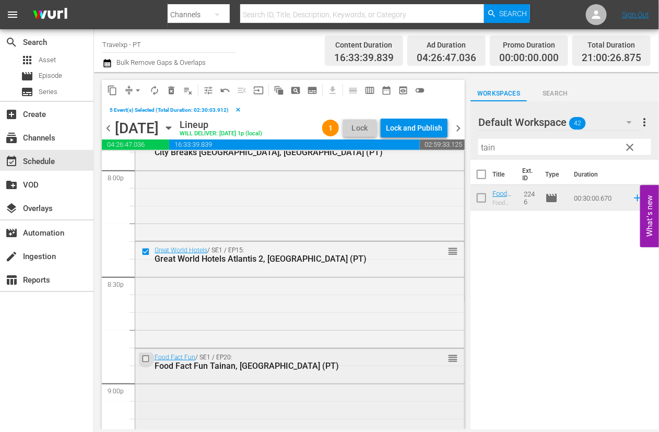
click at [145, 359] on input "checkbox" at bounding box center [147, 358] width 11 height 9
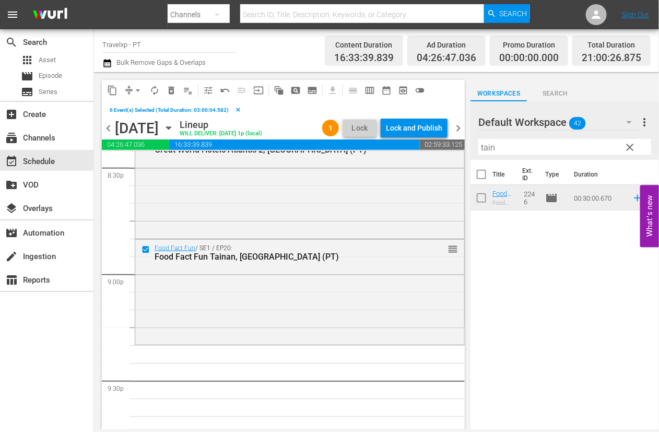
scroll to position [4375, 0]
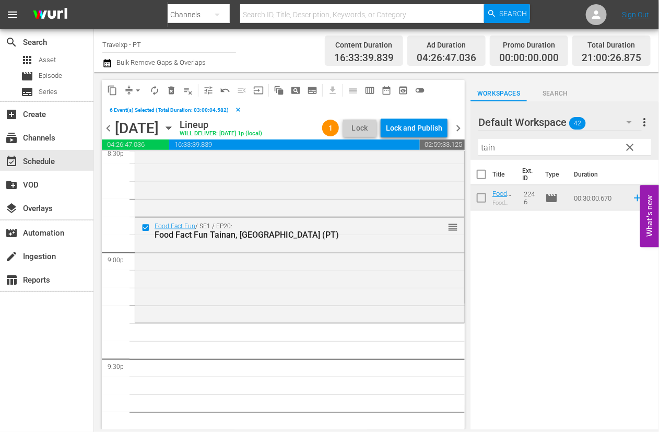
click at [112, 86] on span "content_copy" at bounding box center [112, 90] width 10 height 10
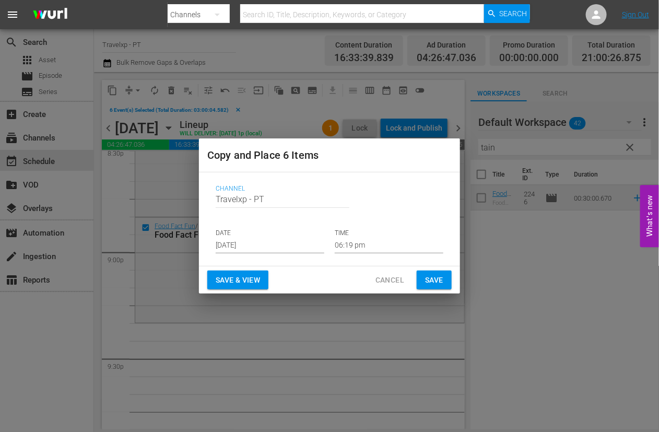
click at [342, 250] on input "06:19 pm" at bounding box center [389, 246] width 109 height 16
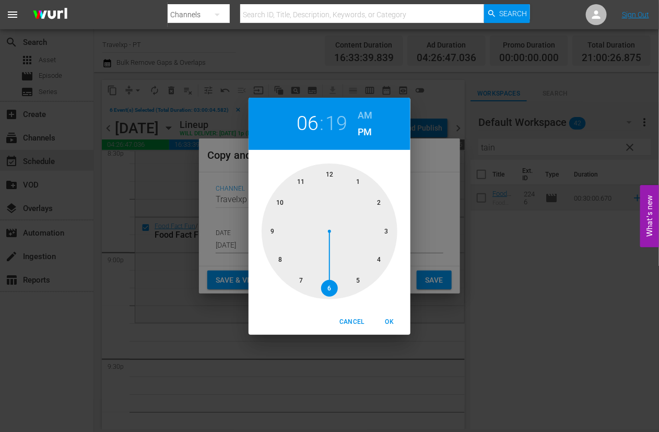
click at [272, 227] on div at bounding box center [330, 232] width 136 height 136
click at [398, 321] on span "OK" at bounding box center [389, 322] width 25 height 11
type input "09:19 pm"
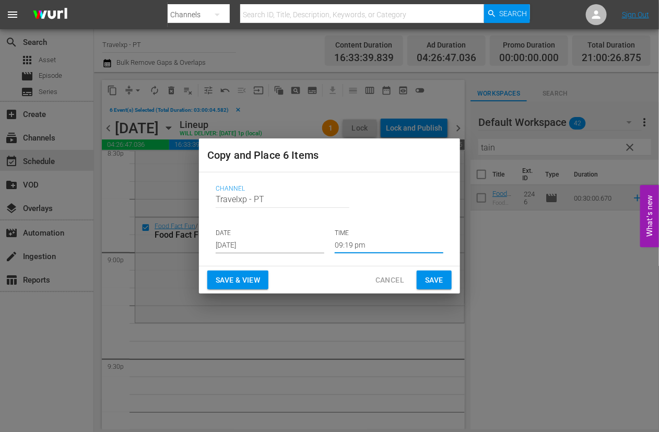
click at [242, 278] on span "Save & View" at bounding box center [238, 280] width 44 height 13
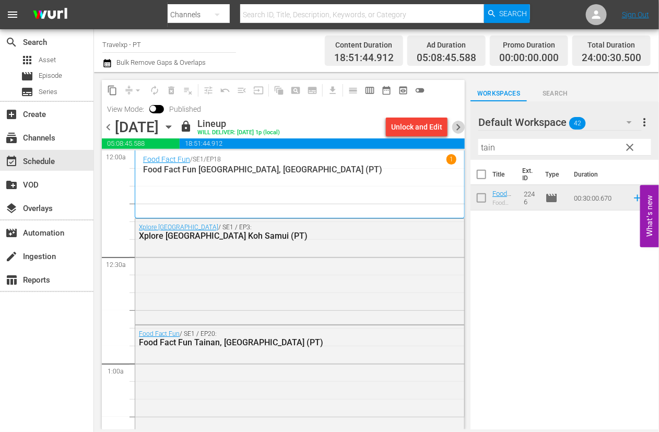
click at [458, 124] on span "chevron_right" at bounding box center [458, 127] width 13 height 13
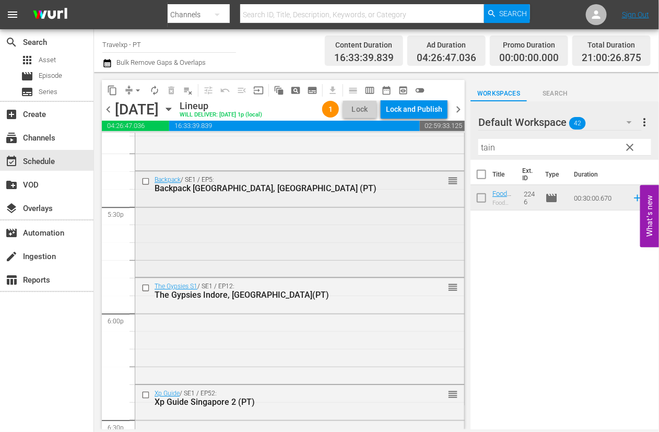
scroll to position [3722, 0]
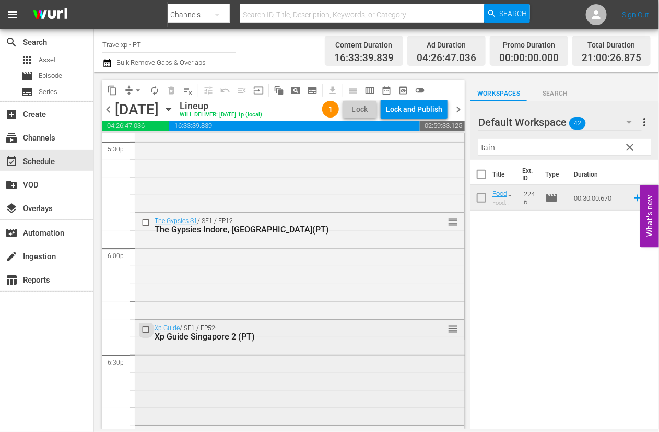
click at [149, 328] on input "checkbox" at bounding box center [147, 329] width 11 height 9
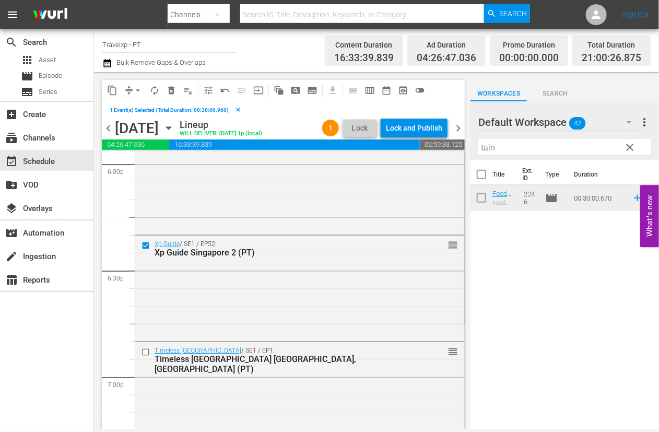
scroll to position [3852, 0]
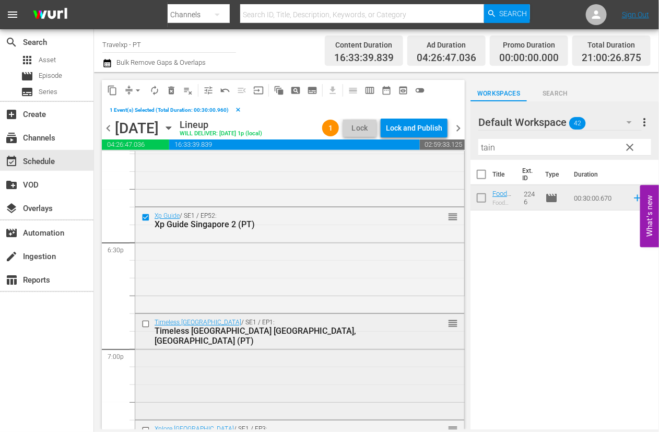
click at [148, 323] on input "checkbox" at bounding box center [147, 324] width 11 height 9
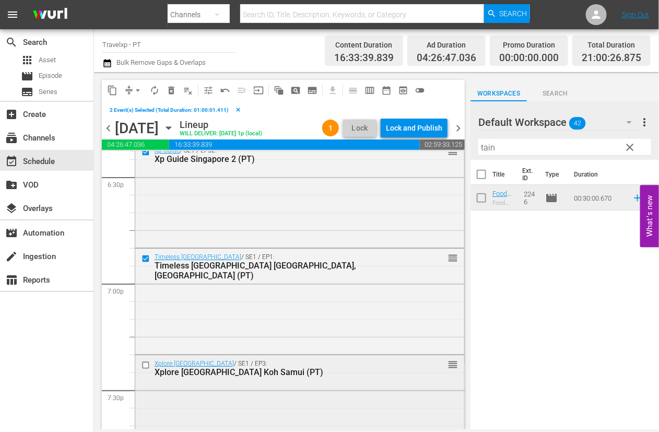
click at [146, 365] on input "checkbox" at bounding box center [147, 364] width 11 height 9
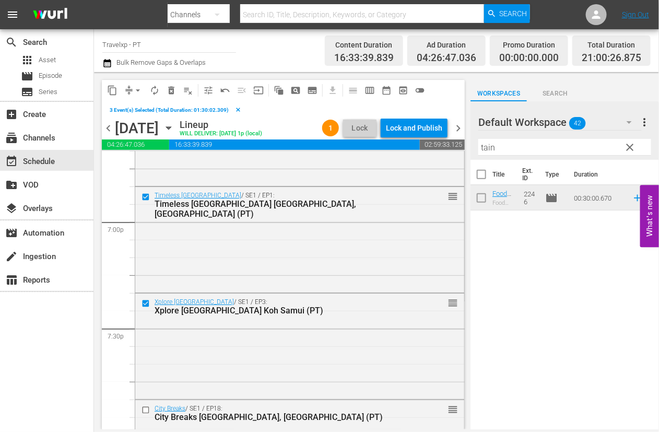
scroll to position [4048, 0]
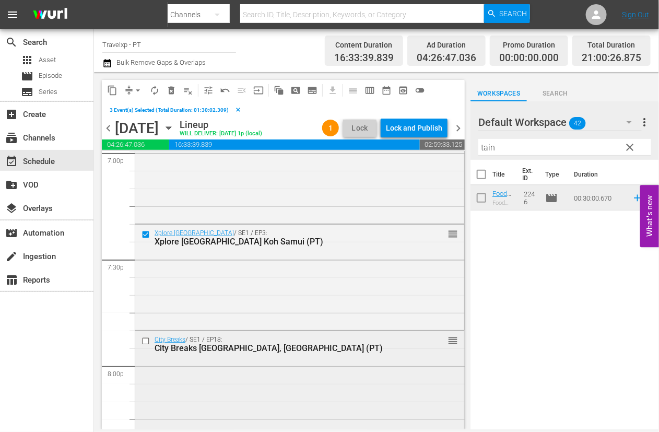
click at [146, 342] on input "checkbox" at bounding box center [147, 341] width 11 height 9
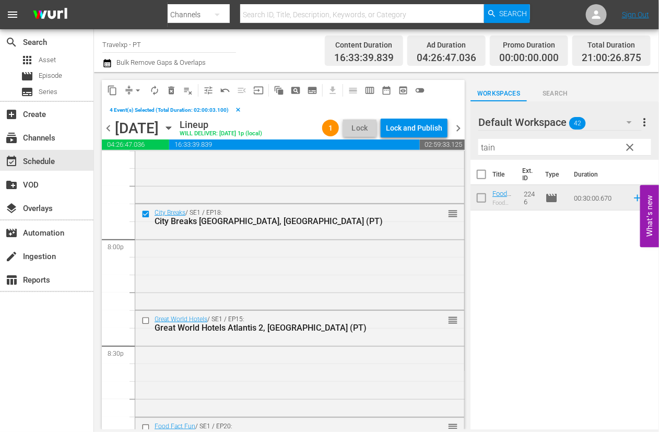
scroll to position [4179, 0]
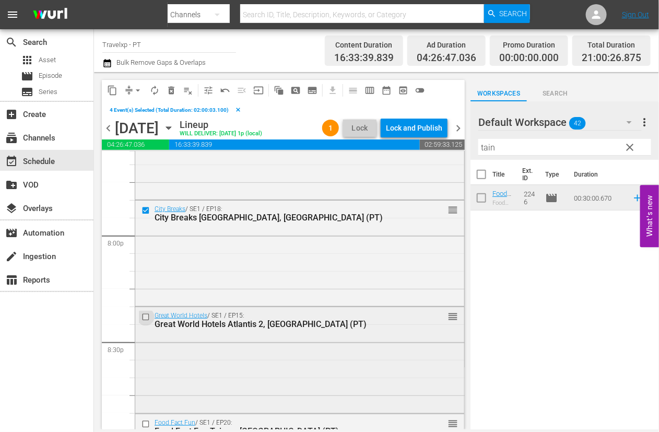
click at [146, 318] on input "checkbox" at bounding box center [147, 317] width 11 height 9
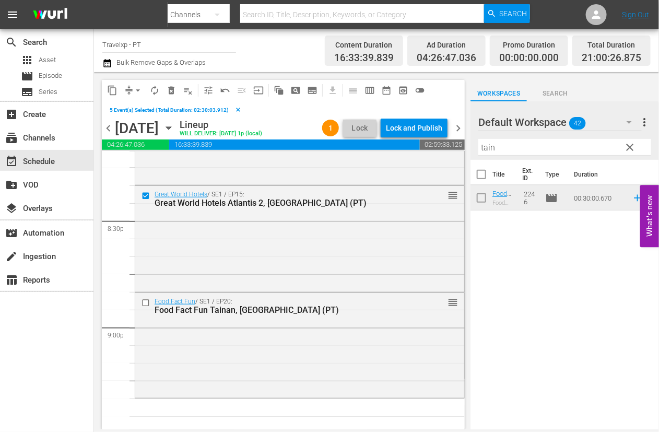
scroll to position [4310, 0]
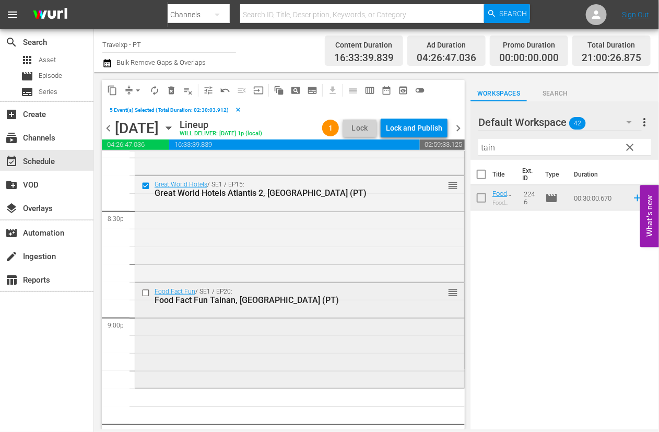
click at [146, 293] on input "checkbox" at bounding box center [147, 292] width 11 height 9
click at [112, 92] on span "content_copy" at bounding box center [112, 90] width 10 height 10
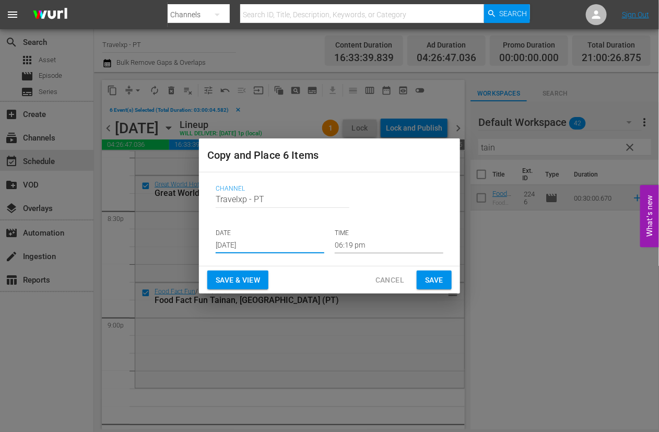
click at [243, 239] on input "[DATE]" at bounding box center [270, 246] width 109 height 16
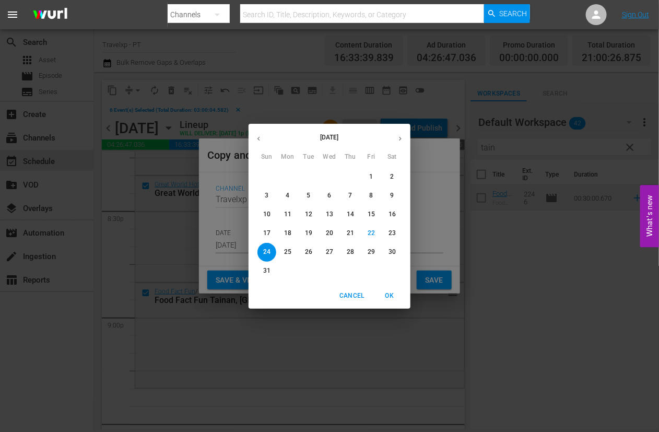
click at [285, 250] on p "25" at bounding box center [287, 252] width 7 height 9
type input "[DATE]"
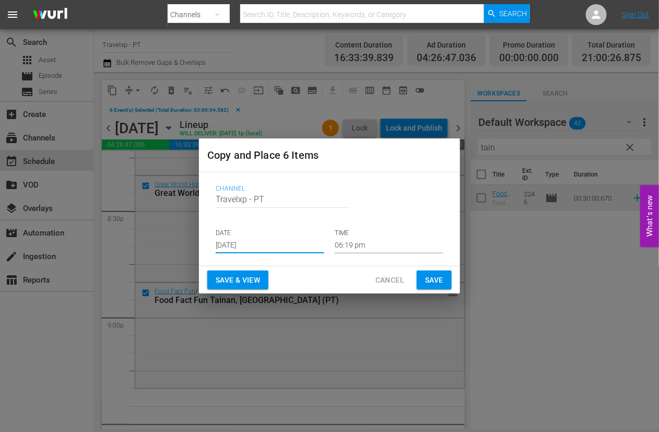
click at [362, 245] on input "06:19 pm" at bounding box center [389, 246] width 109 height 16
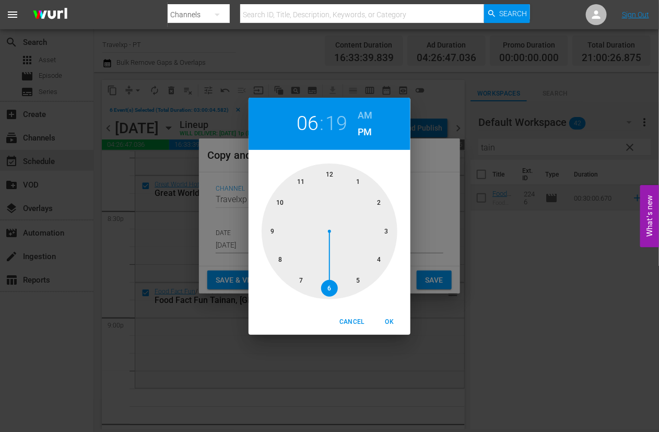
click at [276, 235] on div at bounding box center [330, 232] width 136 height 136
click at [392, 326] on span "OK" at bounding box center [389, 322] width 25 height 11
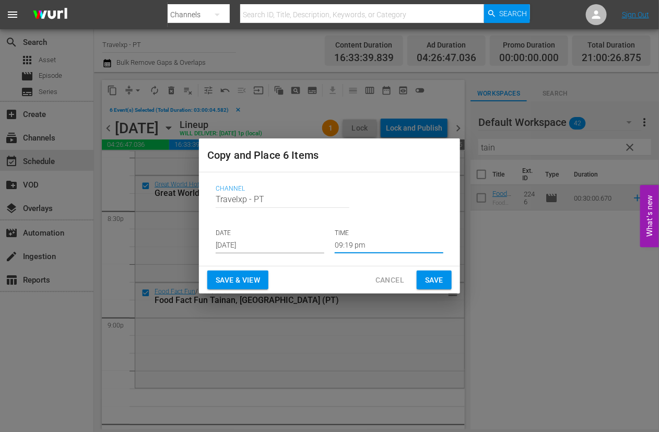
type input "09:19 pm"
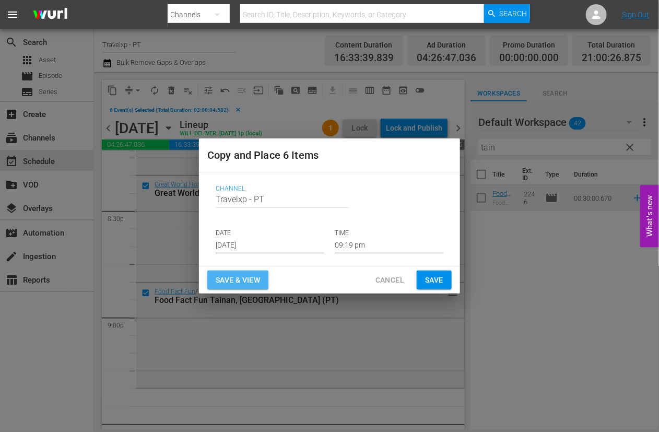
click at [257, 276] on span "Save & View" at bounding box center [238, 280] width 44 height 13
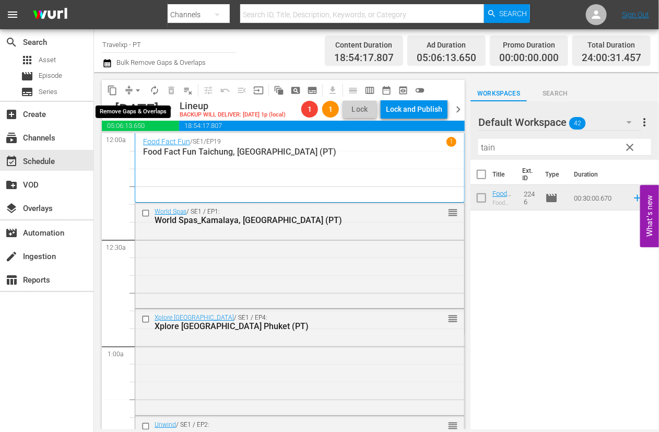
scroll to position [4310, 0]
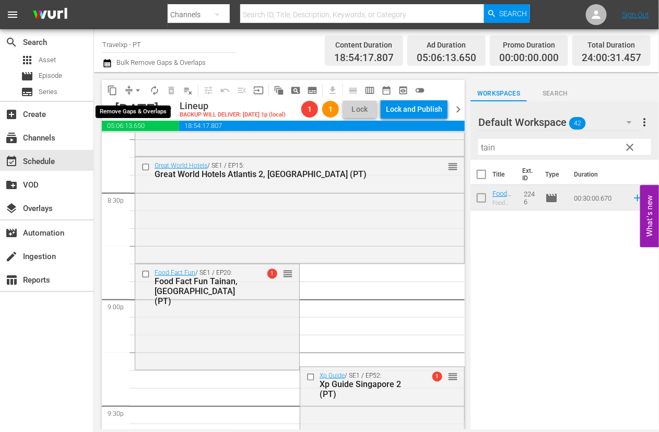
click at [142, 89] on span "arrow_drop_down" at bounding box center [138, 90] width 10 height 10
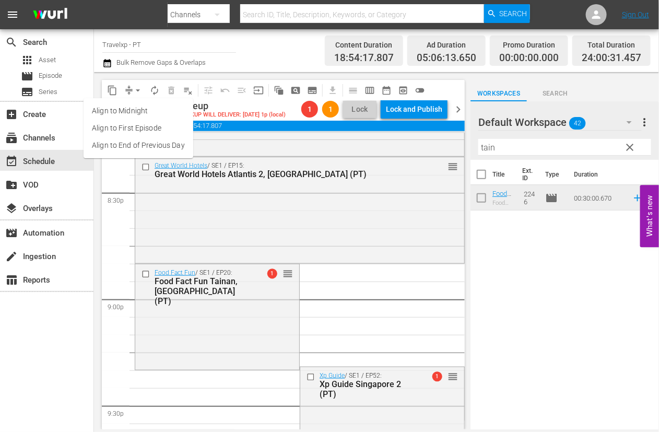
click at [157, 145] on li "Align to End of Previous Day" at bounding box center [139, 145] width 110 height 17
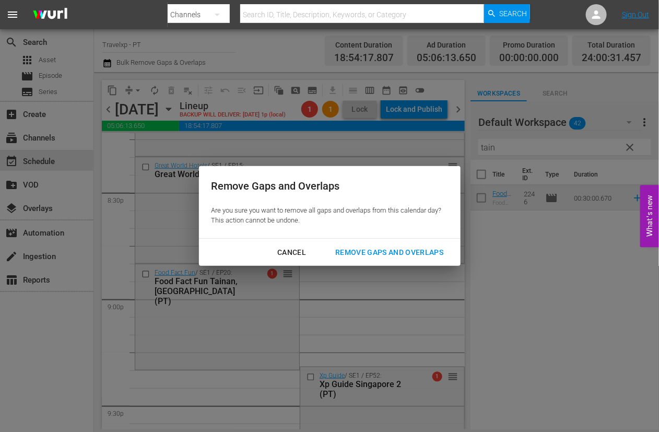
click at [378, 247] on div "Remove Gaps and Overlaps" at bounding box center [389, 252] width 125 height 13
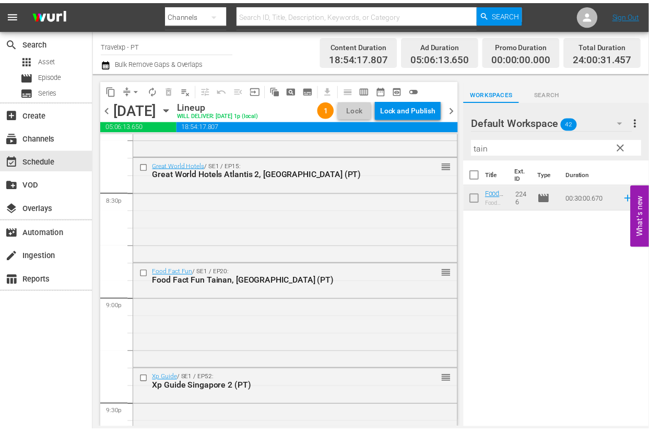
scroll to position [4890, 0]
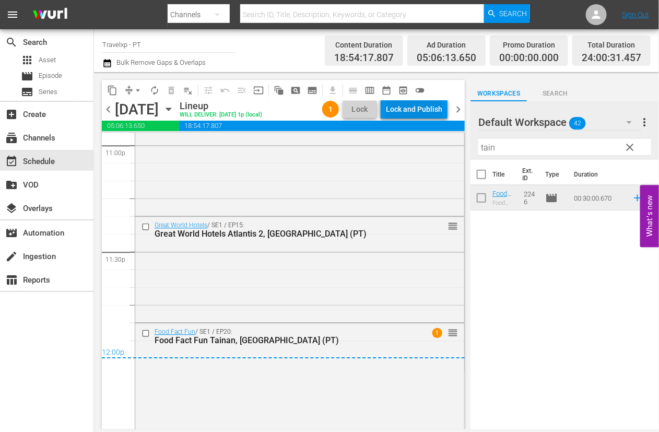
click at [432, 108] on div "Lock and Publish" at bounding box center [414, 109] width 56 height 19
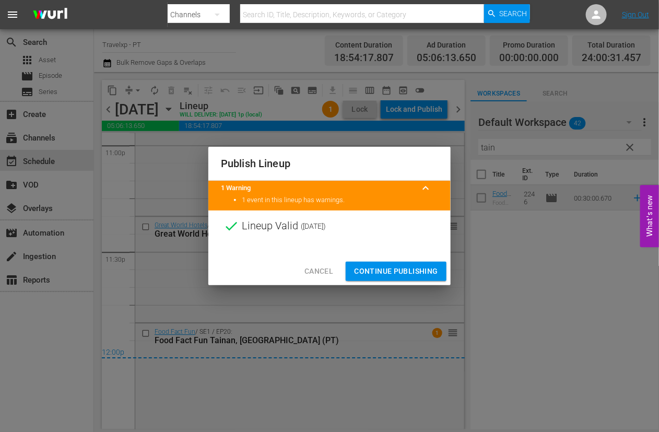
click at [413, 266] on span "Continue Publishing" at bounding box center [396, 271] width 84 height 13
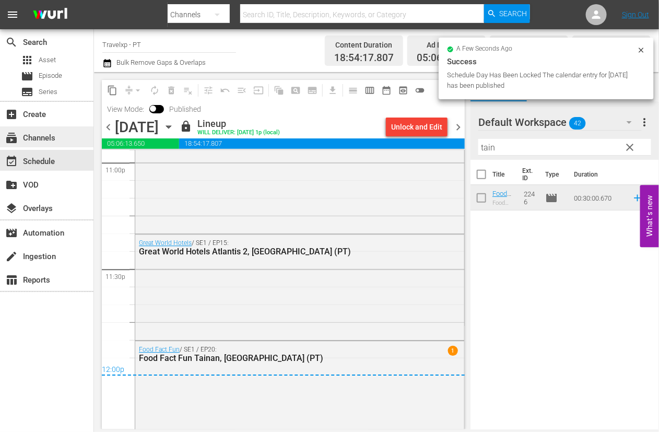
click at [63, 141] on div "subscriptions Channels" at bounding box center [47, 136] width 94 height 21
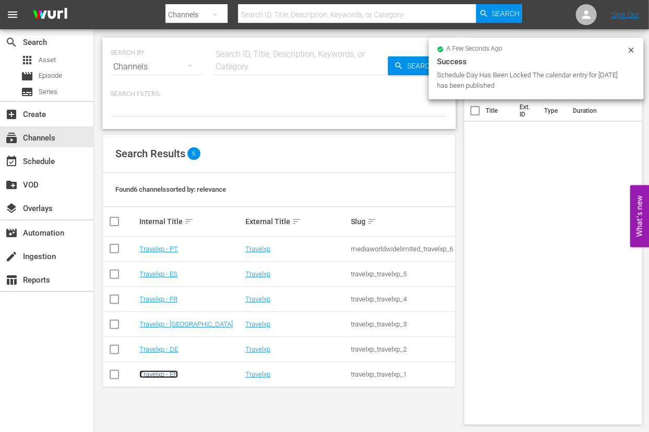
click at [170, 373] on link "Travelxp - EN" at bounding box center [158, 374] width 39 height 8
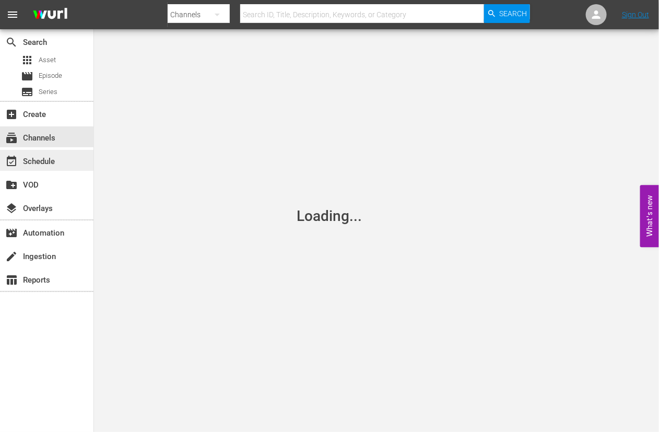
click at [68, 164] on div "event_available Schedule" at bounding box center [47, 160] width 94 height 21
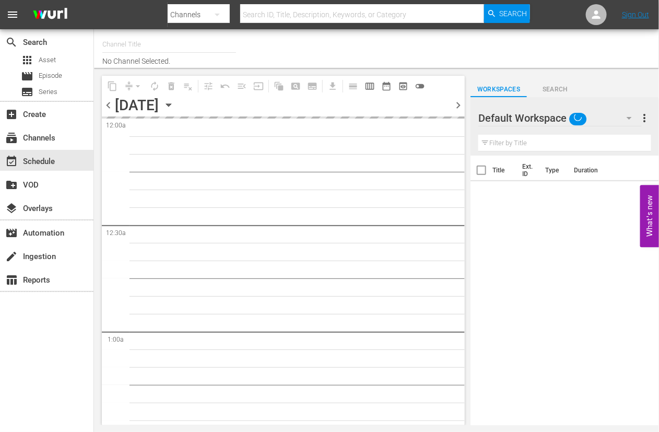
type input "Travelxp - EN (473)"
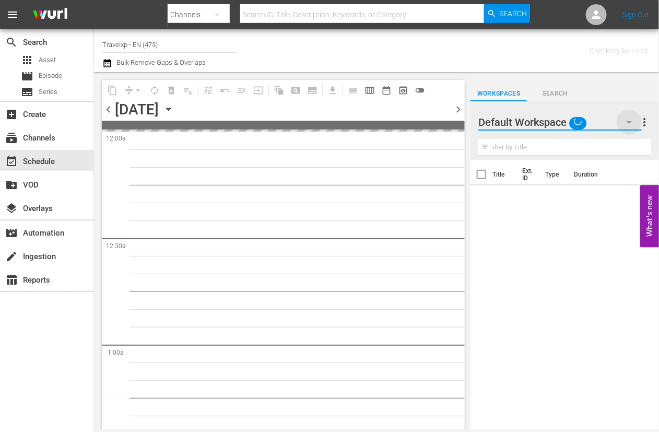
click at [629, 119] on icon "button" at bounding box center [629, 122] width 13 height 13
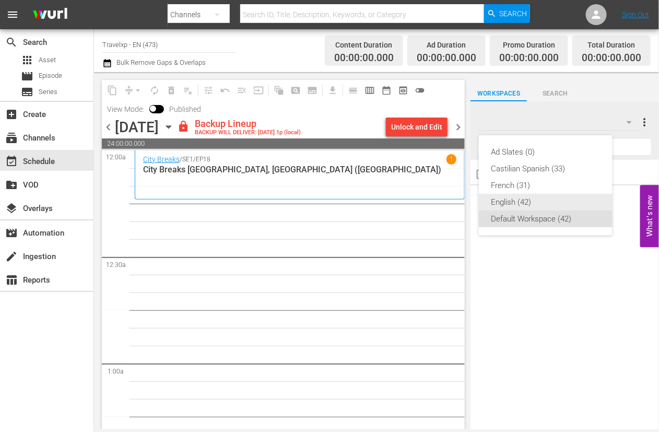
click at [512, 208] on div "English (42)" at bounding box center [546, 202] width 109 height 17
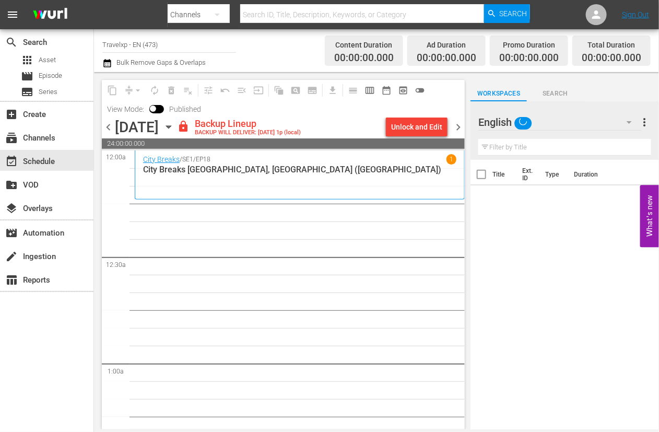
click at [427, 132] on div "Unlock and Edit" at bounding box center [416, 127] width 51 height 19
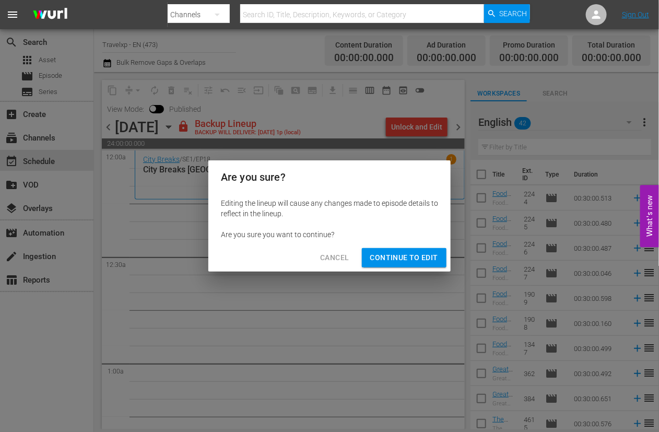
click at [400, 252] on span "Continue to Edit" at bounding box center [404, 257] width 68 height 13
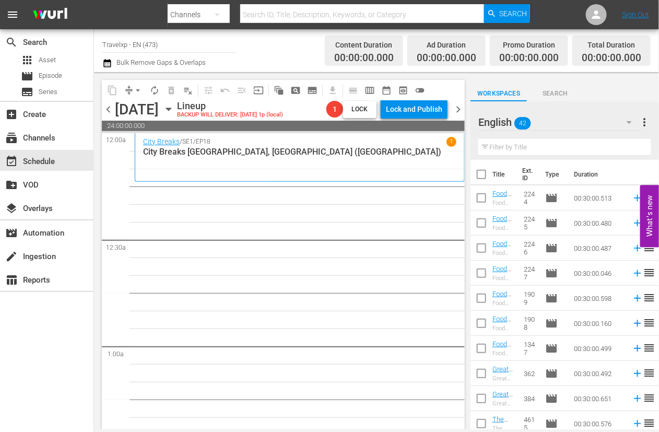
click at [111, 108] on span "chevron_left" at bounding box center [108, 109] width 13 height 13
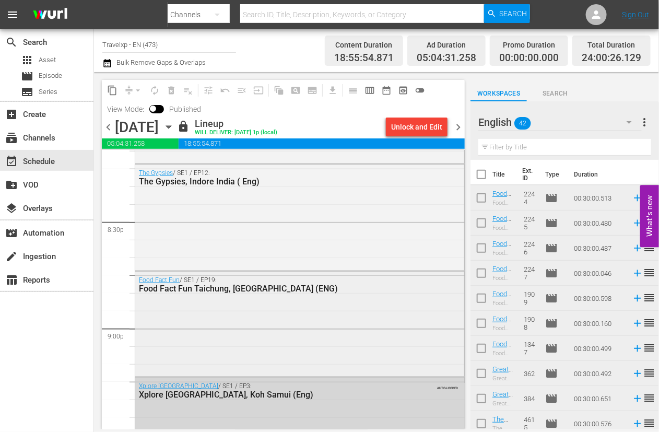
scroll to position [4428, 0]
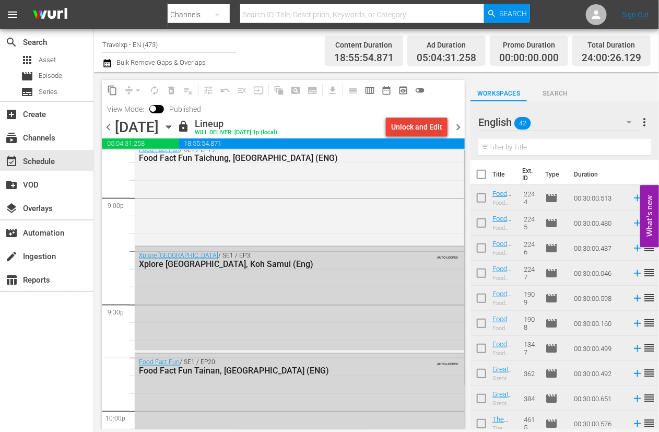
click at [409, 129] on div "Unlock and Edit" at bounding box center [416, 127] width 51 height 19
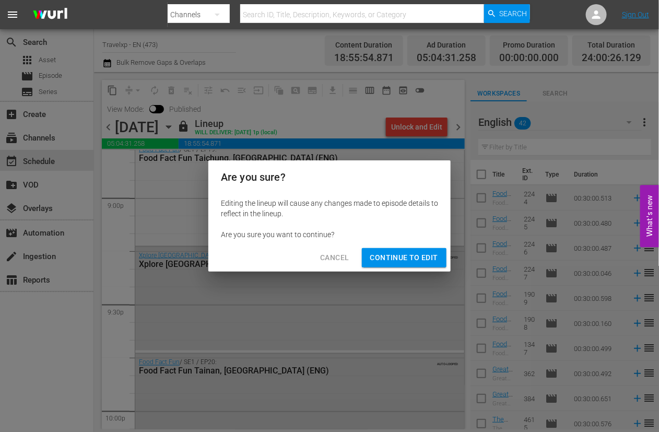
click at [403, 251] on span "Continue to Edit" at bounding box center [404, 257] width 68 height 13
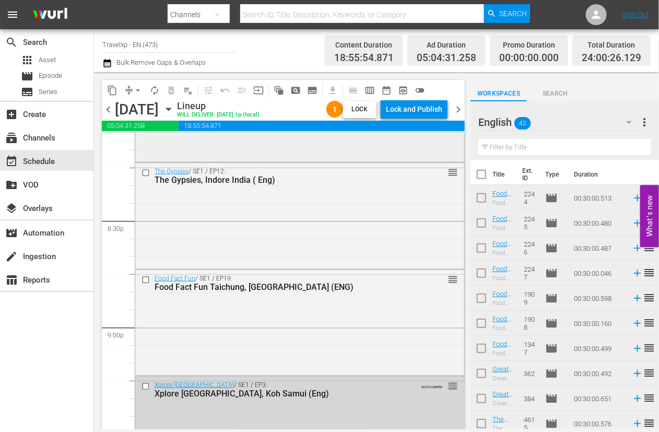
scroll to position [4310, 0]
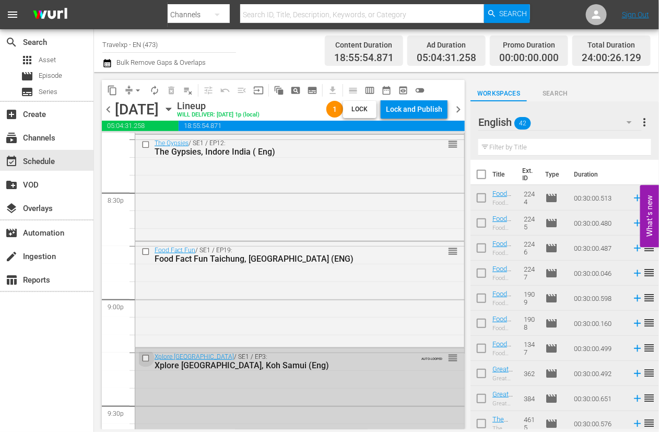
click at [146, 359] on input "checkbox" at bounding box center [147, 358] width 11 height 9
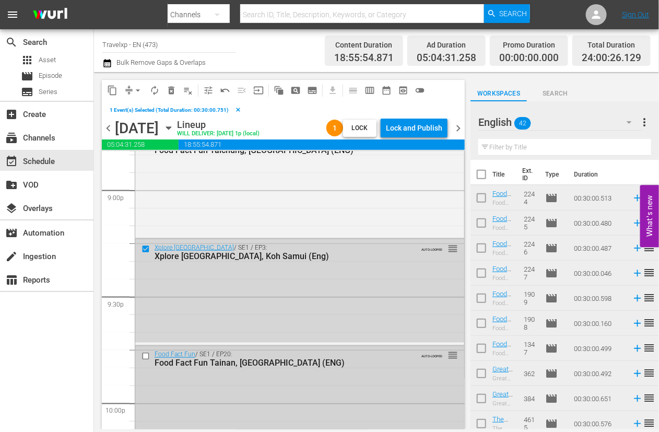
scroll to position [4440, 0]
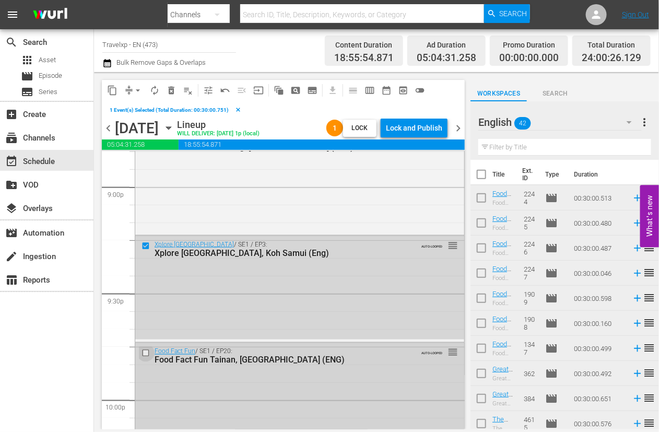
click at [147, 352] on input "checkbox" at bounding box center [147, 353] width 11 height 9
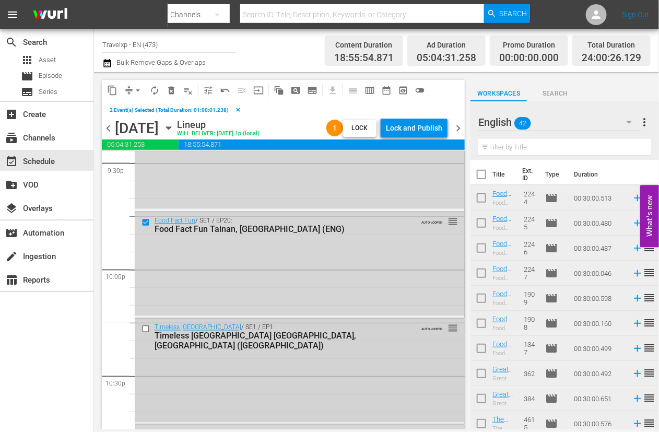
click at [146, 327] on input "checkbox" at bounding box center [147, 328] width 11 height 9
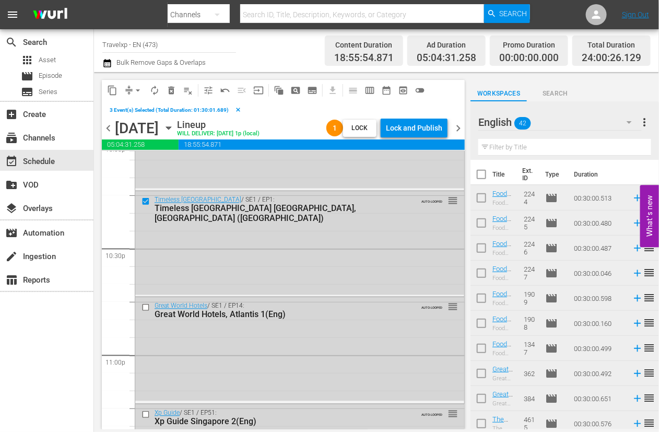
scroll to position [4702, 0]
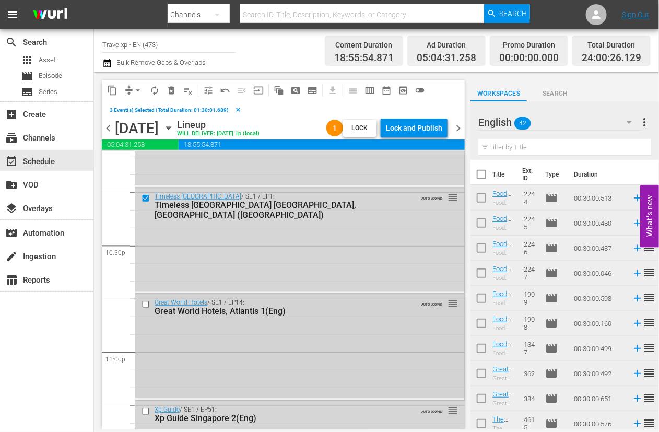
click at [146, 304] on input "checkbox" at bounding box center [147, 304] width 11 height 9
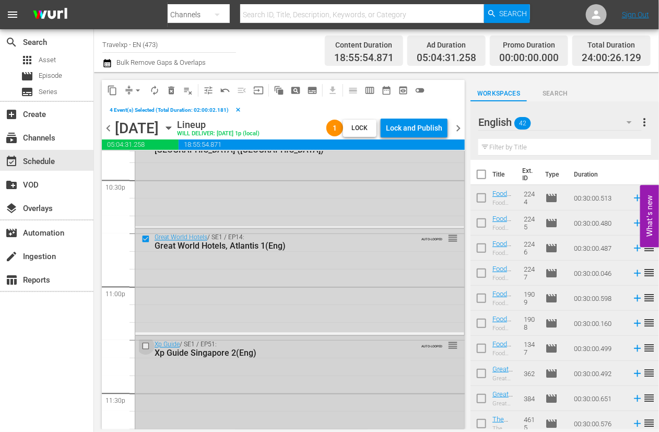
click at [147, 346] on input "checkbox" at bounding box center [147, 346] width 11 height 9
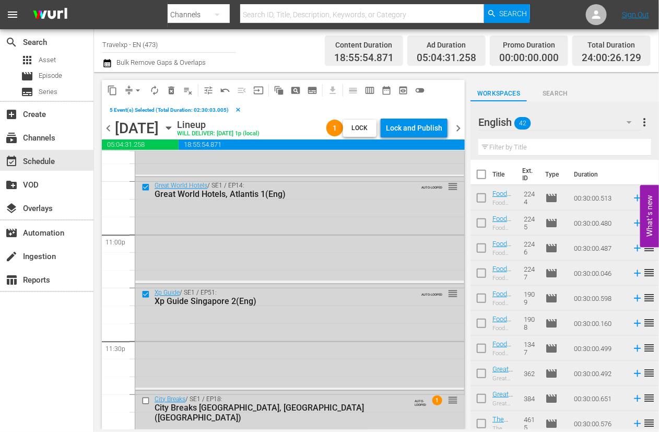
scroll to position [4887, 0]
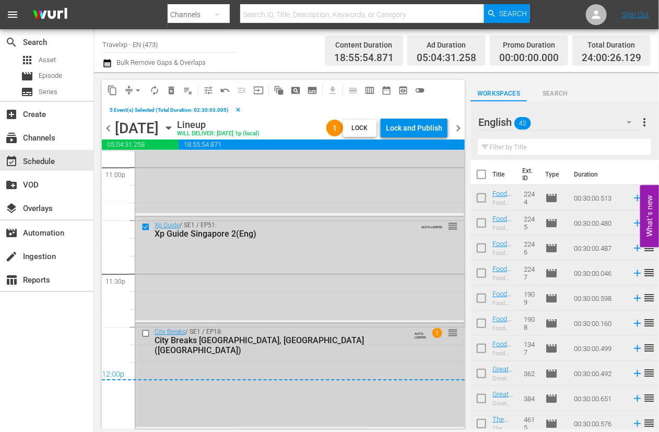
click at [144, 333] on input "checkbox" at bounding box center [147, 333] width 11 height 9
click at [174, 87] on span "delete_forever_outlined" at bounding box center [171, 90] width 10 height 10
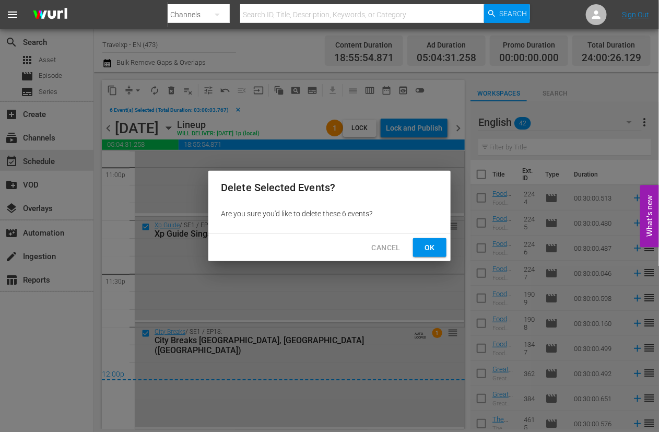
click at [410, 245] on div "Cancel Ok" at bounding box center [329, 248] width 242 height 28
click at [422, 251] on span "Ok" at bounding box center [430, 247] width 17 height 13
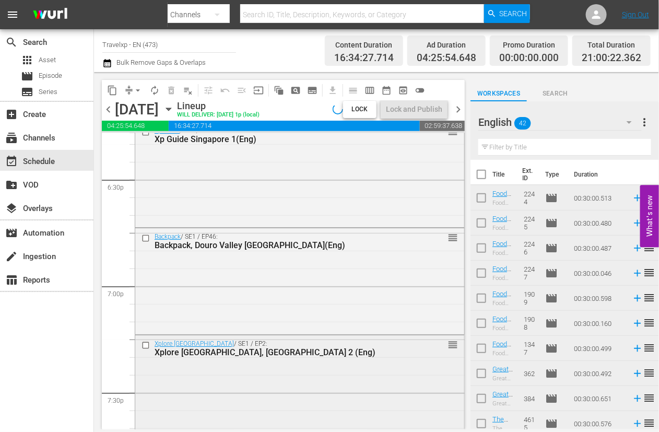
scroll to position [3758, 0]
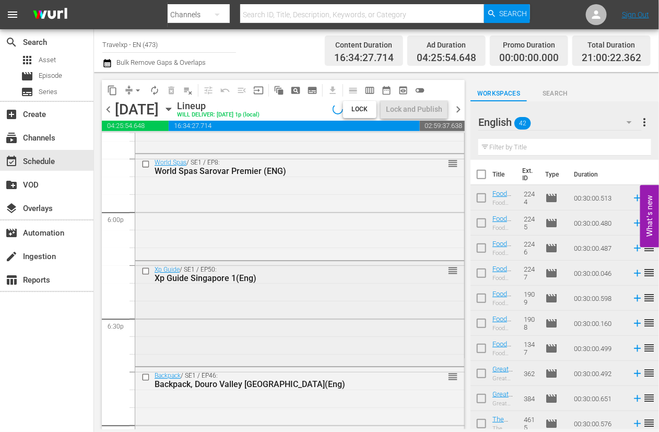
click at [146, 271] on input "checkbox" at bounding box center [147, 270] width 11 height 9
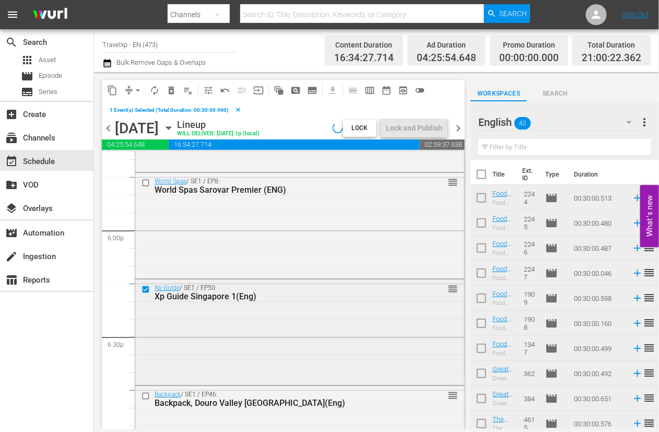
scroll to position [3823, 0]
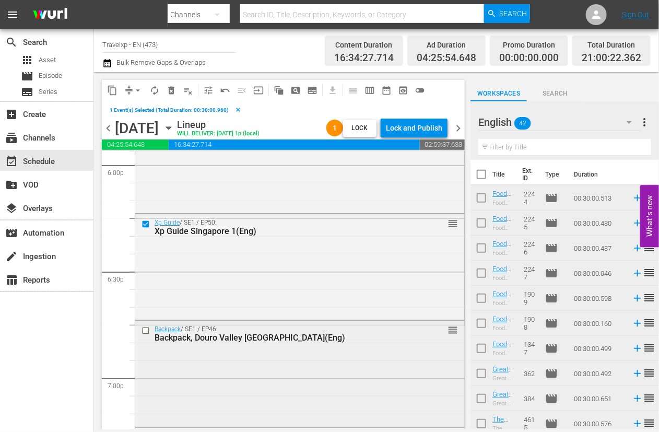
click at [145, 331] on input "checkbox" at bounding box center [147, 330] width 11 height 9
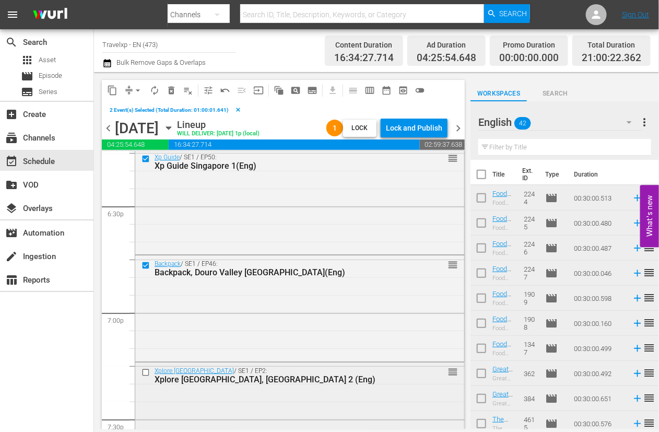
click at [146, 370] on input "checkbox" at bounding box center [147, 372] width 11 height 9
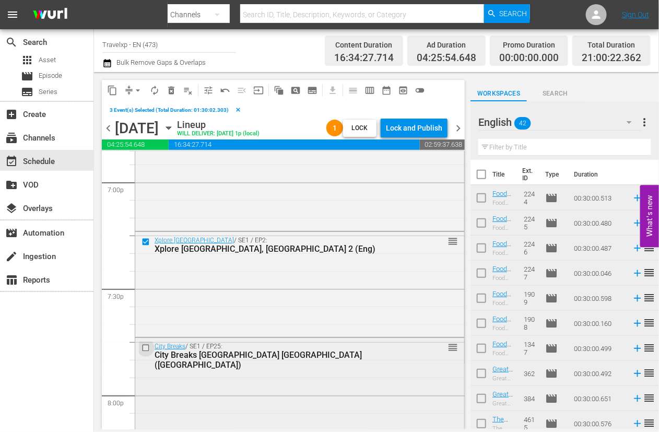
click at [146, 346] on input "checkbox" at bounding box center [147, 348] width 11 height 9
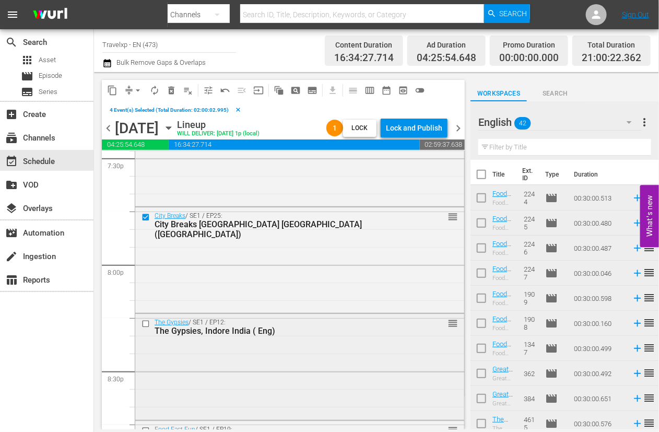
click at [146, 322] on input "checkbox" at bounding box center [147, 324] width 11 height 9
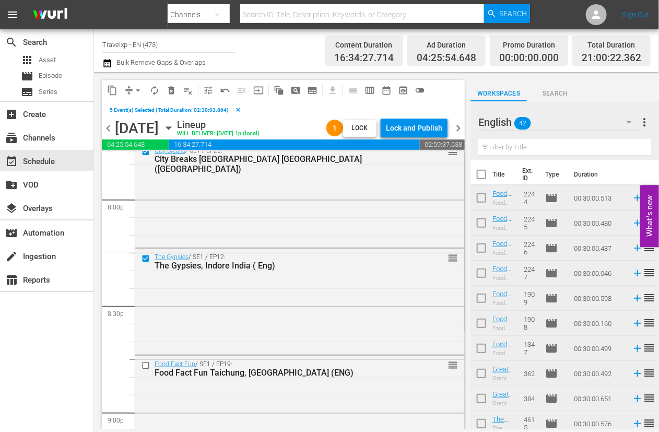
scroll to position [4280, 0]
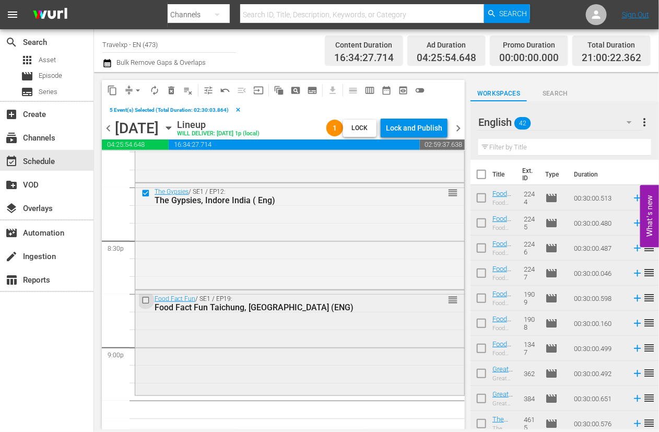
click at [146, 301] on input "checkbox" at bounding box center [147, 300] width 11 height 9
click at [112, 86] on span "content_copy" at bounding box center [112, 90] width 10 height 10
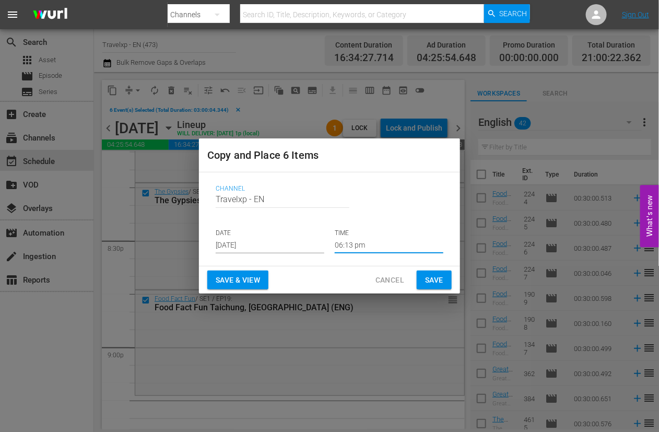
click at [353, 243] on input "06:13 pm" at bounding box center [389, 246] width 109 height 16
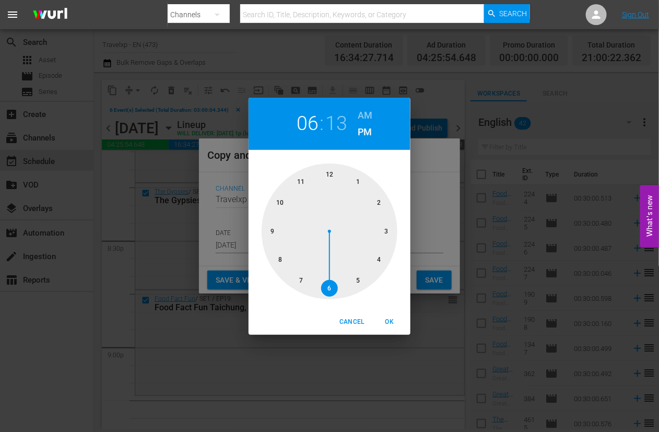
click at [278, 231] on div at bounding box center [330, 232] width 136 height 136
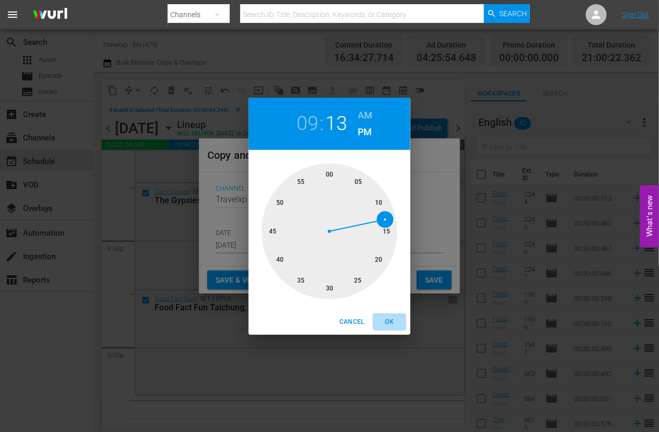
click at [394, 322] on span "OK" at bounding box center [389, 322] width 25 height 11
type input "09:13 pm"
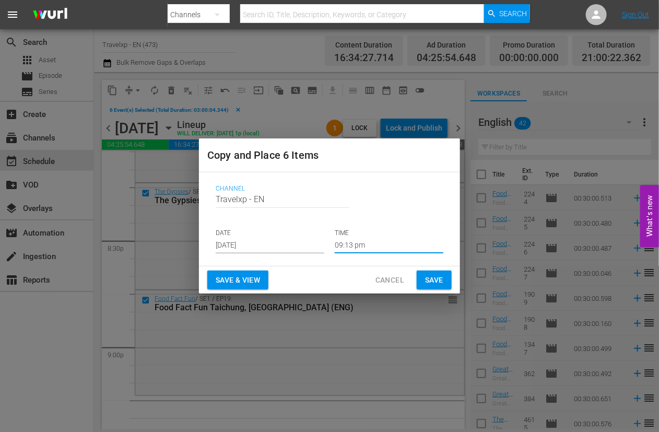
click at [226, 283] on span "Save & View" at bounding box center [238, 280] width 44 height 13
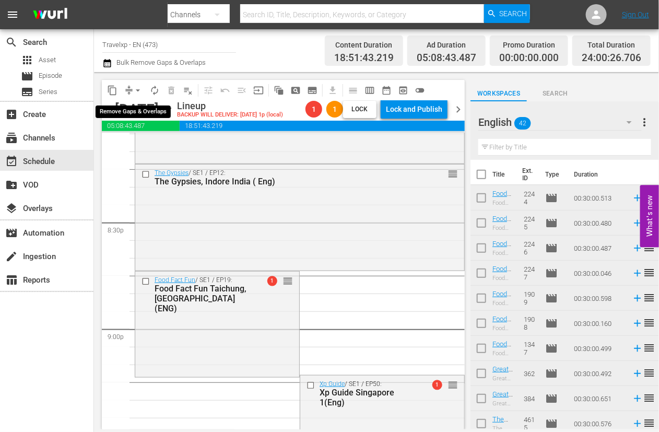
click at [138, 91] on span "arrow_drop_down" at bounding box center [138, 90] width 10 height 10
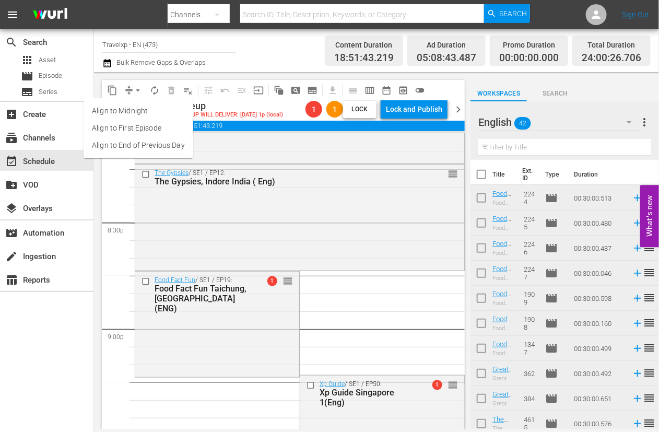
click at [142, 145] on li "Align to End of Previous Day" at bounding box center [139, 145] width 110 height 17
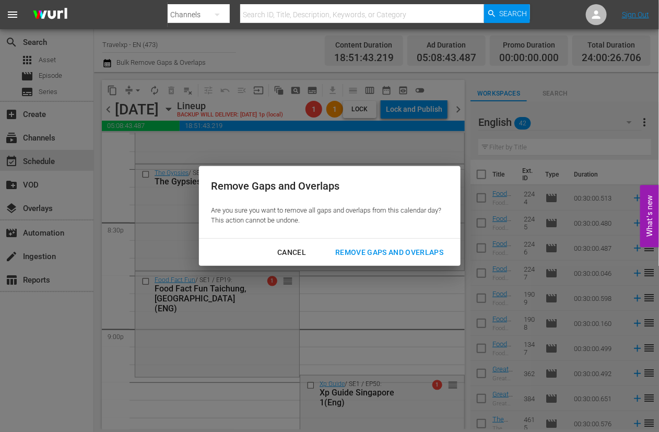
click at [394, 248] on div "Remove Gaps and Overlaps" at bounding box center [389, 252] width 125 height 13
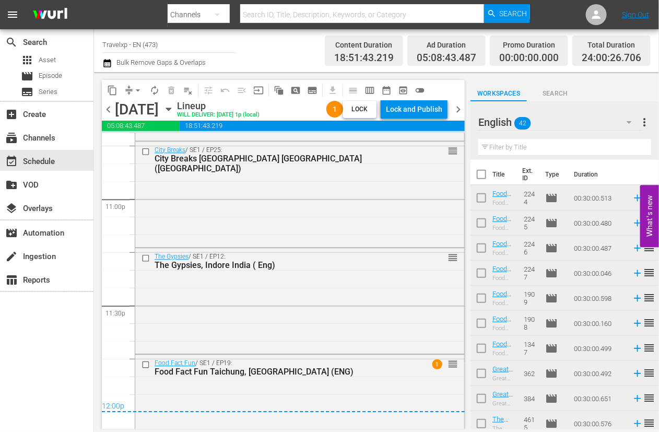
scroll to position [4868, 0]
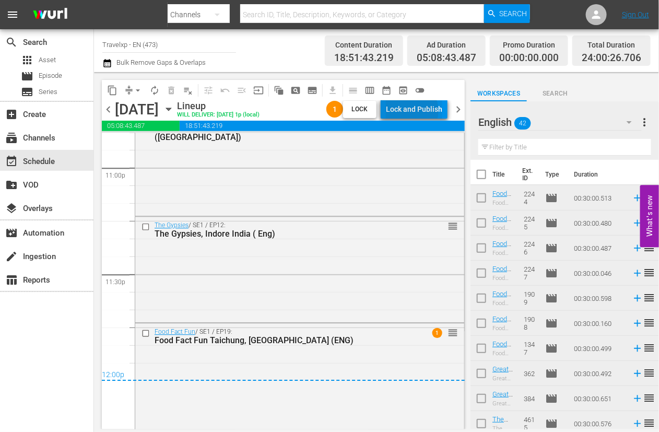
click at [413, 111] on div "Lock and Publish" at bounding box center [414, 109] width 56 height 19
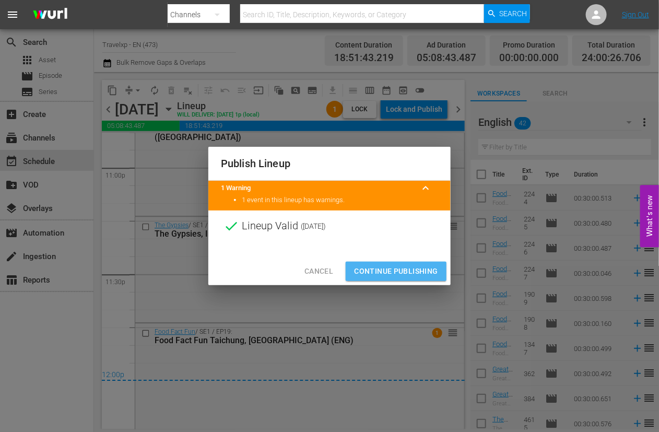
click at [403, 268] on span "Continue Publishing" at bounding box center [396, 271] width 84 height 13
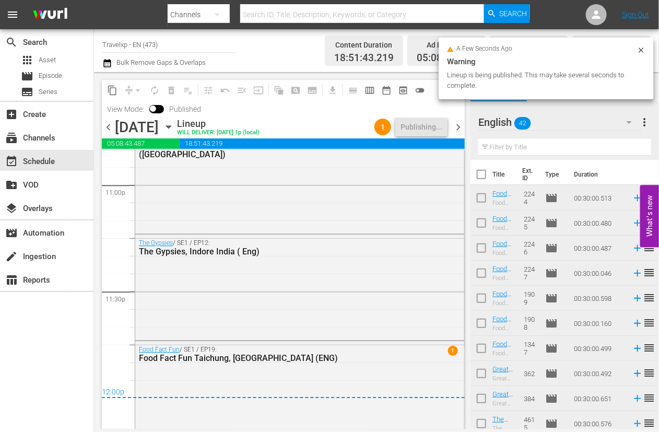
click at [458, 131] on span "chevron_right" at bounding box center [458, 127] width 13 height 13
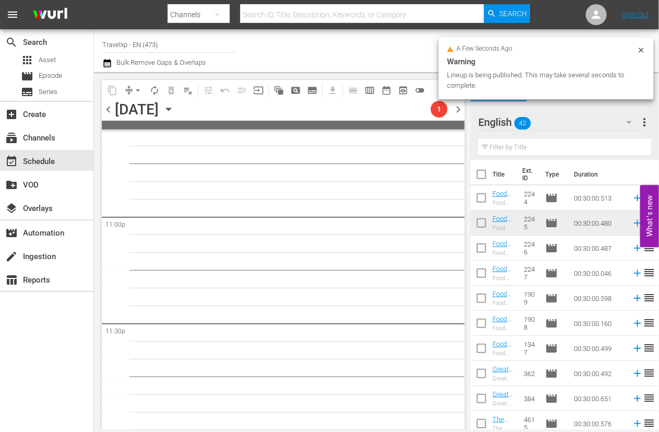
scroll to position [4819, 0]
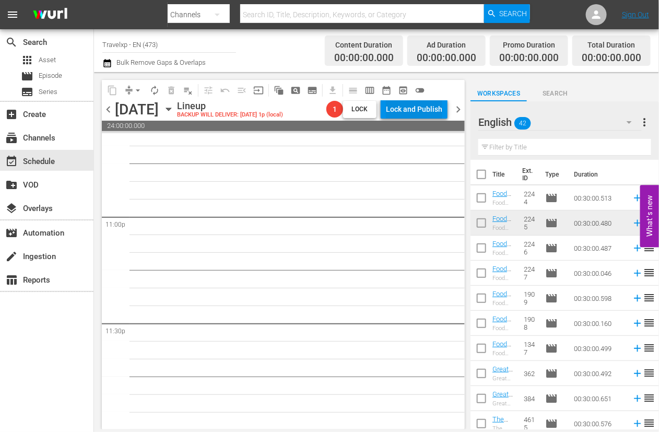
click at [425, 115] on div "Lock and Publish" at bounding box center [414, 109] width 56 height 19
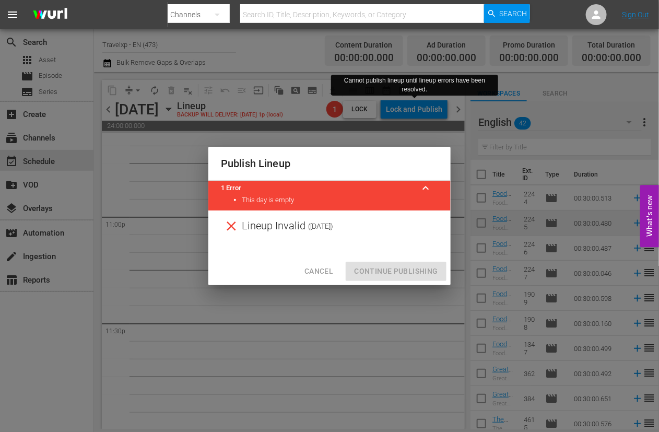
click at [324, 267] on span "Cancel" at bounding box center [319, 271] width 29 height 13
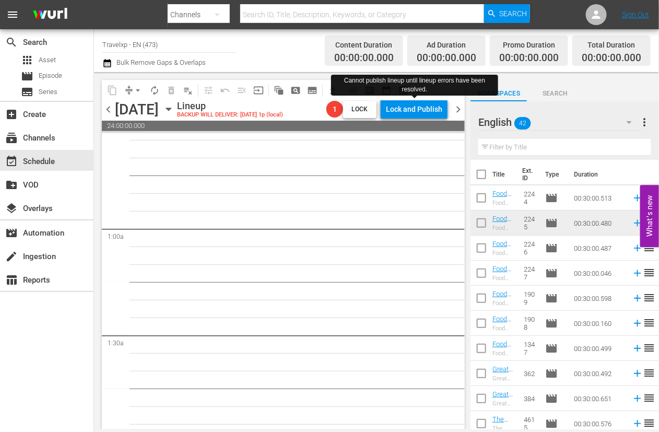
scroll to position [0, 0]
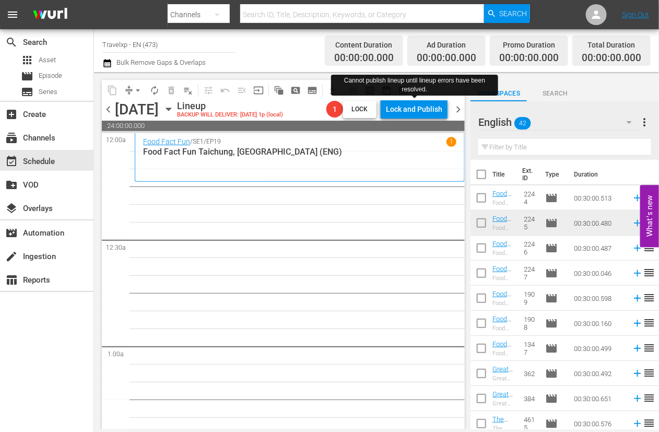
click at [567, 147] on input "text" at bounding box center [565, 147] width 173 height 17
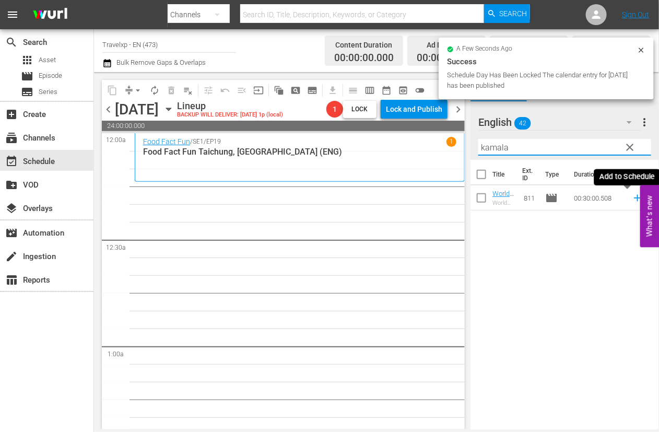
click at [632, 199] on icon at bounding box center [637, 197] width 11 height 11
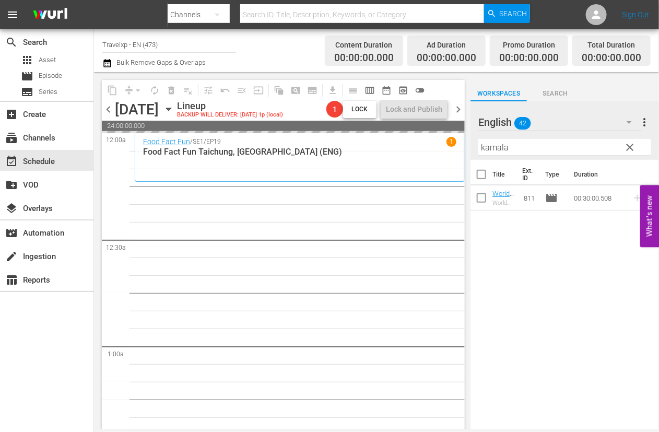
click at [491, 146] on input "kamala" at bounding box center [565, 147] width 173 height 17
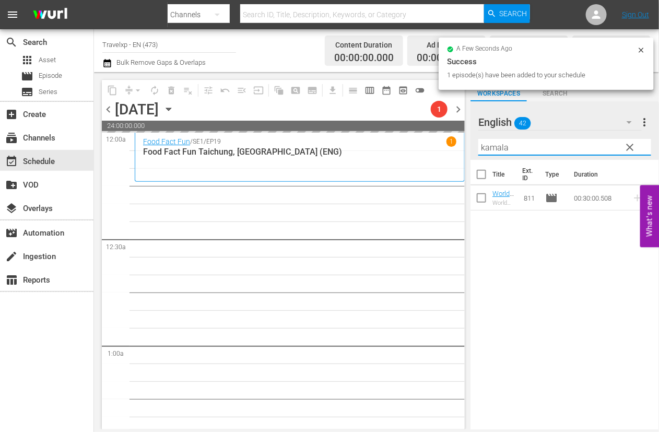
click at [491, 146] on input "kamala" at bounding box center [565, 147] width 173 height 17
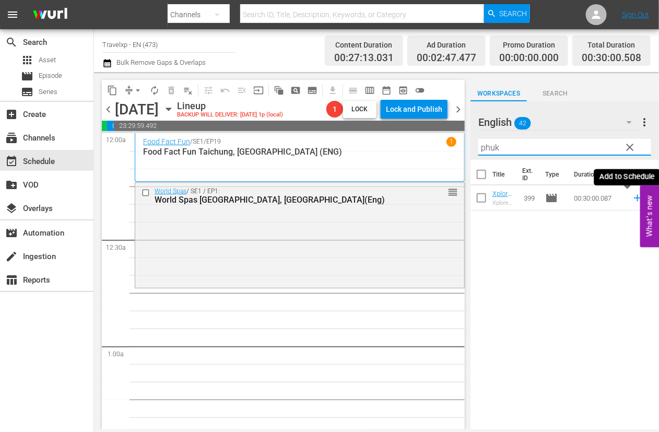
click at [632, 202] on icon at bounding box center [637, 197] width 11 height 11
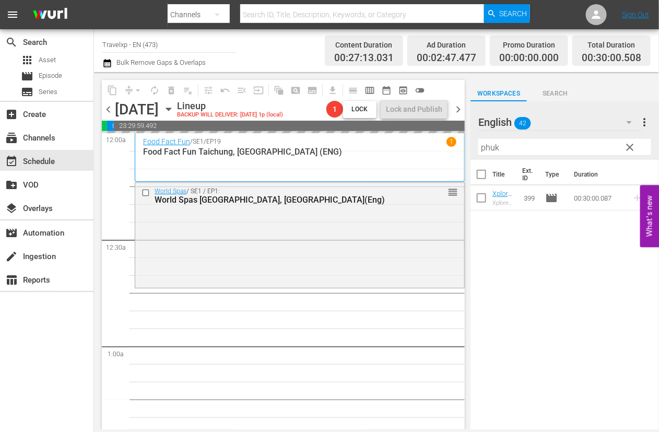
click at [491, 150] on input "phuk" at bounding box center [565, 147] width 173 height 17
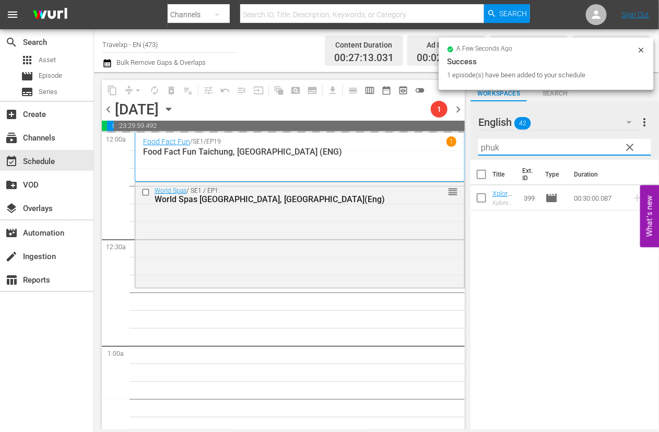
click at [491, 150] on input "phuk" at bounding box center [565, 147] width 173 height 17
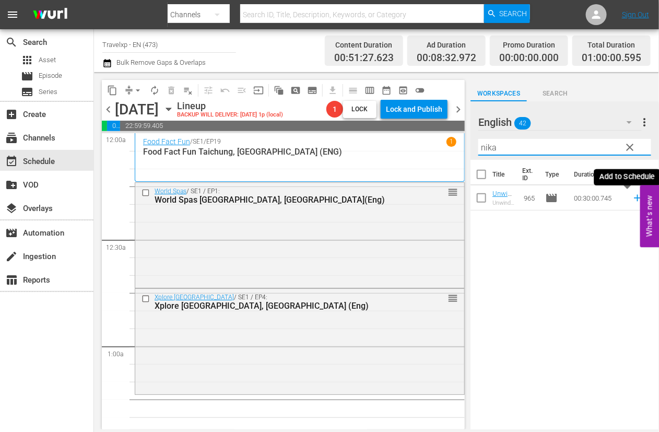
click at [634, 197] on icon at bounding box center [637, 198] width 7 height 7
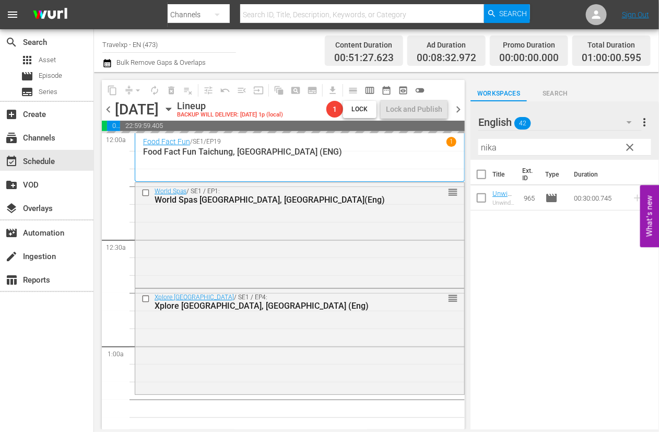
click at [486, 148] on input "nika" at bounding box center [565, 147] width 173 height 17
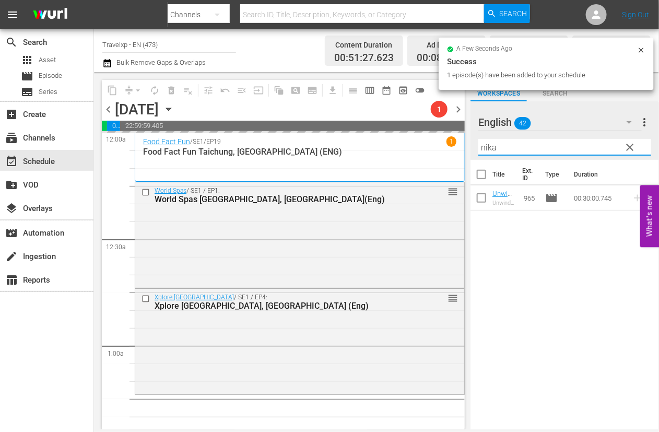
click at [486, 148] on input "nika" at bounding box center [565, 147] width 173 height 17
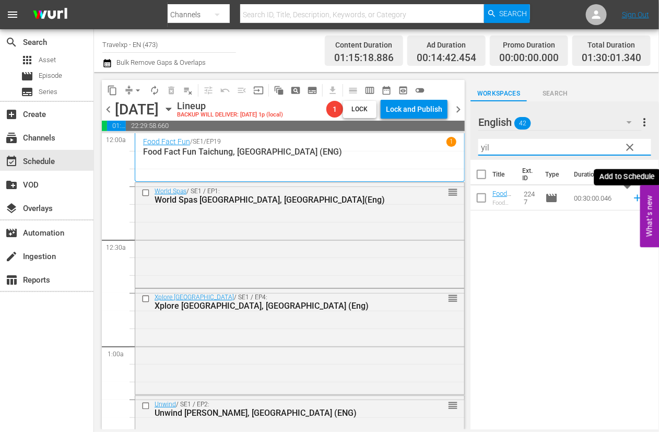
click at [634, 199] on icon at bounding box center [637, 198] width 7 height 7
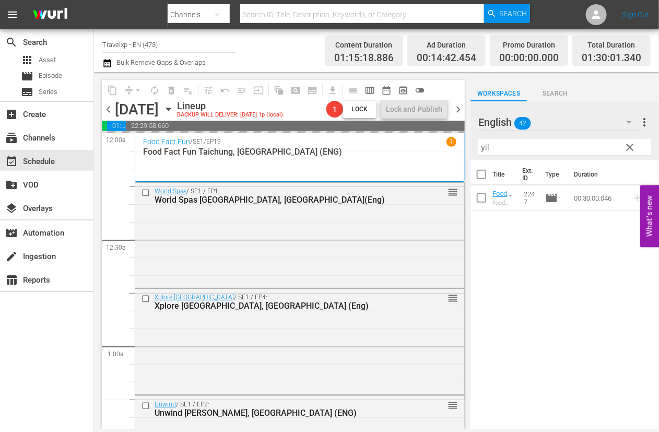
click at [484, 150] on input "yil" at bounding box center [565, 147] width 173 height 17
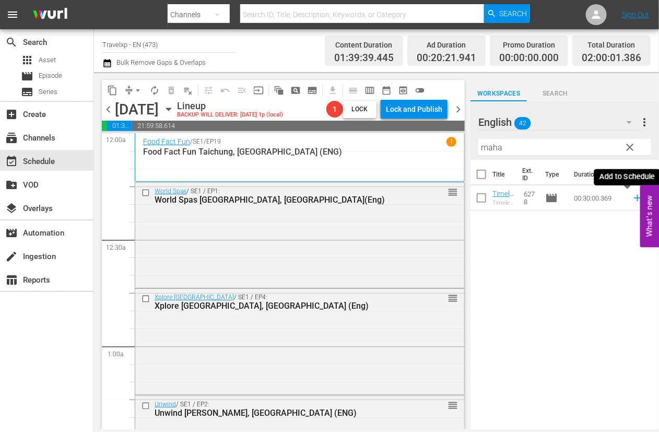
click at [632, 197] on icon at bounding box center [637, 197] width 11 height 11
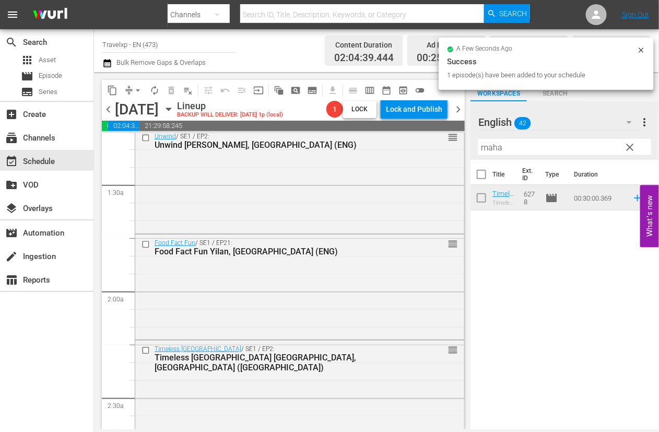
scroll to position [326, 0]
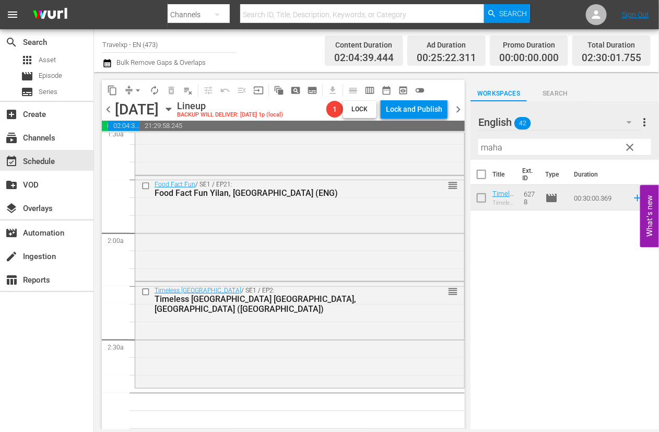
click at [488, 143] on input "maha" at bounding box center [565, 147] width 173 height 17
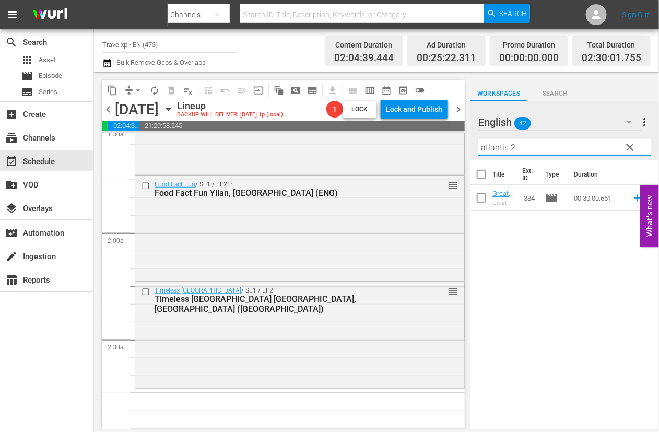
click at [634, 200] on icon at bounding box center [637, 198] width 7 height 7
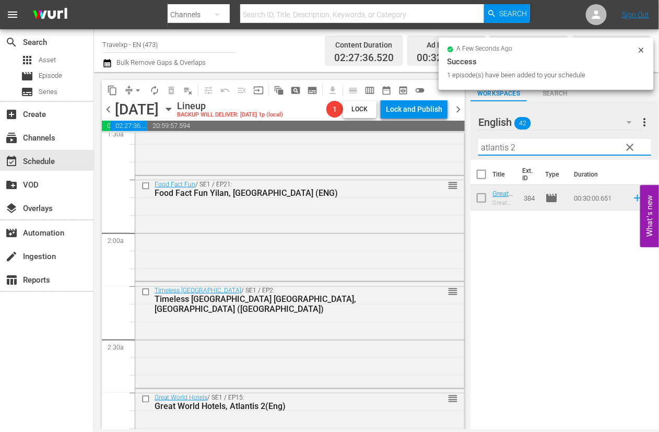
drag, startPoint x: 524, startPoint y: 150, endPoint x: 481, endPoint y: 148, distance: 43.9
click at [481, 148] on input "atlantis 2" at bounding box center [565, 147] width 173 height 17
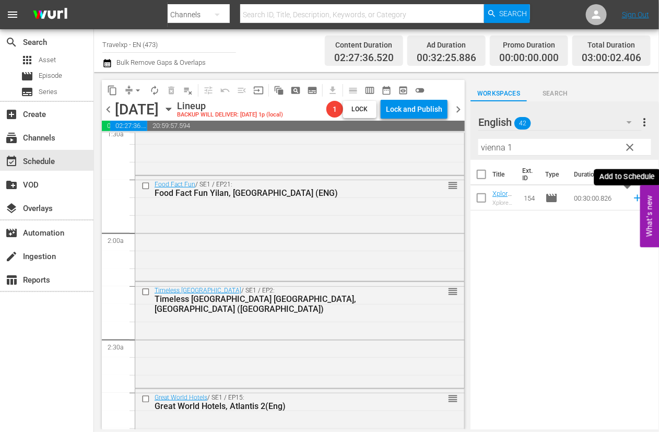
click at [632, 199] on icon at bounding box center [637, 197] width 11 height 11
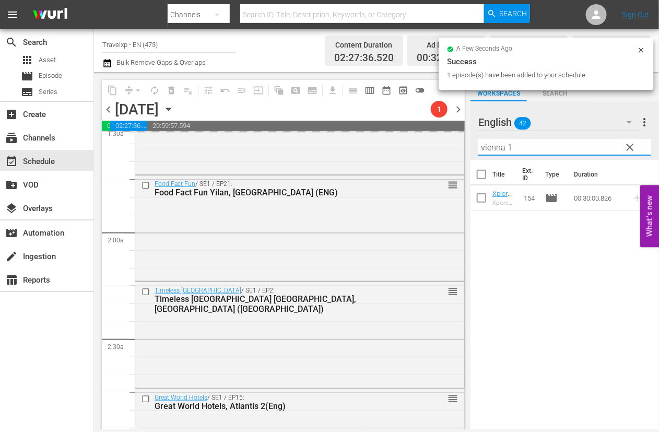
drag, startPoint x: 528, startPoint y: 153, endPoint x: 476, endPoint y: 149, distance: 51.3
click at [476, 149] on div "English 42 English more_vert clear Filter by Title vienna 1" at bounding box center [565, 130] width 189 height 59
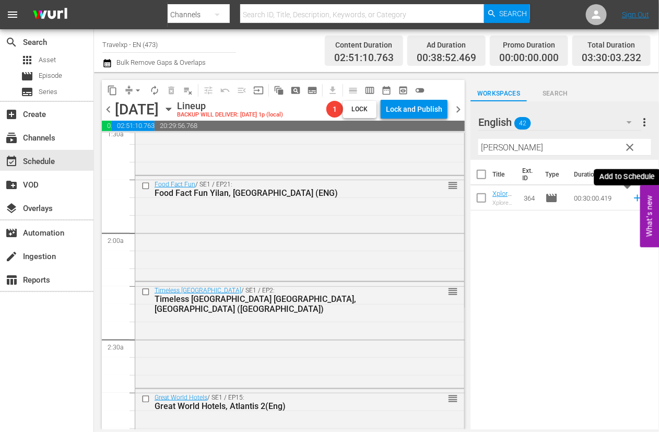
click at [634, 198] on icon at bounding box center [637, 198] width 7 height 7
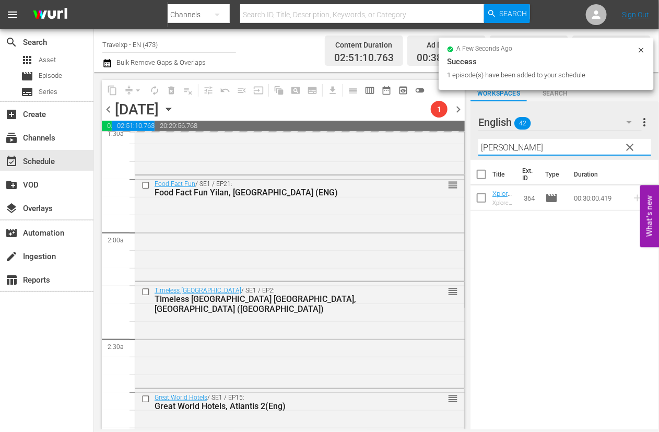
click at [496, 149] on input "[PERSON_NAME]" at bounding box center [565, 147] width 173 height 17
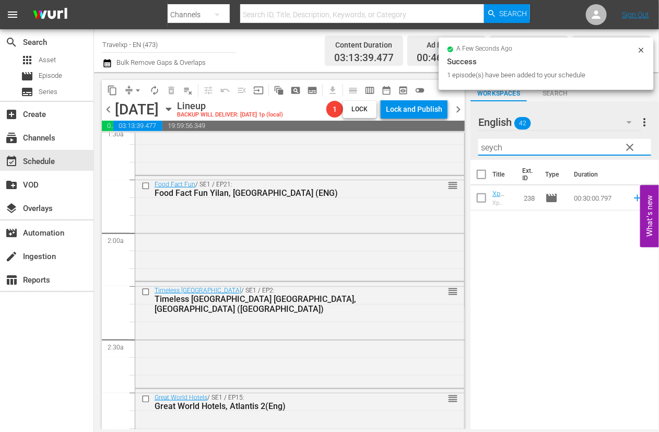
click at [634, 198] on icon at bounding box center [637, 198] width 7 height 7
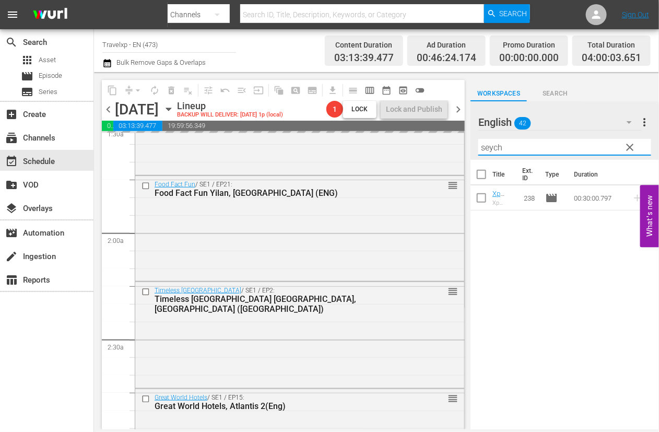
click at [497, 145] on input "seych" at bounding box center [565, 147] width 173 height 17
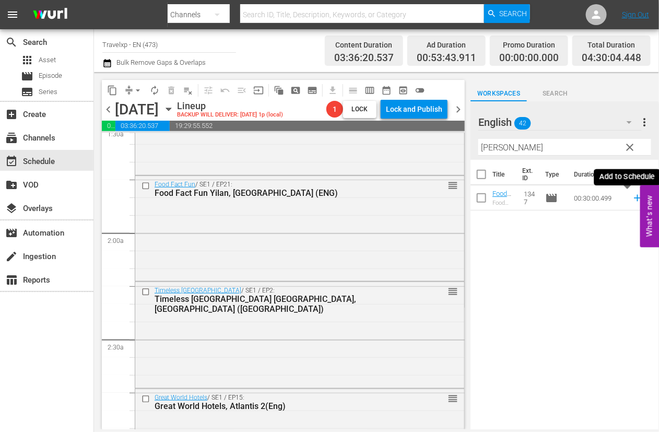
click at [632, 200] on icon at bounding box center [637, 197] width 11 height 11
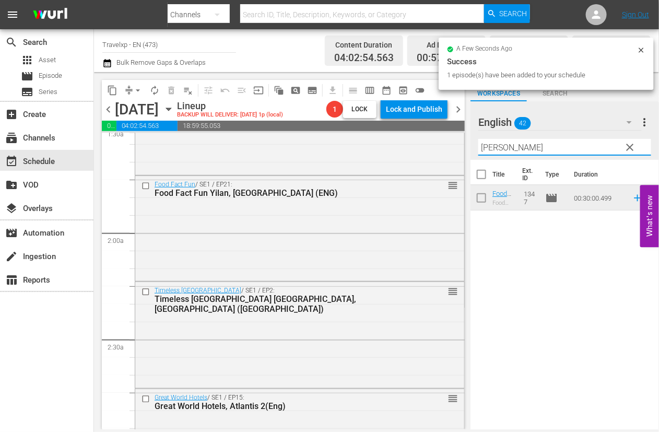
click at [491, 147] on input "[PERSON_NAME]" at bounding box center [565, 147] width 173 height 17
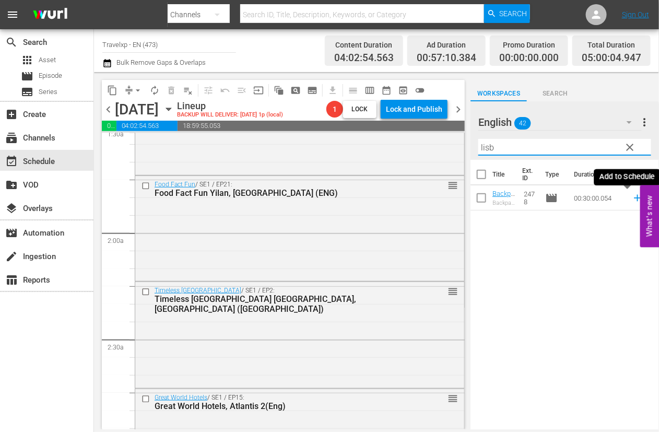
click at [632, 197] on icon at bounding box center [637, 197] width 11 height 11
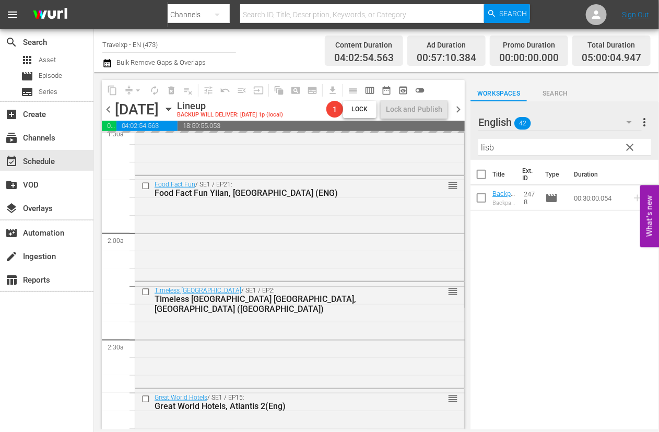
click at [482, 145] on input "lisb" at bounding box center [565, 147] width 173 height 17
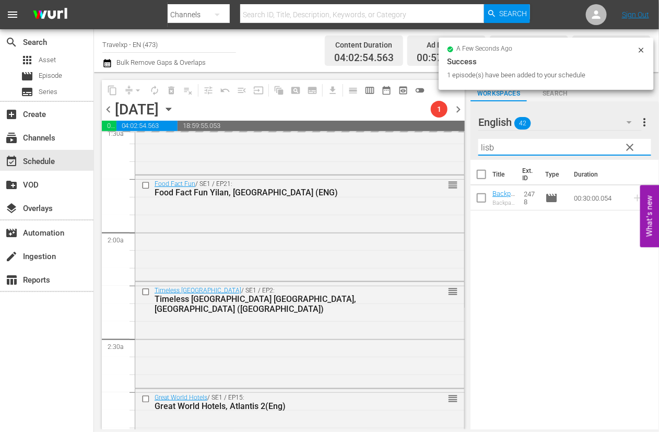
click at [482, 145] on input "lisb" at bounding box center [565, 147] width 173 height 17
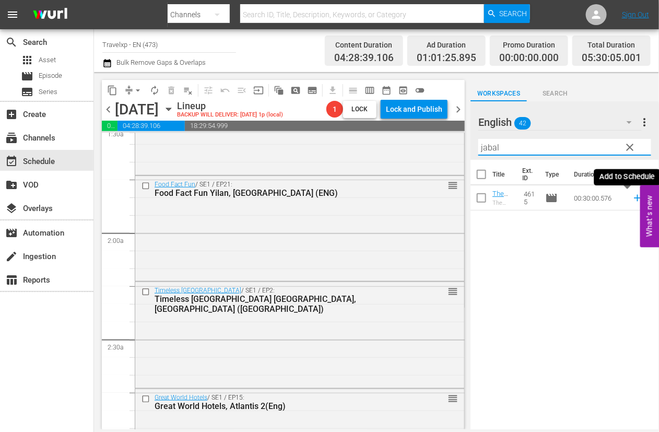
click at [634, 199] on icon at bounding box center [637, 198] width 7 height 7
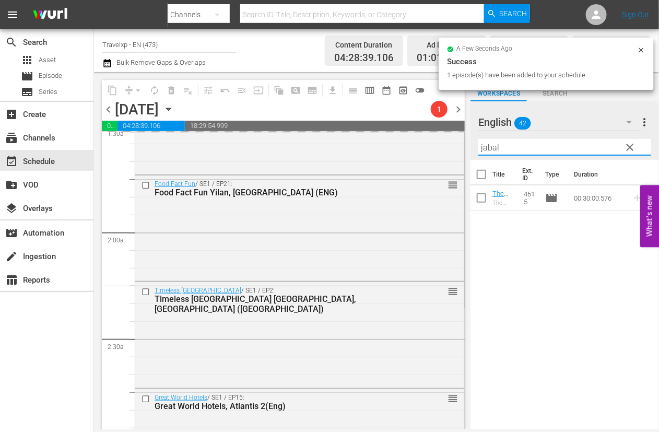
click at [489, 147] on input "jabal" at bounding box center [565, 147] width 173 height 17
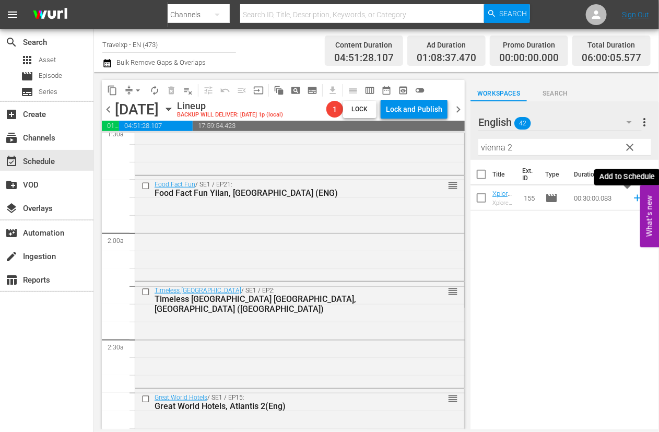
click at [632, 200] on icon at bounding box center [637, 197] width 11 height 11
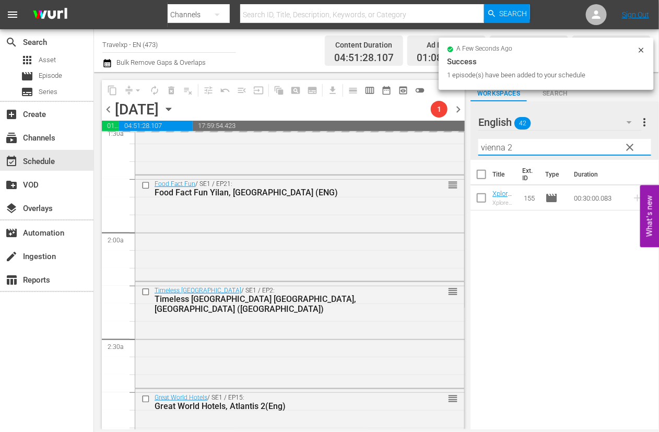
drag, startPoint x: 524, startPoint y: 147, endPoint x: 481, endPoint y: 147, distance: 43.9
click at [481, 147] on input "vienna 2" at bounding box center [565, 147] width 173 height 17
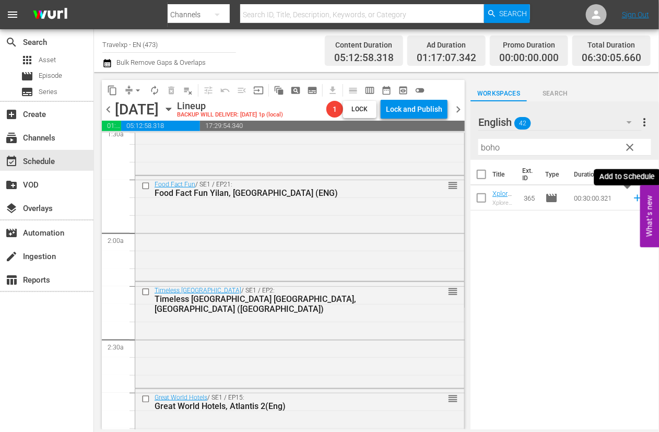
click at [634, 198] on icon at bounding box center [637, 198] width 7 height 7
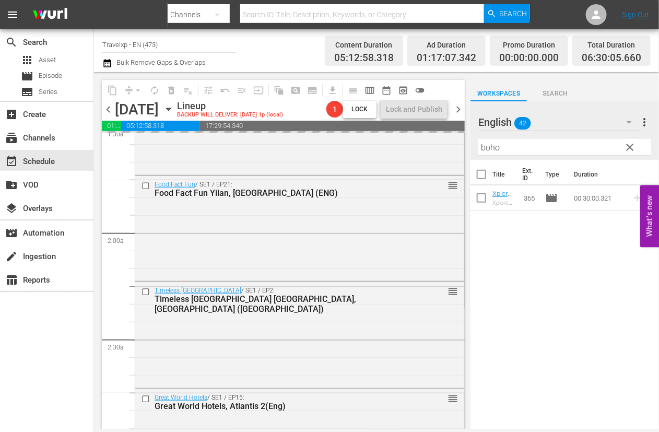
click at [490, 145] on input "boho" at bounding box center [565, 147] width 173 height 17
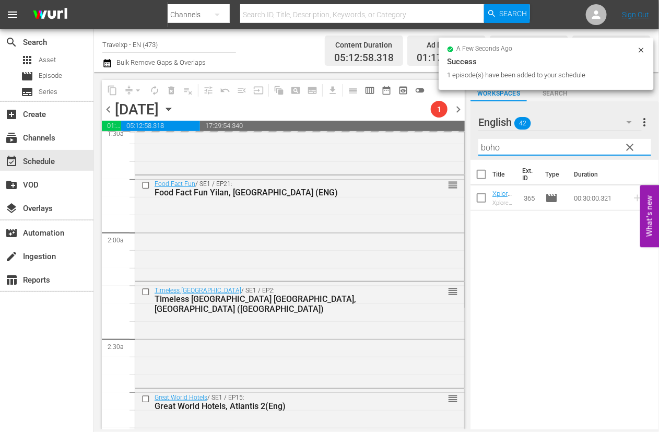
click at [490, 145] on input "boho" at bounding box center [565, 147] width 173 height 17
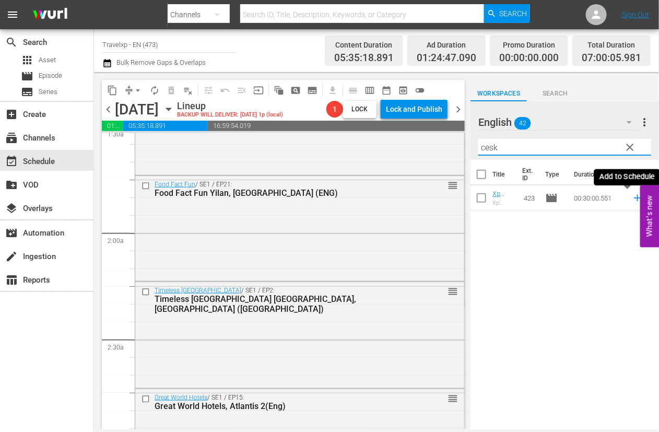
click at [634, 197] on icon at bounding box center [637, 198] width 7 height 7
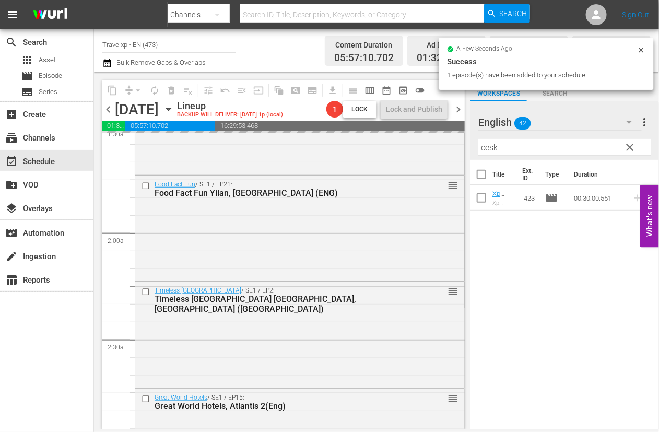
click at [493, 147] on input "cesk" at bounding box center [565, 147] width 173 height 17
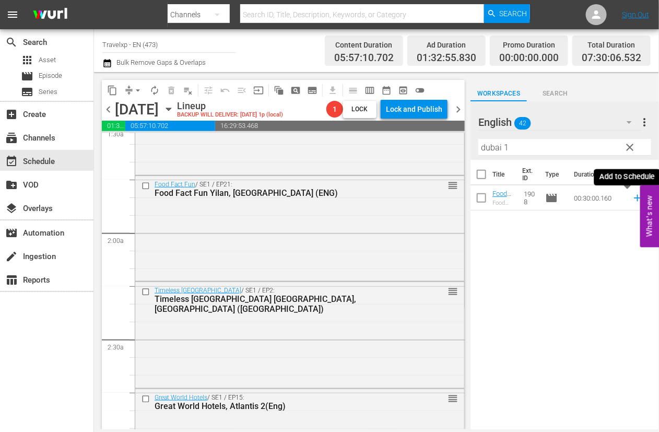
click at [634, 197] on icon at bounding box center [637, 198] width 7 height 7
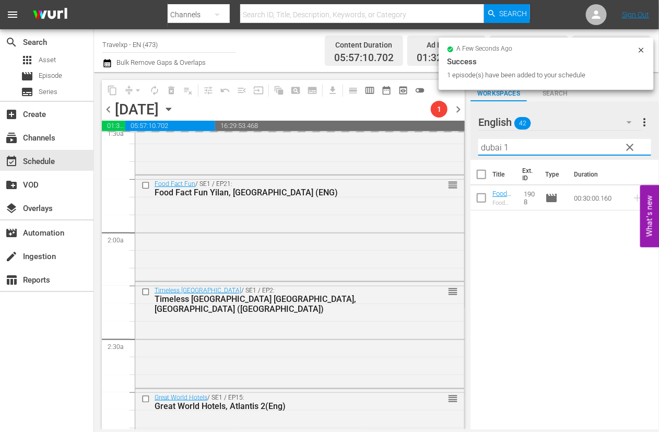
drag, startPoint x: 514, startPoint y: 144, endPoint x: 478, endPoint y: 139, distance: 35.8
click at [478, 139] on div "English 42 English more_vert clear Filter by Title dubai 1" at bounding box center [565, 130] width 189 height 59
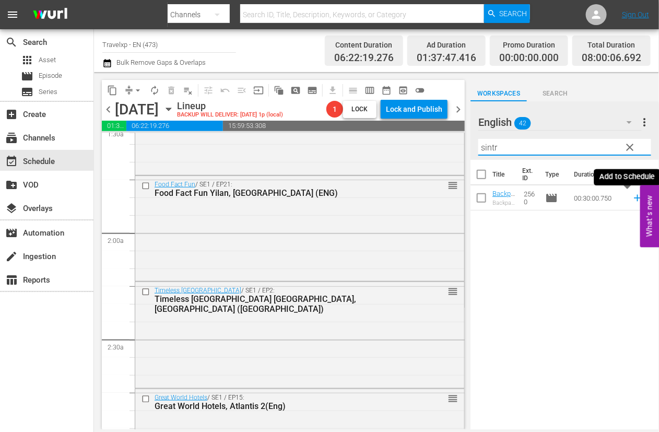
click at [634, 196] on icon at bounding box center [637, 198] width 7 height 7
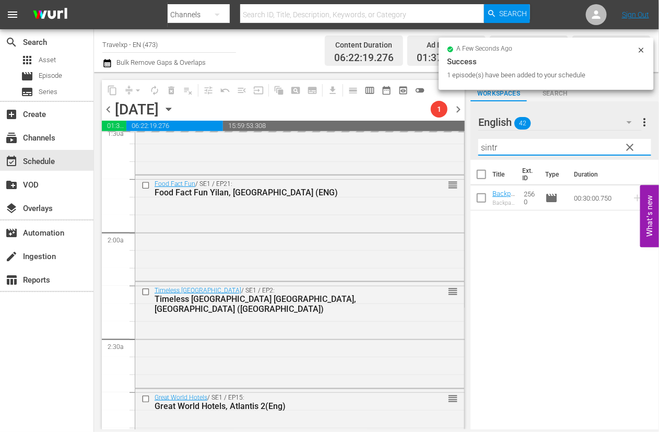
click at [484, 147] on input "sintr" at bounding box center [565, 147] width 173 height 17
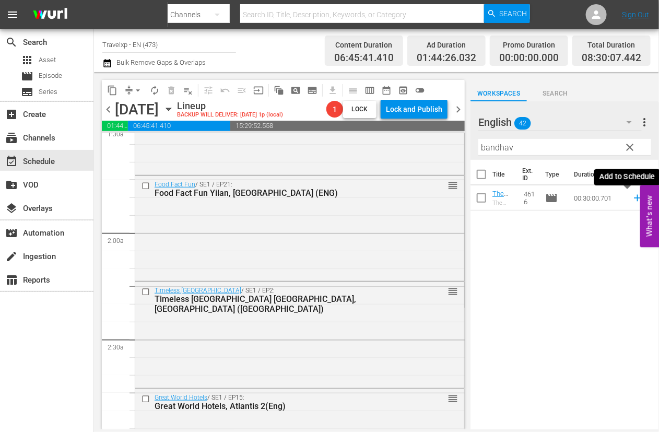
click at [632, 203] on icon at bounding box center [637, 197] width 11 height 11
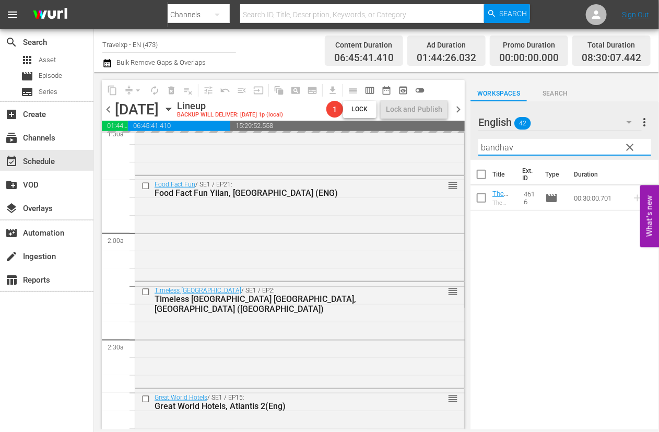
click at [507, 142] on input "bandhav" at bounding box center [565, 147] width 173 height 17
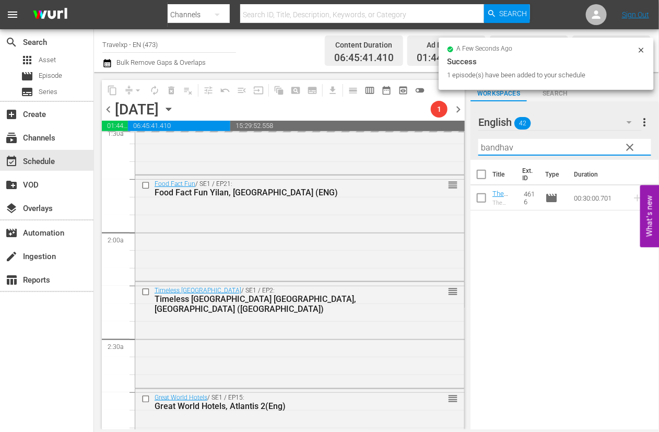
click at [507, 142] on input "bandhav" at bounding box center [565, 147] width 173 height 17
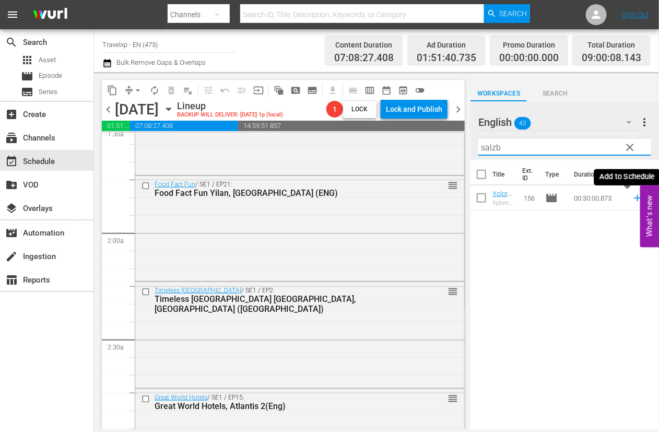
click at [632, 200] on icon at bounding box center [637, 197] width 11 height 11
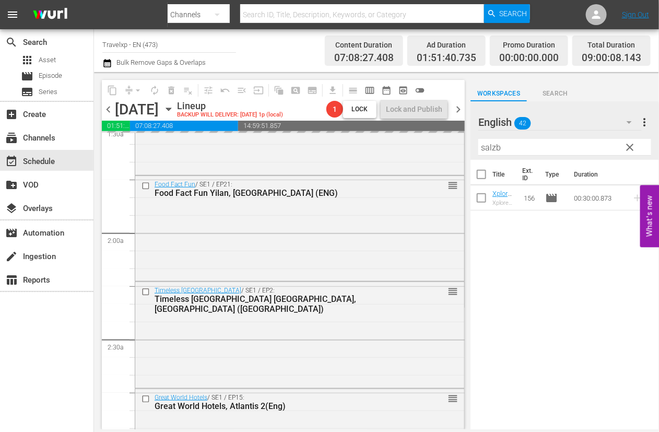
click at [493, 150] on input "salzb" at bounding box center [565, 147] width 173 height 17
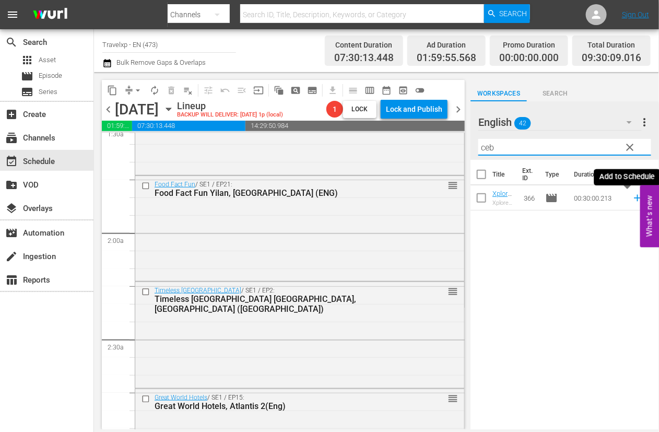
click at [634, 198] on icon at bounding box center [637, 198] width 7 height 7
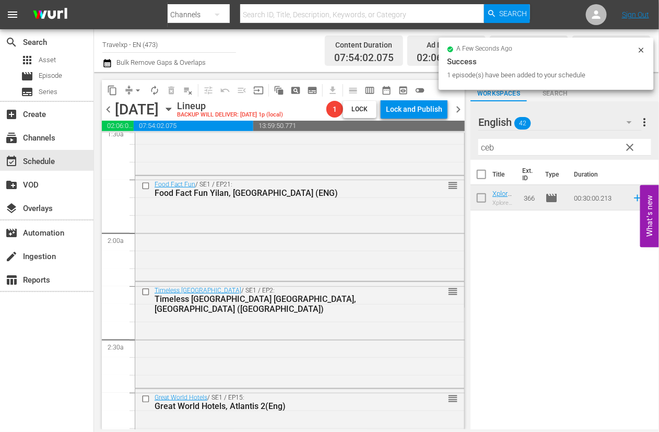
click at [488, 148] on input "ceb" at bounding box center [565, 147] width 173 height 17
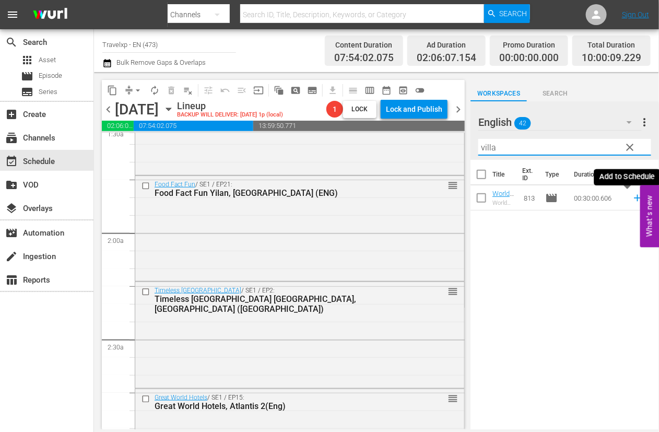
click at [634, 197] on icon at bounding box center [637, 198] width 7 height 7
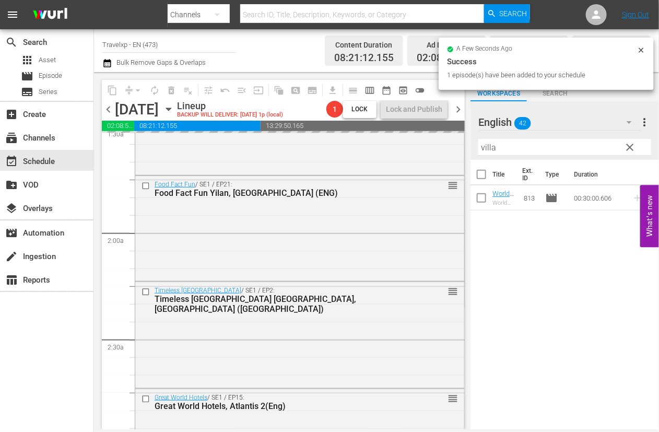
click at [489, 145] on input "villa" at bounding box center [565, 147] width 173 height 17
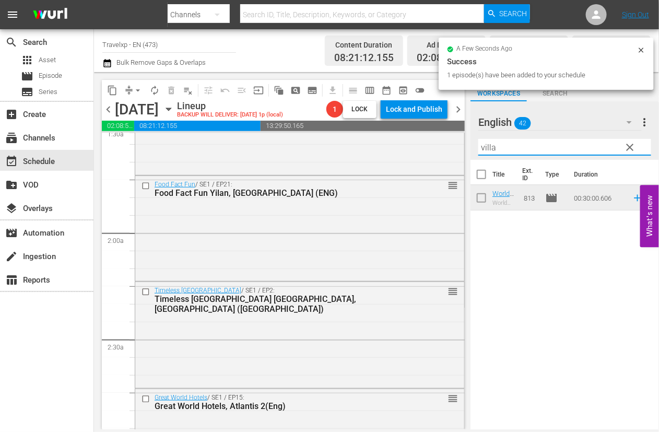
click at [489, 145] on input "villa" at bounding box center [565, 147] width 173 height 17
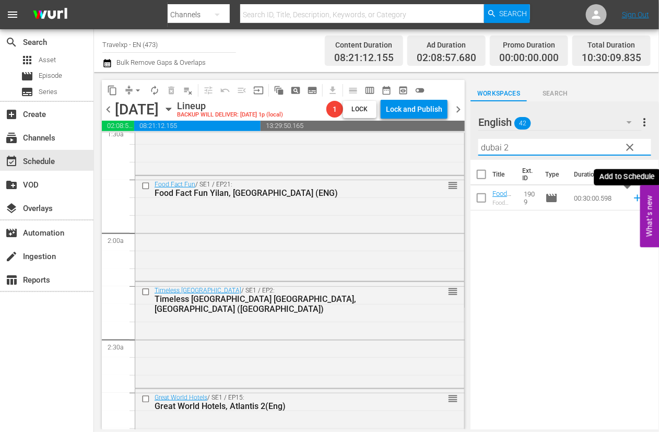
click at [632, 199] on icon at bounding box center [637, 197] width 11 height 11
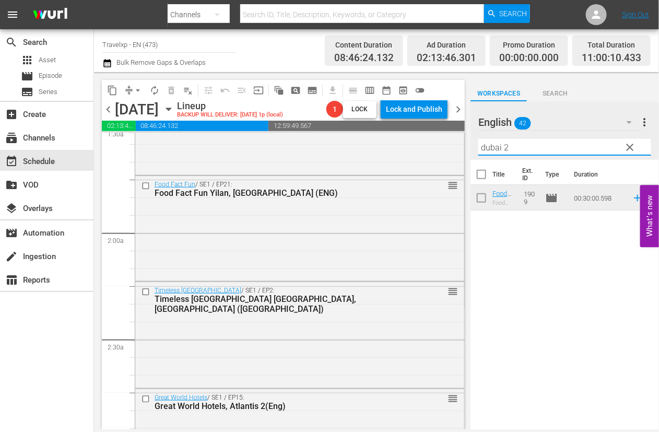
drag, startPoint x: 516, startPoint y: 145, endPoint x: 483, endPoint y: 147, distance: 32.9
click at [483, 147] on input "dubai 2" at bounding box center [565, 147] width 173 height 17
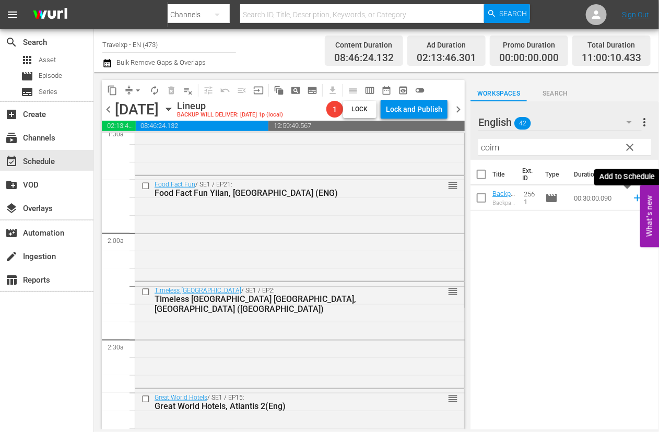
click at [632, 200] on icon at bounding box center [637, 197] width 11 height 11
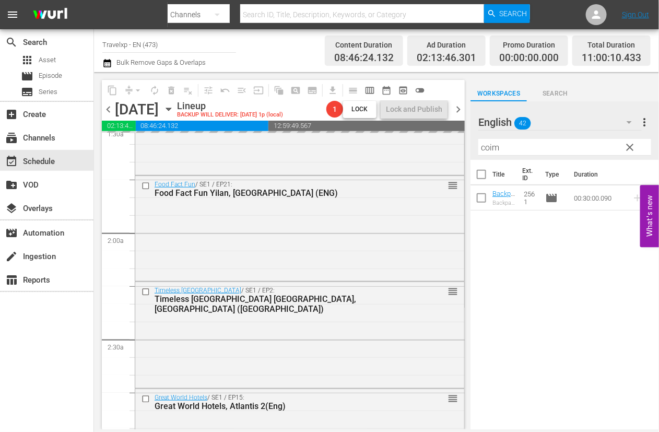
click at [489, 146] on input "coim" at bounding box center [565, 147] width 173 height 17
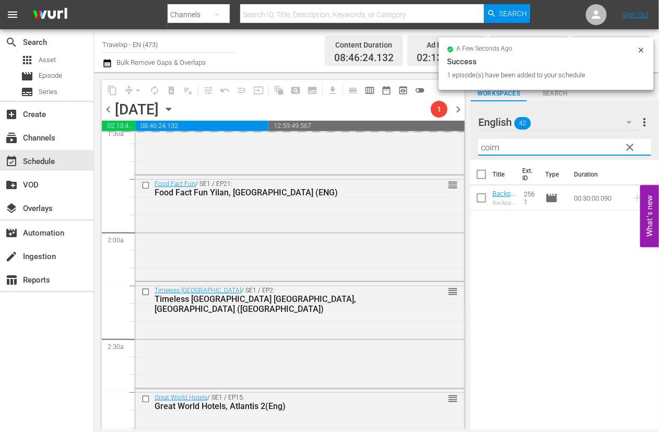
click at [489, 146] on input "coim" at bounding box center [565, 147] width 173 height 17
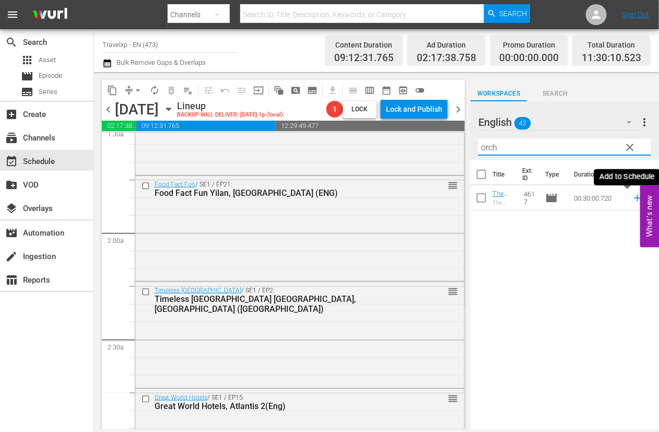
click at [634, 199] on icon at bounding box center [637, 198] width 7 height 7
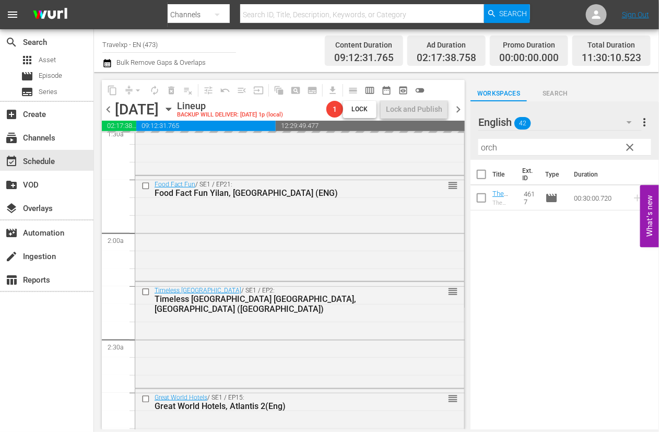
click at [482, 150] on input "orch" at bounding box center [565, 147] width 173 height 17
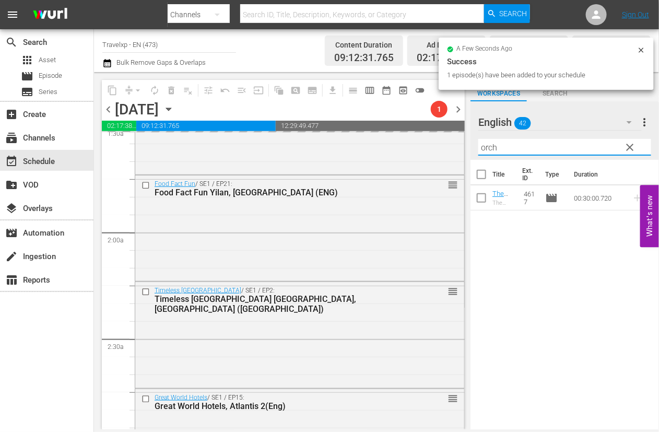
click at [482, 150] on input "orch" at bounding box center [565, 147] width 173 height 17
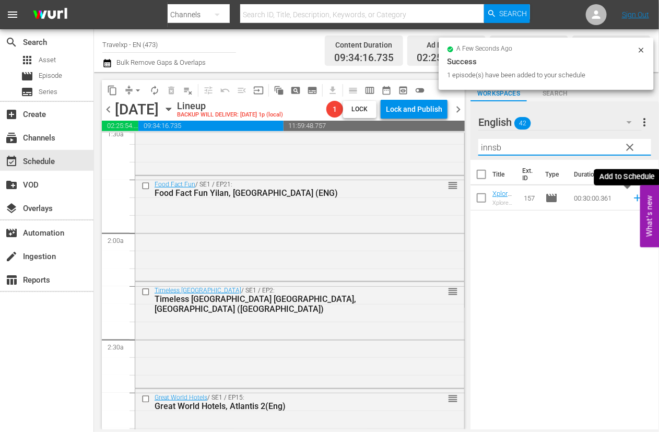
click at [632, 199] on icon at bounding box center [637, 197] width 11 height 11
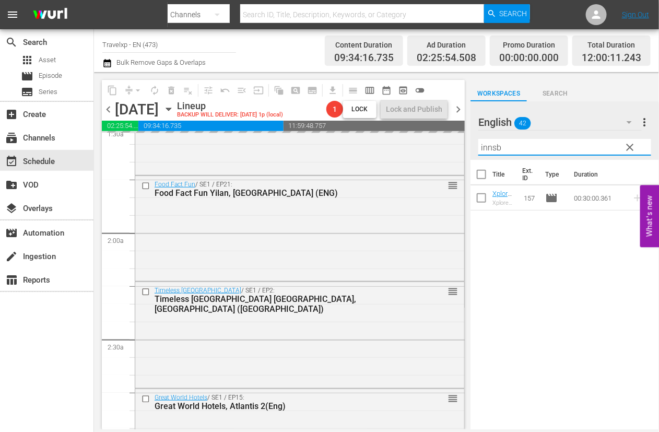
click at [495, 148] on input "innsb" at bounding box center [565, 147] width 173 height 17
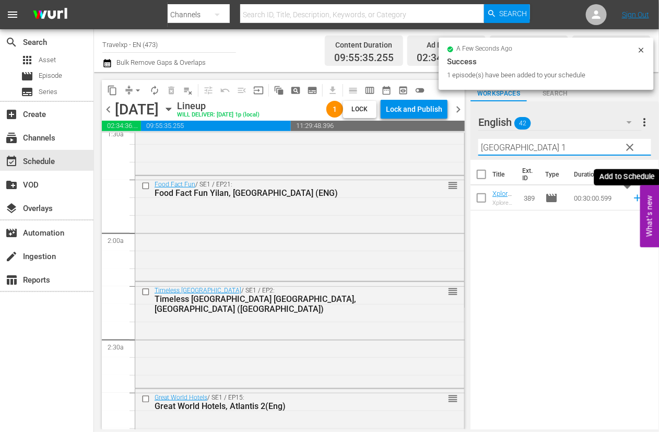
click at [632, 200] on icon at bounding box center [637, 197] width 11 height 11
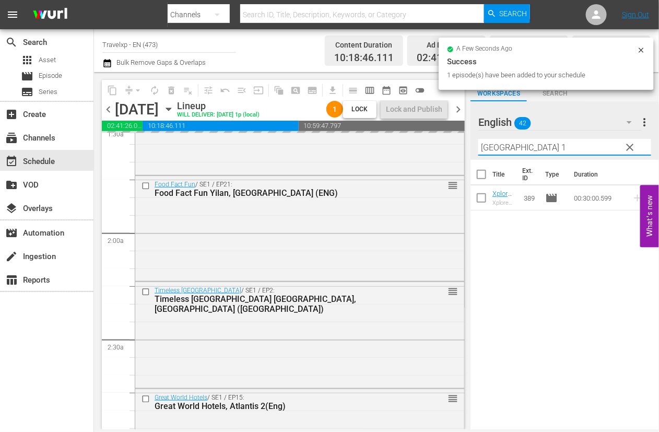
drag, startPoint x: 532, startPoint y: 148, endPoint x: 482, endPoint y: 148, distance: 49.6
click at [482, 148] on input "[GEOGRAPHIC_DATA] 1" at bounding box center [565, 147] width 173 height 17
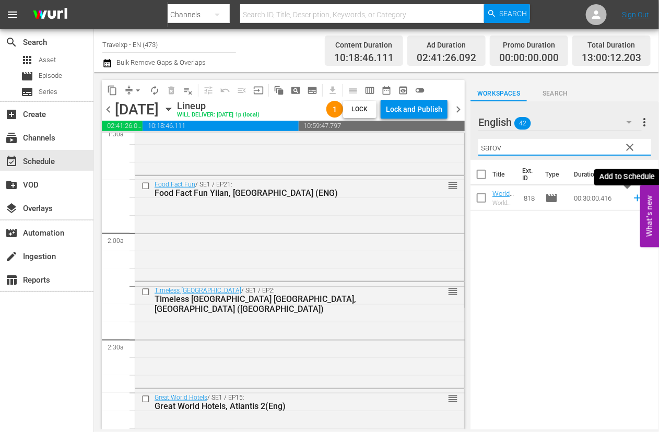
click at [632, 196] on icon at bounding box center [637, 197] width 11 height 11
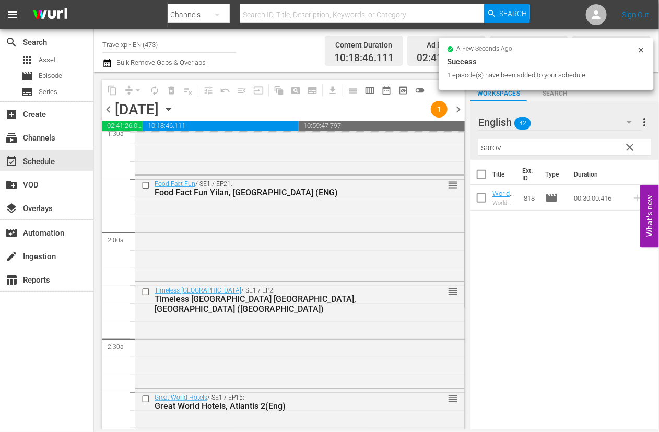
click at [493, 147] on input "sarov" at bounding box center [565, 147] width 173 height 17
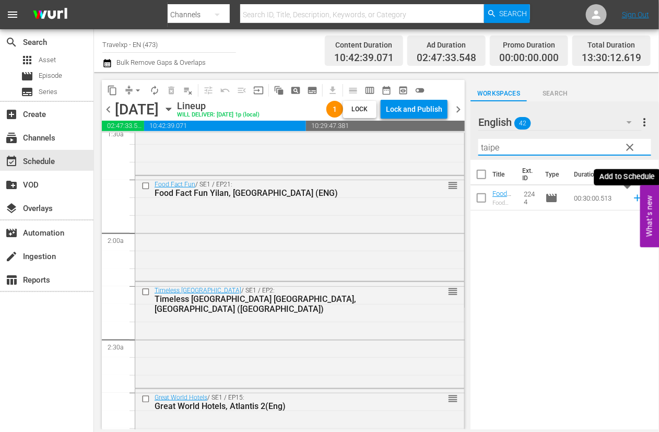
click at [632, 197] on icon at bounding box center [637, 197] width 11 height 11
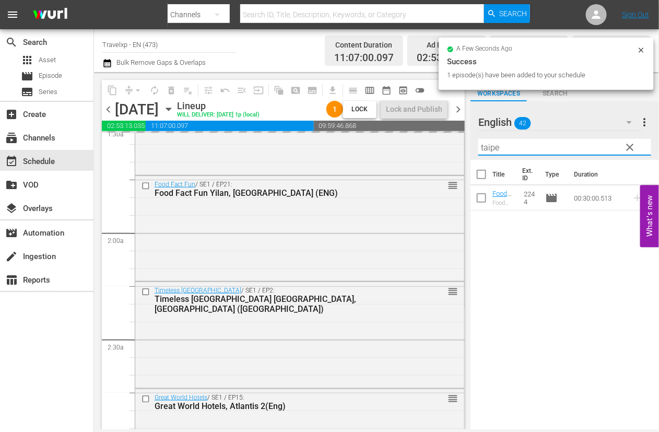
click at [494, 148] on input "taipe" at bounding box center [565, 147] width 173 height 17
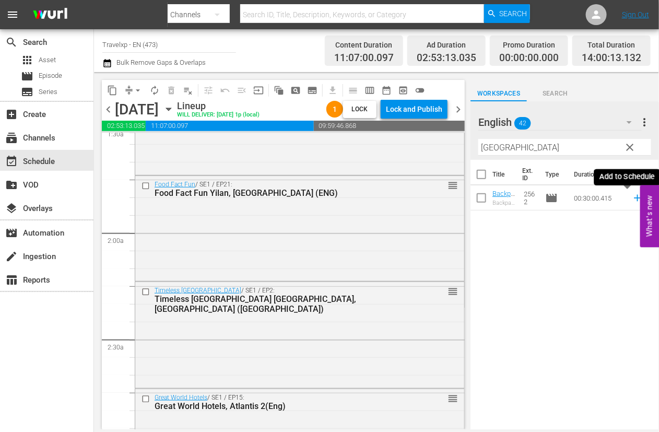
click at [632, 199] on icon at bounding box center [637, 197] width 11 height 11
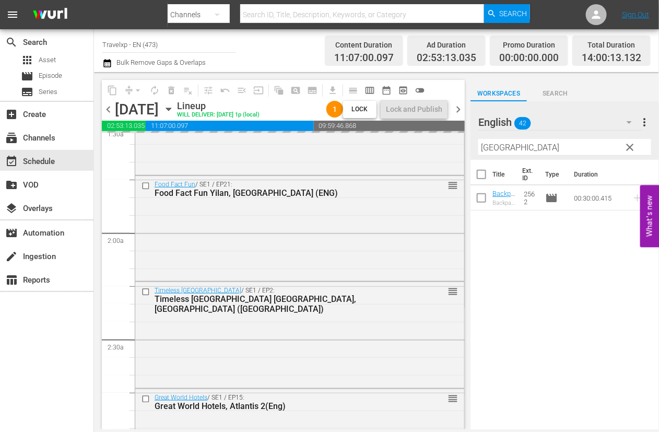
click at [496, 148] on input "[GEOGRAPHIC_DATA]" at bounding box center [565, 147] width 173 height 17
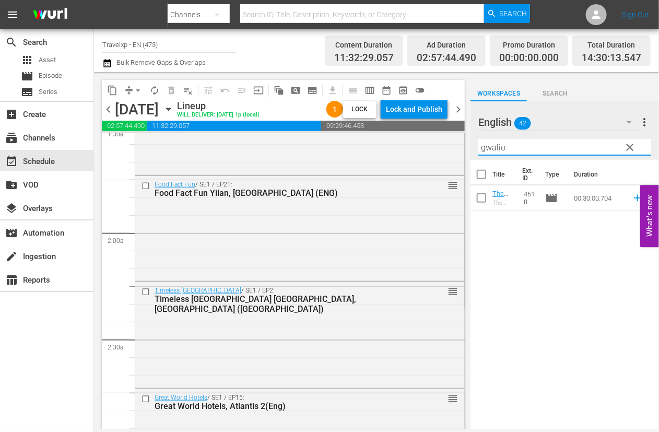
click at [634, 198] on icon at bounding box center [637, 198] width 7 height 7
click at [502, 148] on input "gwalio" at bounding box center [565, 147] width 173 height 17
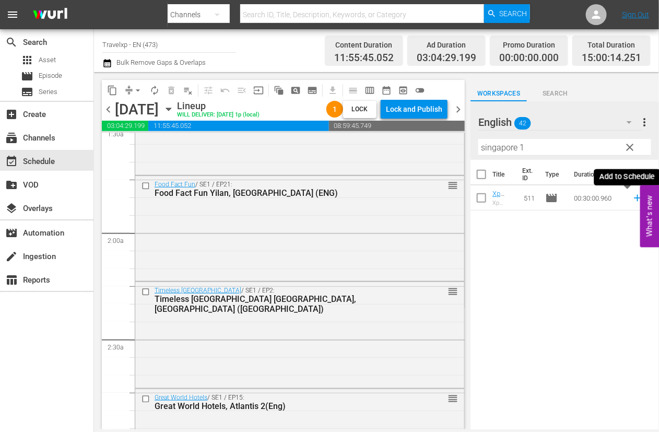
click at [632, 197] on icon at bounding box center [637, 197] width 11 height 11
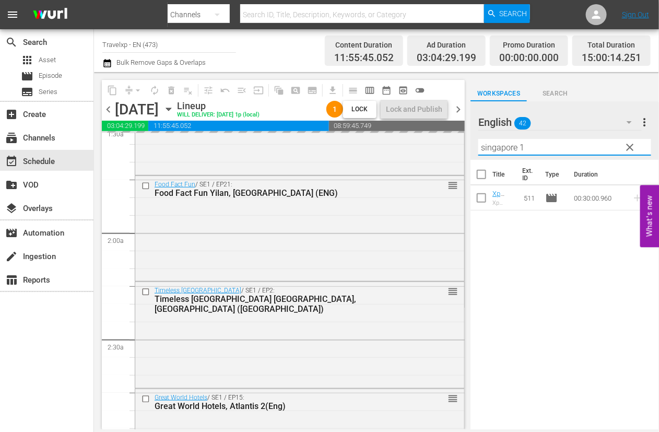
drag, startPoint x: 491, startPoint y: 147, endPoint x: 469, endPoint y: 147, distance: 22.5
click at [469, 147] on div "content_copy compress arrow_drop_down autorenew_outlined delete_forever_outline…" at bounding box center [376, 250] width 565 height 357
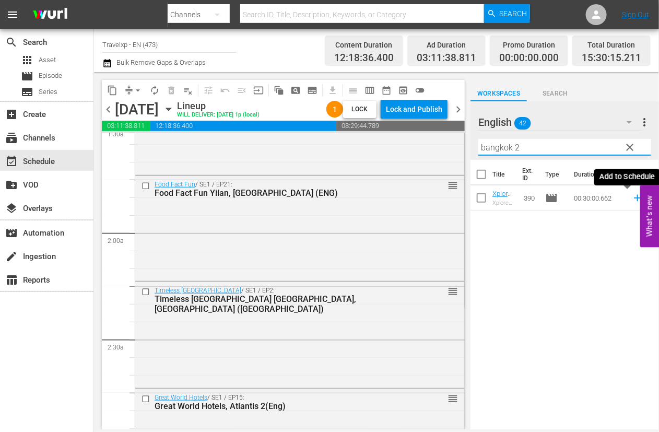
drag, startPoint x: 628, startPoint y: 197, endPoint x: 605, endPoint y: 181, distance: 28.1
click at [634, 197] on icon at bounding box center [637, 198] width 7 height 7
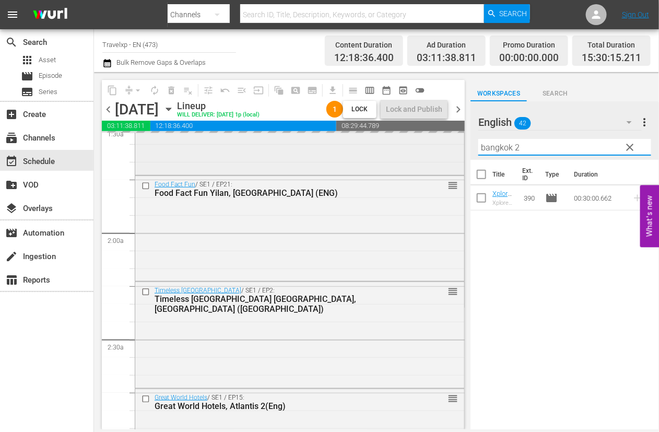
drag, startPoint x: 525, startPoint y: 147, endPoint x: 444, endPoint y: 146, distance: 81.0
click at [444, 146] on div "content_copy compress arrow_drop_down autorenew_outlined delete_forever_outline…" at bounding box center [376, 250] width 565 height 357
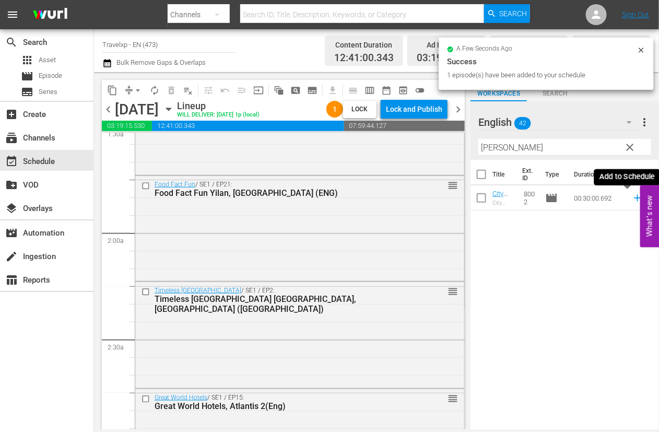
click at [632, 197] on icon at bounding box center [637, 197] width 11 height 11
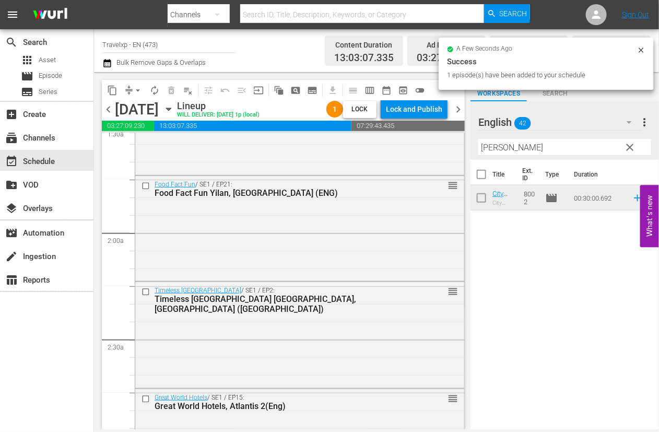
click at [495, 149] on input "[PERSON_NAME]" at bounding box center [565, 147] width 173 height 17
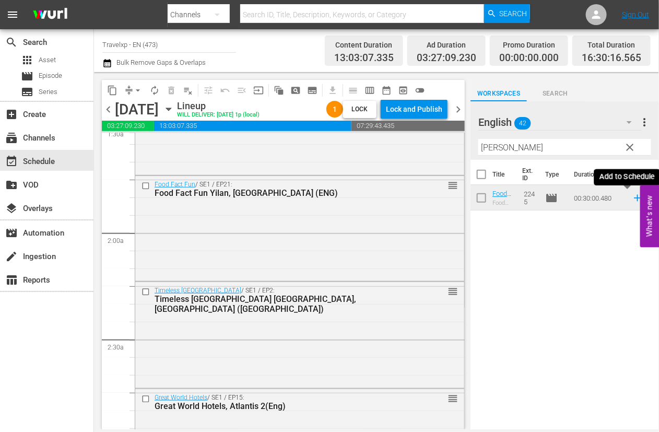
click at [634, 198] on icon at bounding box center [637, 198] width 7 height 7
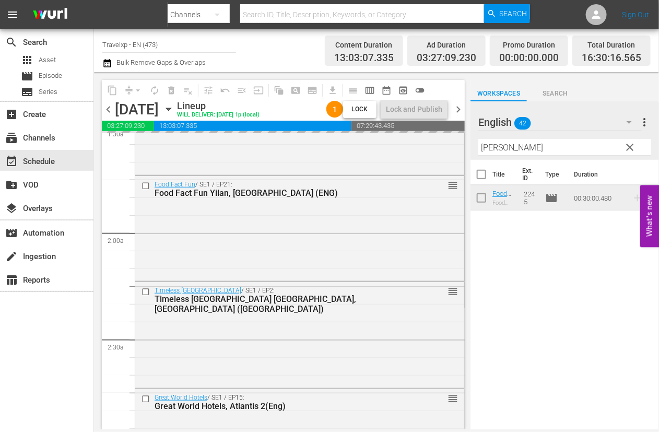
click at [486, 145] on input "[PERSON_NAME]" at bounding box center [565, 147] width 173 height 17
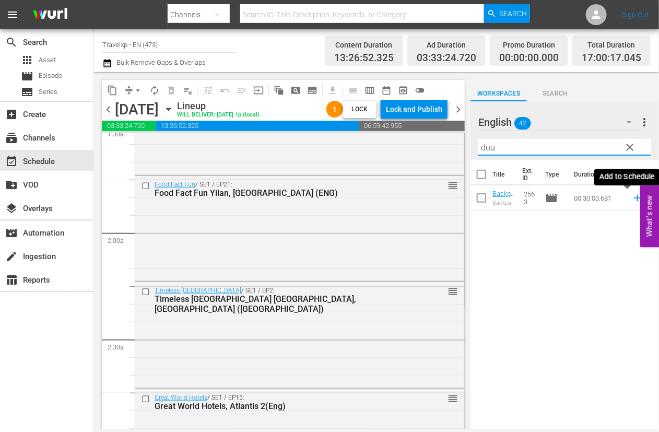
click at [632, 199] on icon at bounding box center [637, 197] width 11 height 11
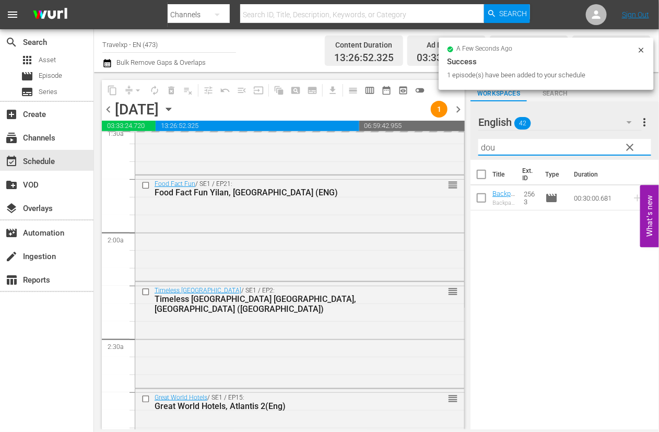
click at [488, 147] on input "dou" at bounding box center [565, 147] width 173 height 17
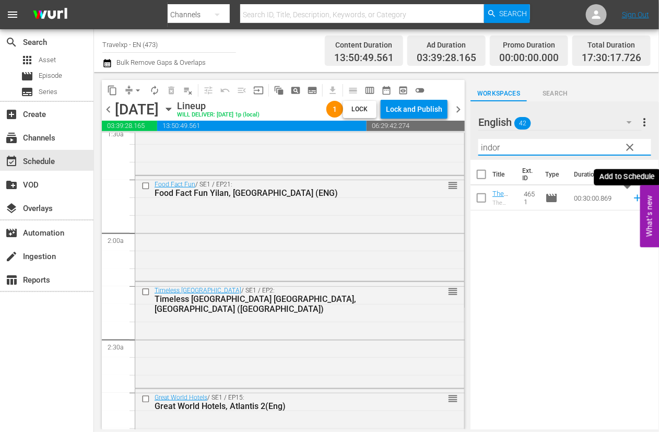
click at [634, 197] on icon at bounding box center [637, 198] width 7 height 7
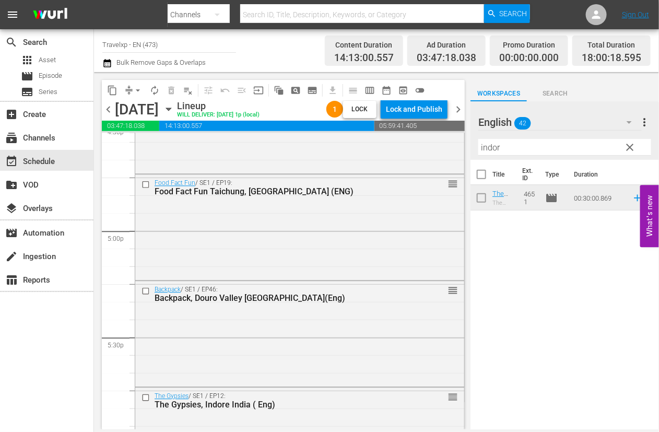
scroll to position [3591, 0]
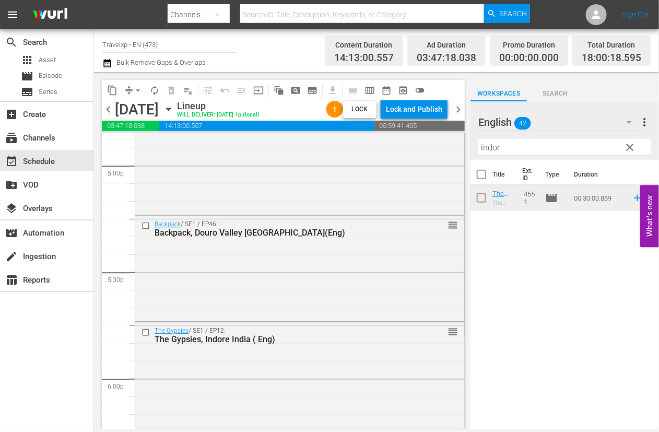
click at [486, 145] on input "indor" at bounding box center [565, 147] width 173 height 17
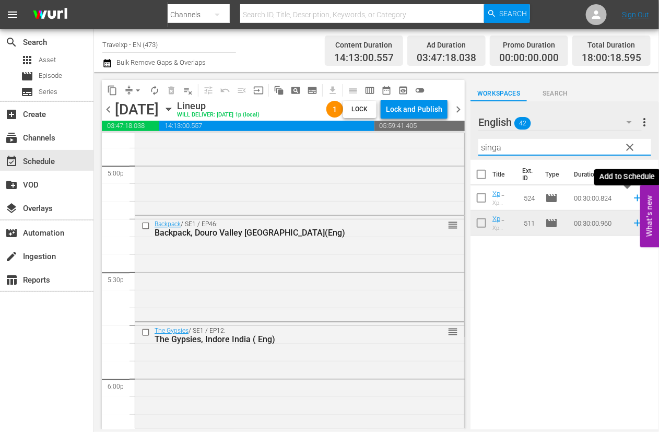
click at [634, 200] on icon at bounding box center [637, 198] width 7 height 7
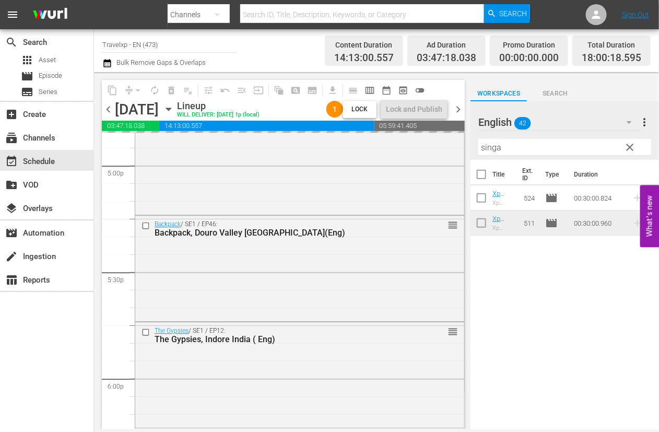
click at [496, 146] on input "singa" at bounding box center [565, 147] width 173 height 17
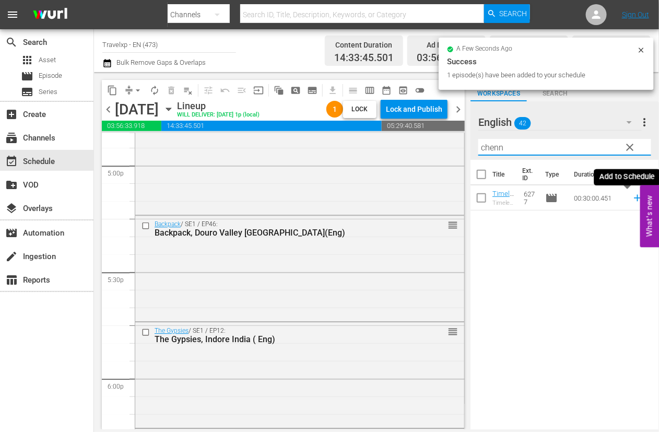
click at [632, 196] on icon at bounding box center [637, 197] width 11 height 11
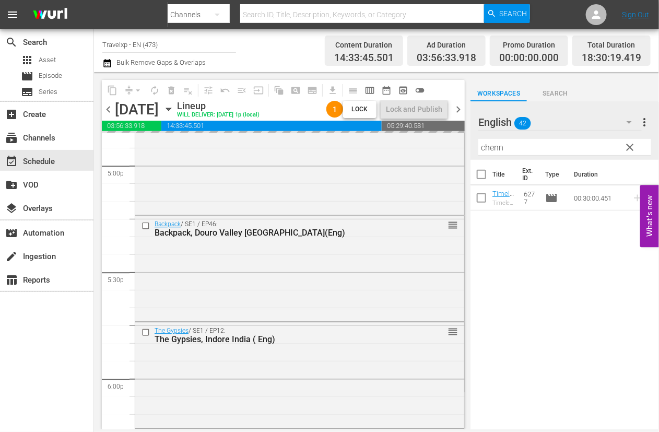
click at [489, 147] on input "chenn" at bounding box center [565, 147] width 173 height 17
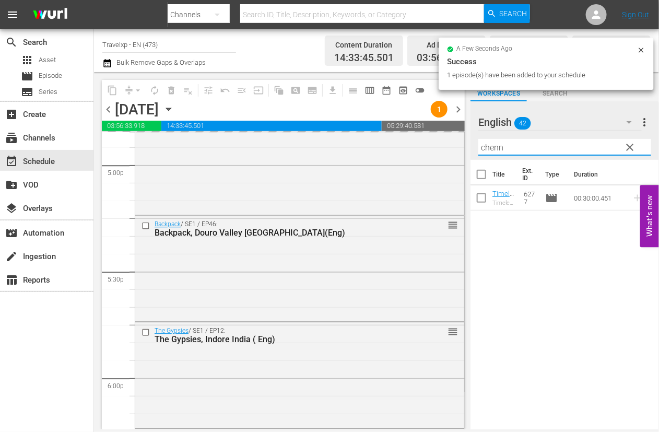
click at [489, 147] on input "chenn" at bounding box center [565, 147] width 173 height 17
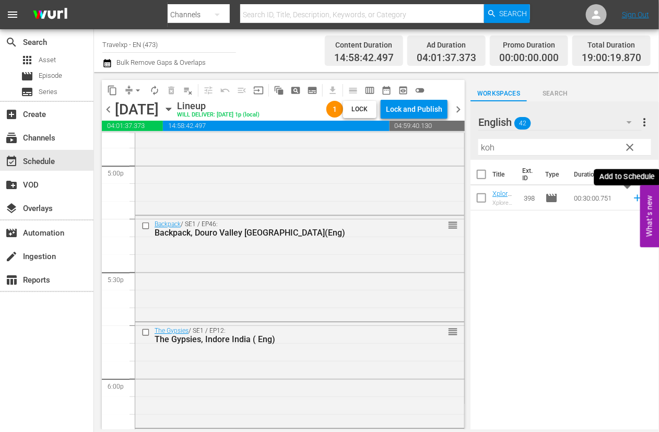
click at [634, 197] on icon at bounding box center [637, 198] width 7 height 7
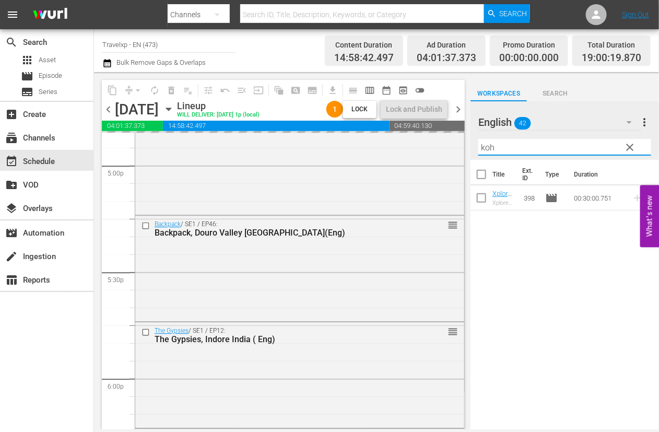
click at [492, 148] on input "koh" at bounding box center [565, 147] width 173 height 17
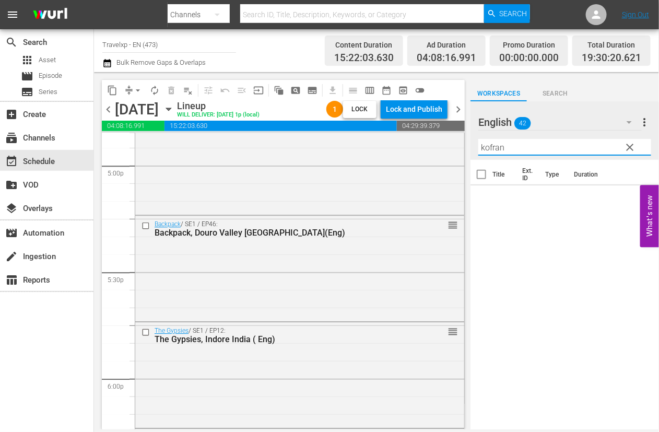
drag, startPoint x: 510, startPoint y: 143, endPoint x: 439, endPoint y: 137, distance: 71.3
click at [439, 137] on div "content_copy compress arrow_drop_down autorenew_outlined delete_forever_outline…" at bounding box center [376, 250] width 565 height 357
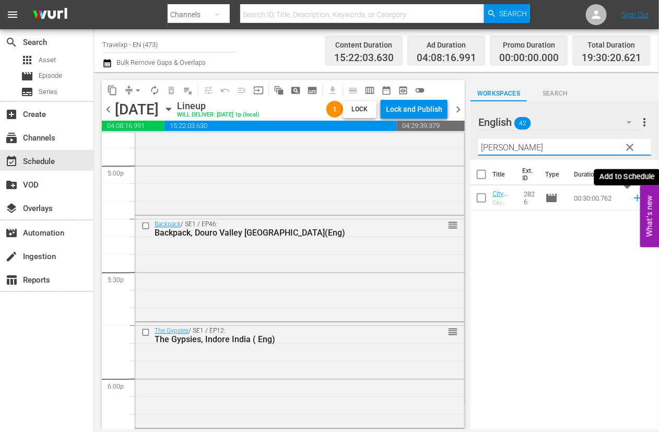
click at [632, 197] on icon at bounding box center [637, 197] width 11 height 11
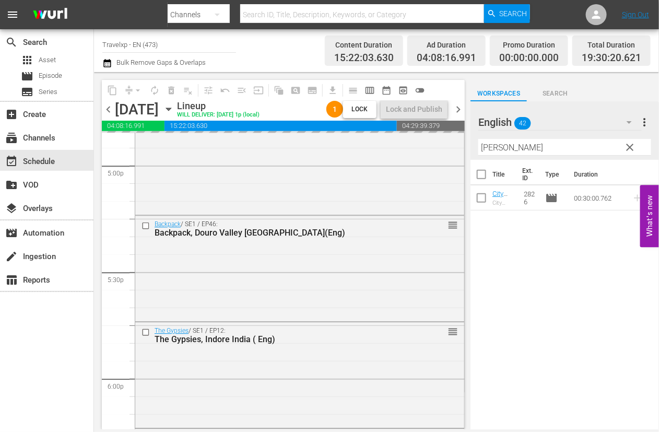
click at [489, 147] on input "[PERSON_NAME]" at bounding box center [565, 147] width 173 height 17
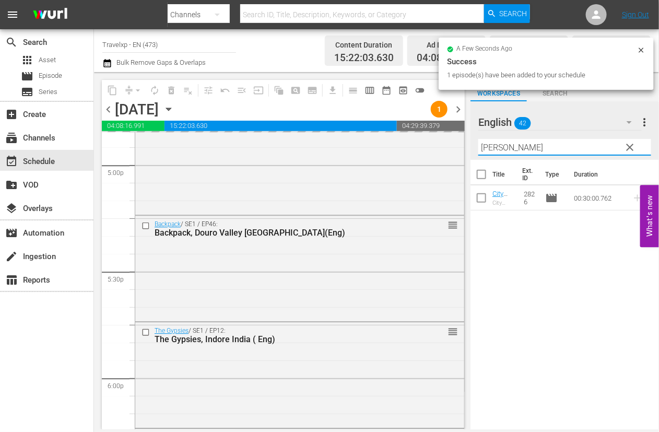
click at [489, 147] on input "[PERSON_NAME]" at bounding box center [565, 147] width 173 height 17
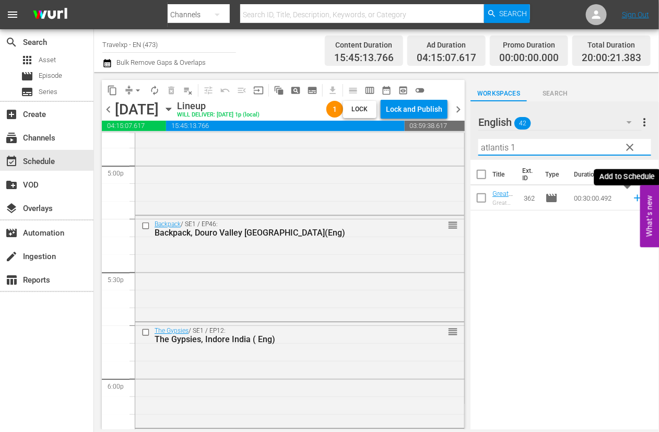
click at [634, 198] on icon at bounding box center [637, 198] width 7 height 7
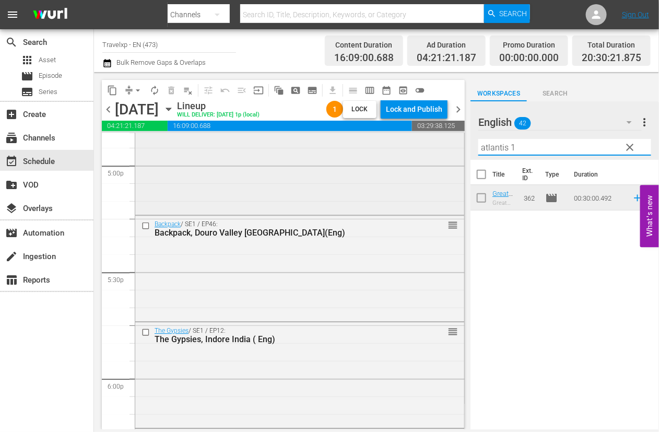
drag, startPoint x: 517, startPoint y: 147, endPoint x: 432, endPoint y: 137, distance: 86.3
click at [432, 137] on div "content_copy compress arrow_drop_down autorenew_outlined delete_forever_outline…" at bounding box center [376, 250] width 565 height 357
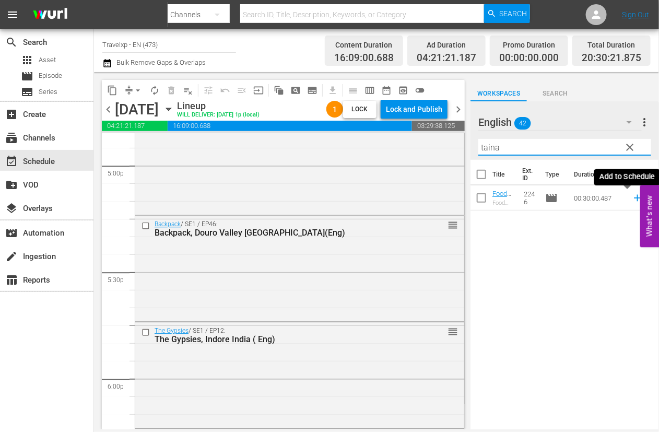
type input "taina"
click at [632, 197] on icon at bounding box center [637, 197] width 11 height 11
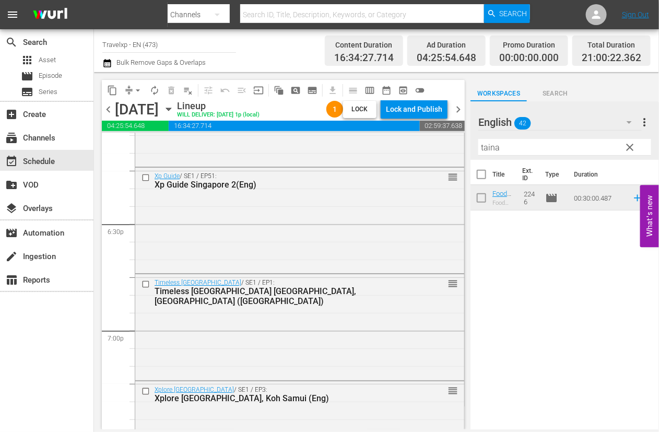
scroll to position [3787, 0]
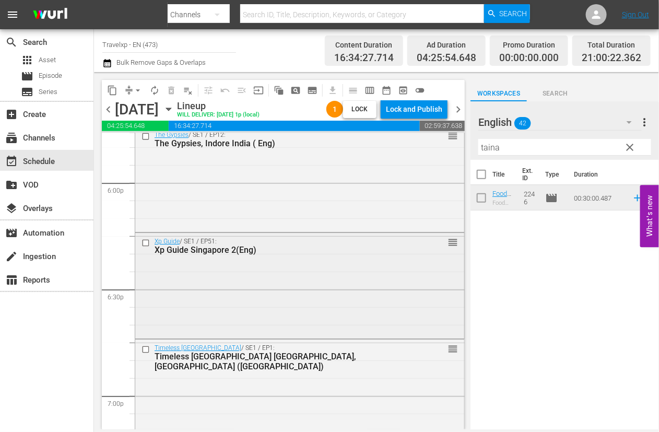
click at [147, 241] on input "checkbox" at bounding box center [147, 243] width 11 height 9
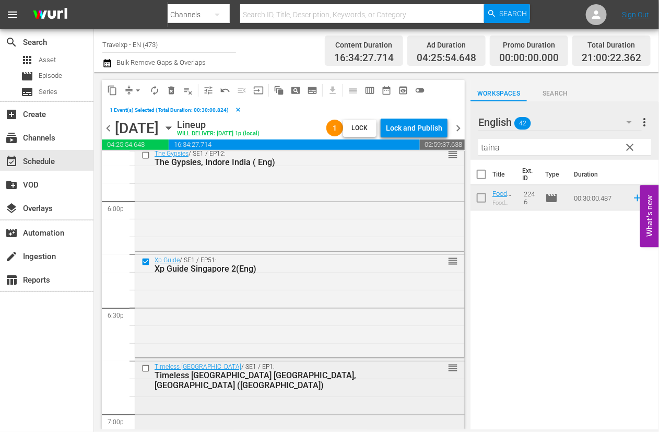
click at [147, 367] on input "checkbox" at bounding box center [147, 368] width 11 height 9
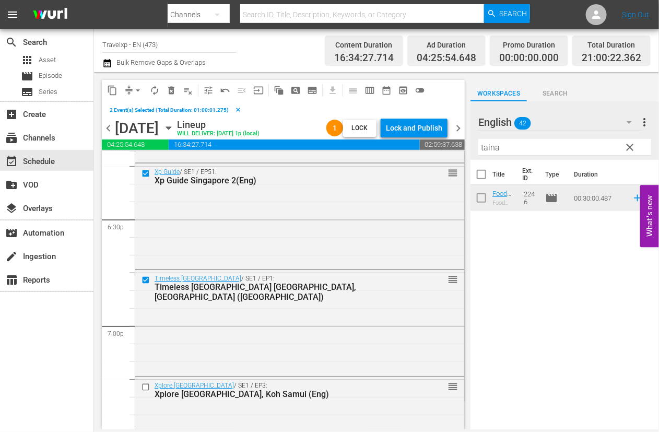
scroll to position [3917, 0]
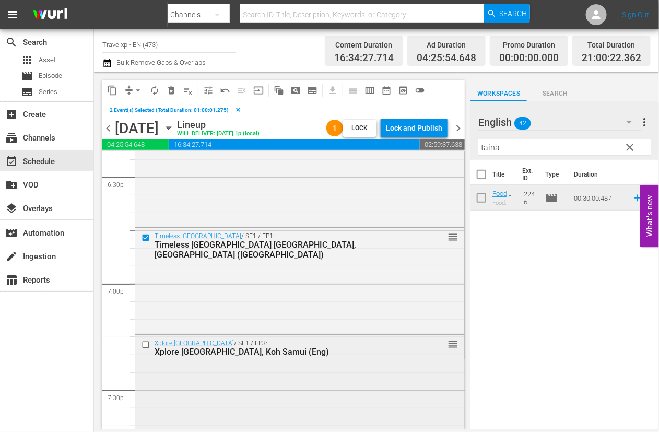
click at [147, 346] on input "checkbox" at bounding box center [147, 344] width 11 height 9
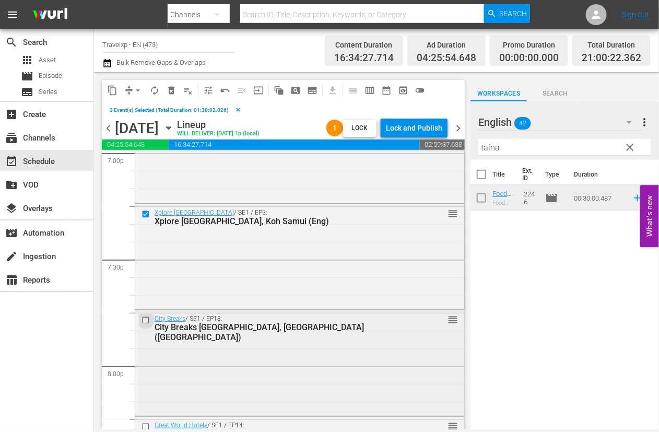
click at [146, 321] on input "checkbox" at bounding box center [147, 320] width 11 height 9
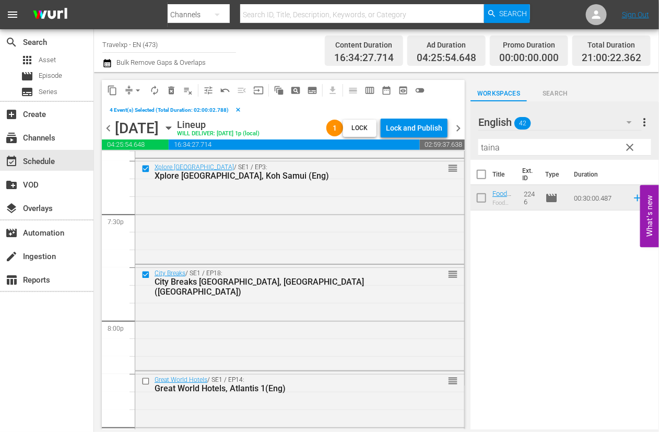
scroll to position [4113, 0]
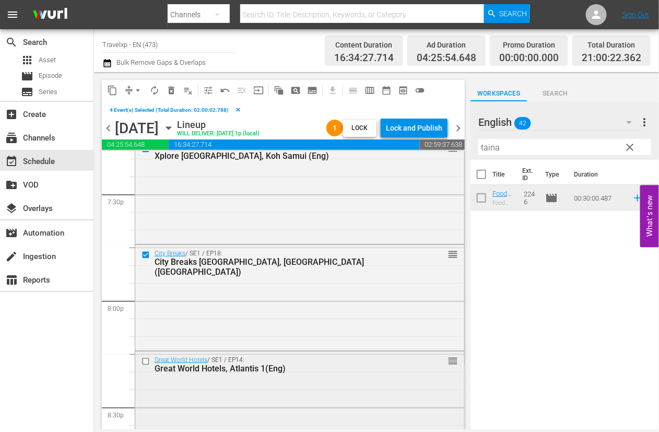
click at [146, 360] on input "checkbox" at bounding box center [147, 361] width 11 height 9
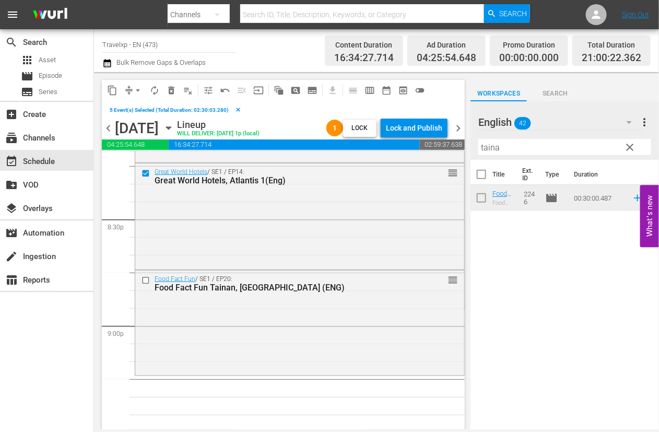
scroll to position [4310, 0]
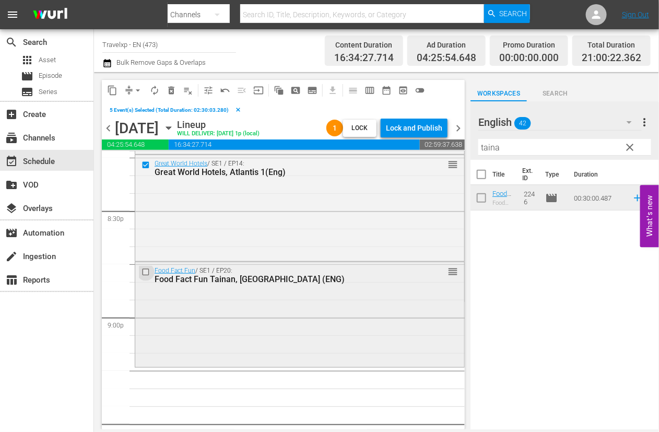
click at [147, 272] on input "checkbox" at bounding box center [147, 271] width 11 height 9
click at [113, 87] on span "content_copy" at bounding box center [112, 90] width 10 height 10
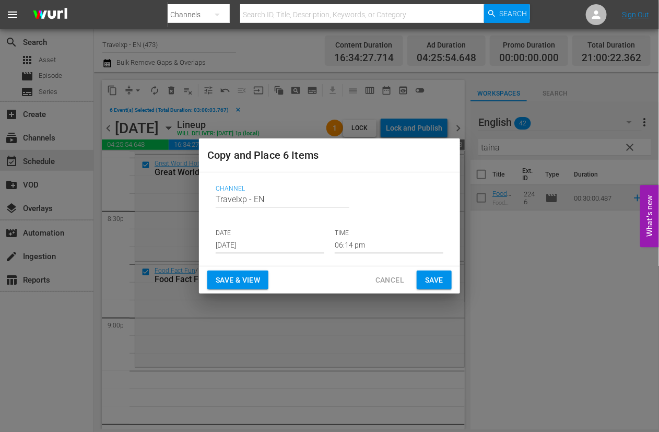
click at [344, 244] on input "06:14 pm" at bounding box center [389, 246] width 109 height 16
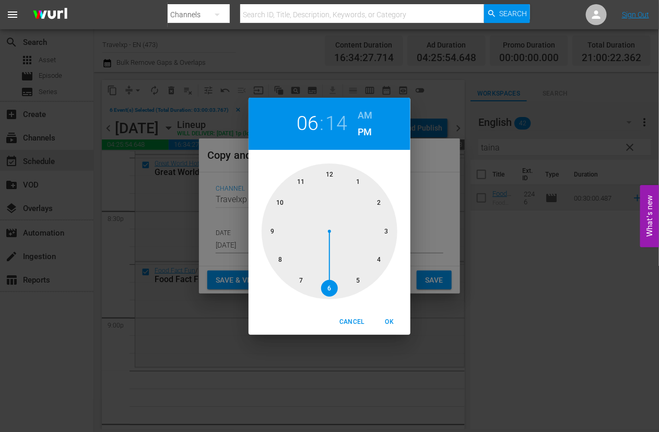
click at [276, 231] on div at bounding box center [330, 232] width 136 height 136
click at [387, 322] on span "OK" at bounding box center [389, 322] width 25 height 11
type input "09:14 pm"
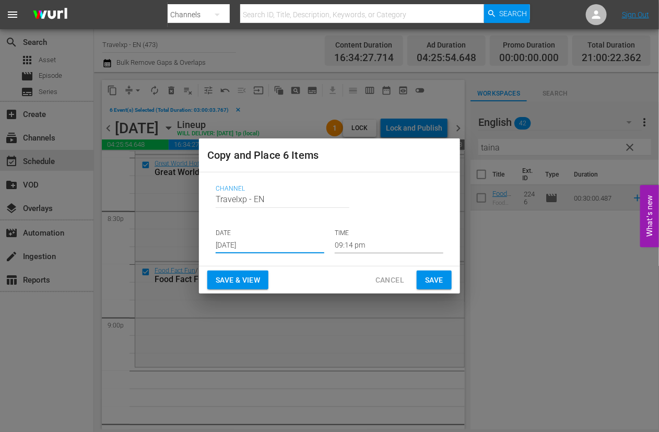
click at [235, 246] on input "[DATE]" at bounding box center [270, 246] width 109 height 16
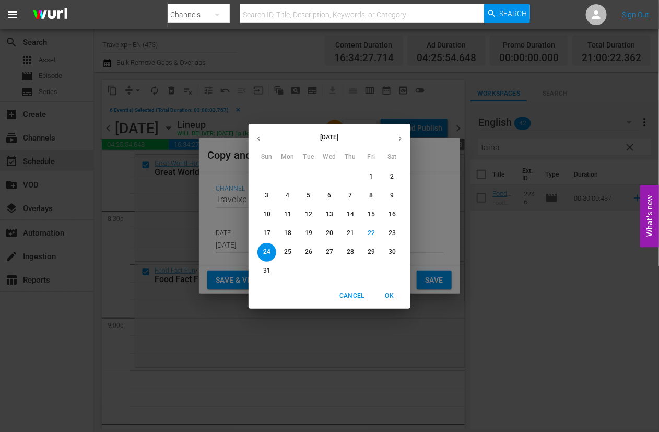
click at [286, 250] on p "25" at bounding box center [287, 252] width 7 height 9
type input "[DATE]"
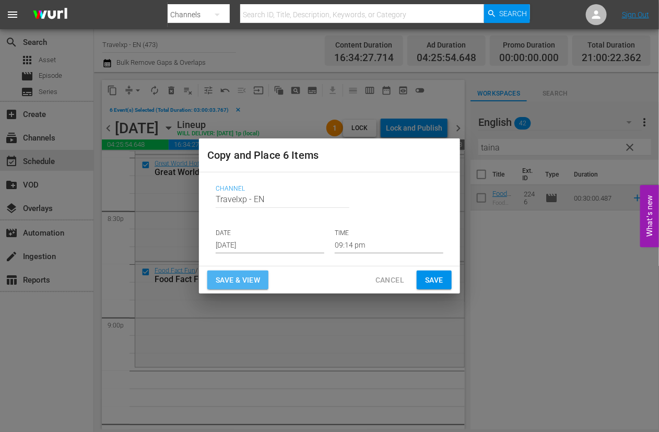
click at [241, 278] on span "Save & View" at bounding box center [238, 280] width 44 height 13
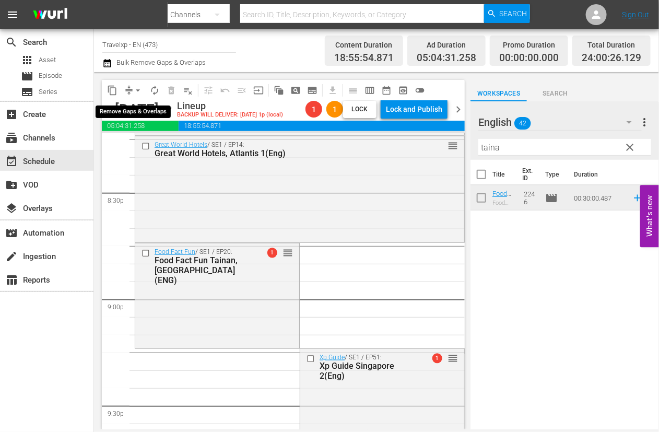
drag, startPoint x: 135, startPoint y: 90, endPoint x: 135, endPoint y: 97, distance: 7.3
click at [135, 90] on span "arrow_drop_down" at bounding box center [138, 90] width 10 height 10
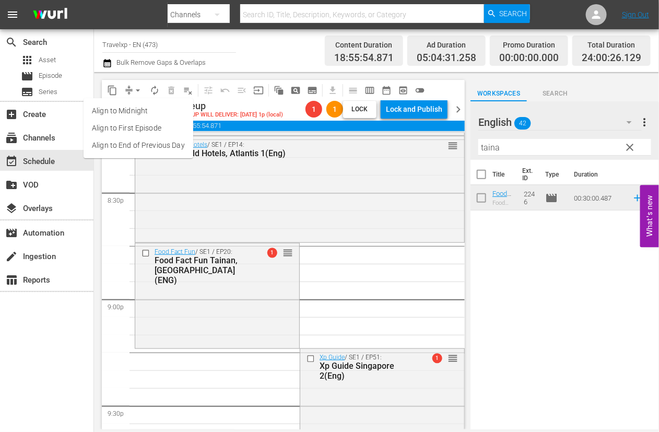
click at [129, 139] on li "Align to End of Previous Day" at bounding box center [139, 145] width 110 height 17
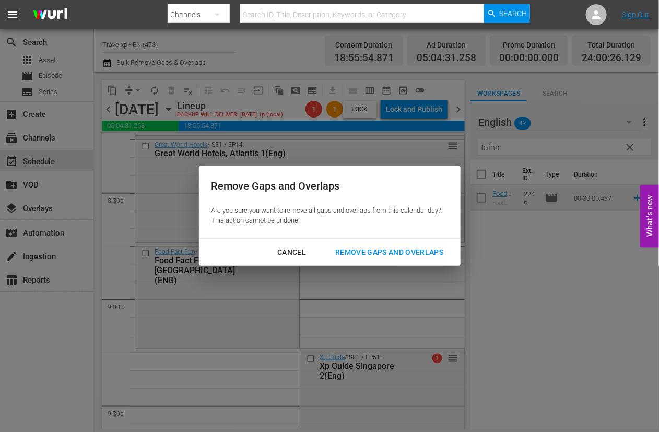
click at [376, 259] on button "Remove Gaps and Overlaps" at bounding box center [389, 252] width 133 height 19
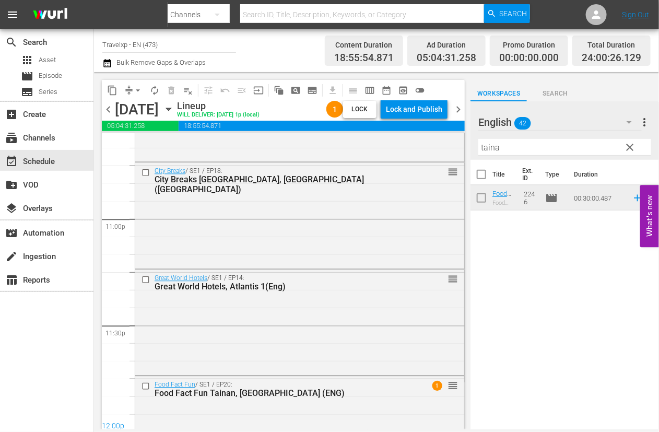
scroll to position [4869, 0]
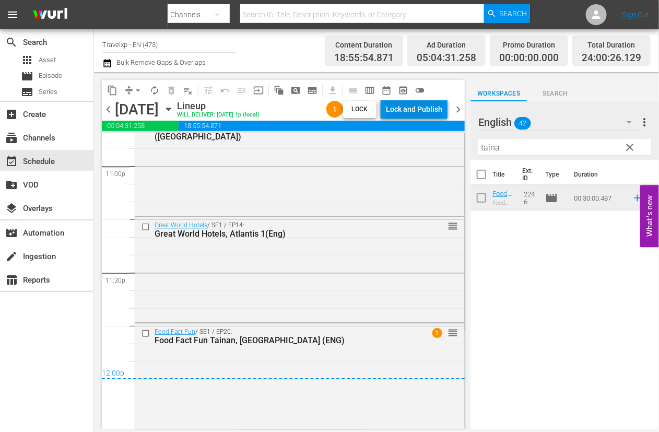
click at [405, 109] on div "Lock and Publish" at bounding box center [414, 109] width 56 height 19
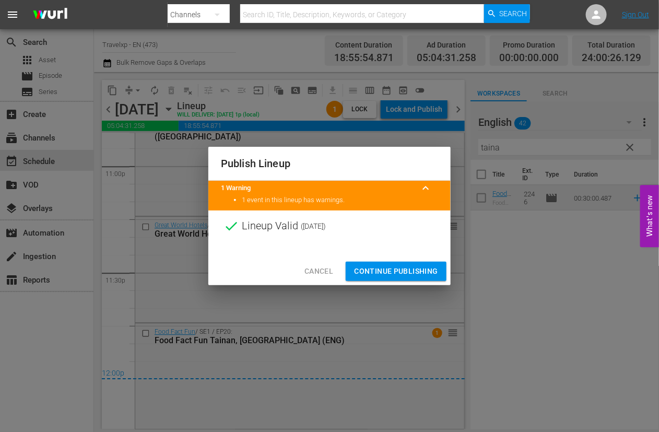
click at [392, 270] on span "Continue Publishing" at bounding box center [396, 271] width 84 height 13
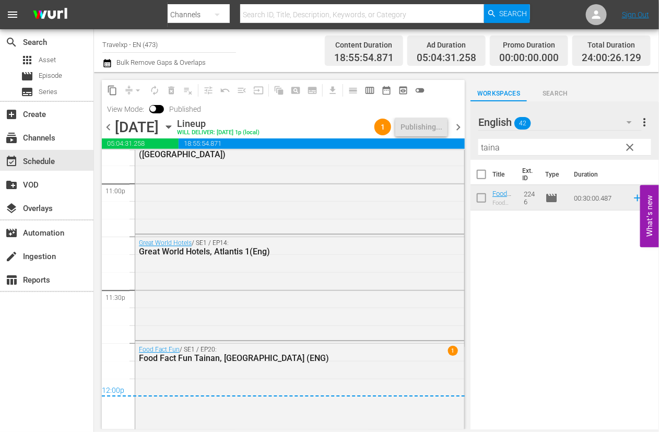
scroll to position [4887, 0]
